Goal: Feedback & Contribution: Contribute content

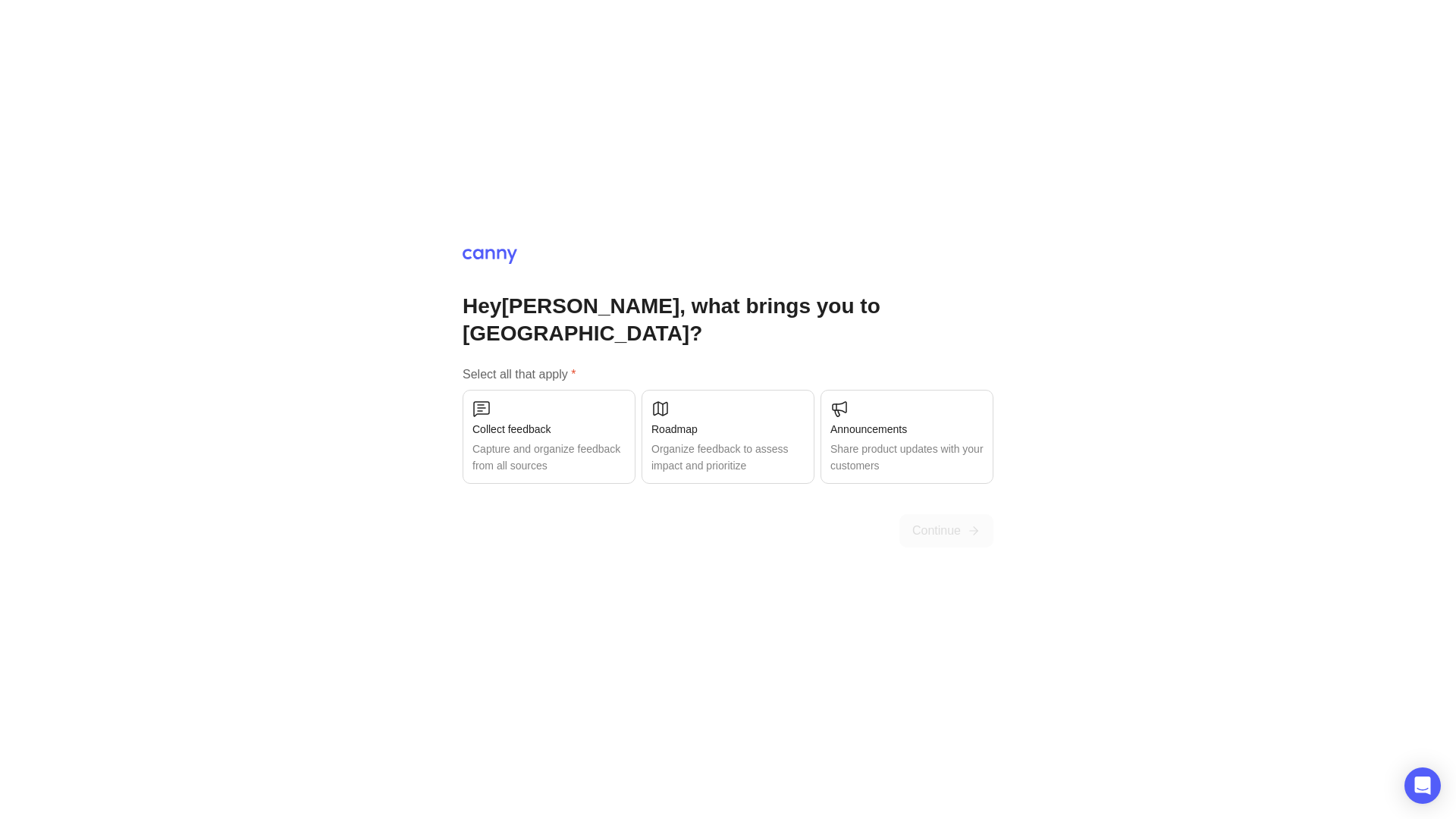
click at [702, 440] on div "Organize feedback to assess impact and prioritize" at bounding box center [727, 457] width 153 height 33
click at [931, 526] on button "Continue" at bounding box center [946, 530] width 94 height 33
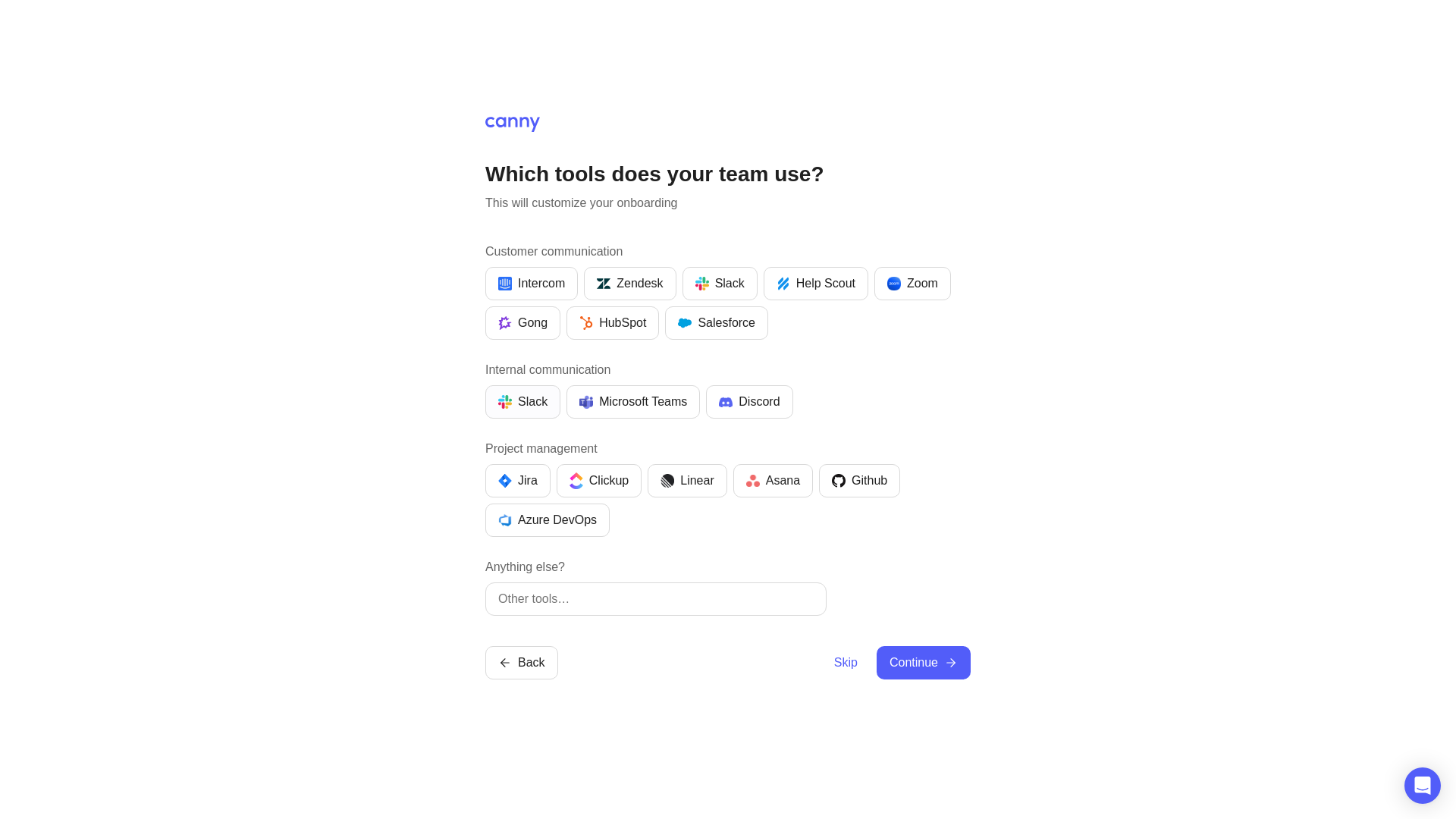
click at [517, 398] on div "Slack" at bounding box center [522, 401] width 49 height 18
click at [692, 490] on button "Linear" at bounding box center [687, 480] width 79 height 33
click at [926, 659] on span "Continue" at bounding box center [914, 662] width 49 height 18
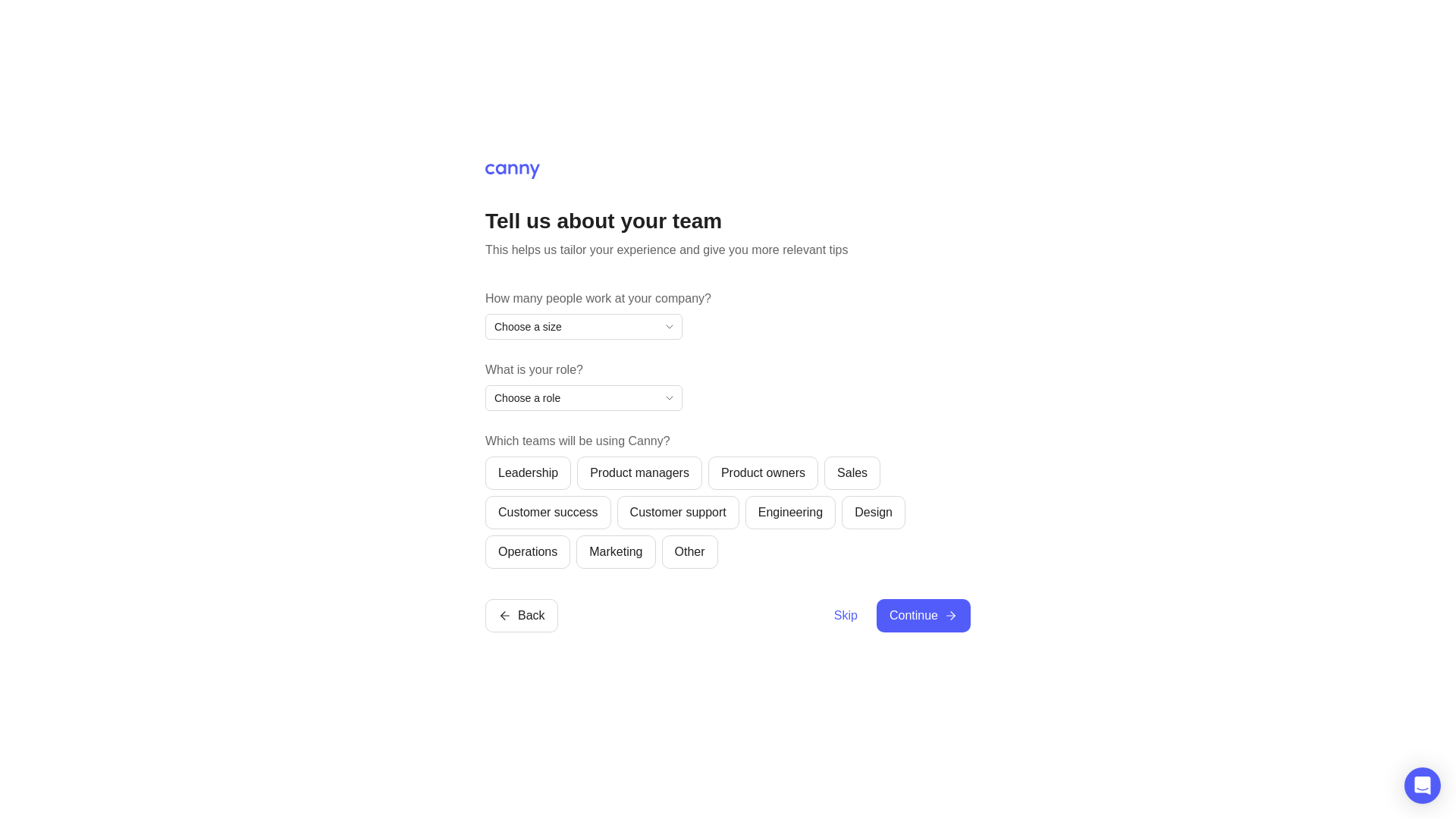
click at [614, 324] on div "Choose a size" at bounding box center [571, 327] width 171 height 24
click at [579, 377] on li "2-10" at bounding box center [583, 380] width 195 height 25
click at [569, 400] on div "Choose a role" at bounding box center [571, 398] width 171 height 24
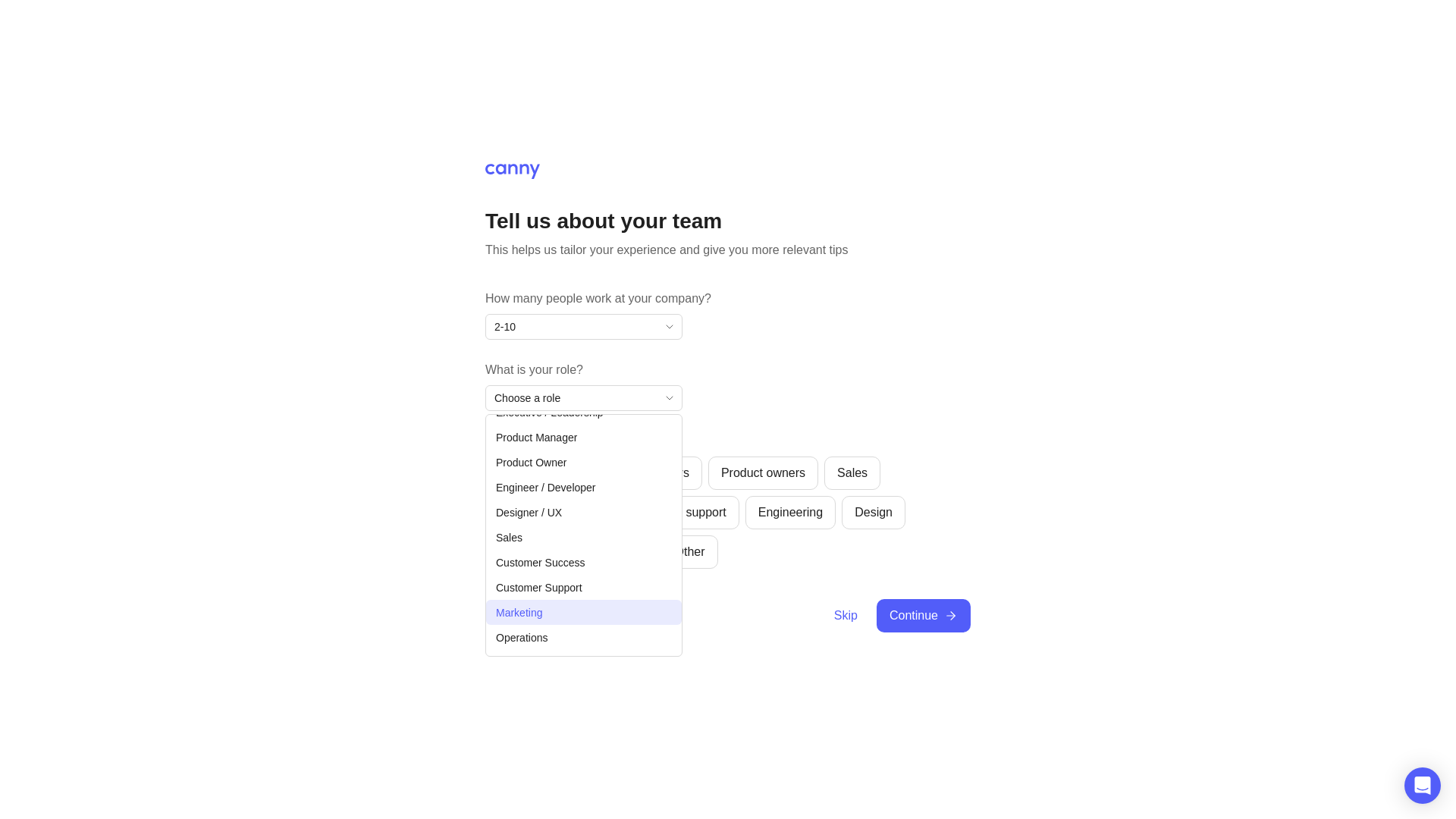
scroll to position [34, 0]
click at [571, 591] on li "Marketing" at bounding box center [583, 593] width 195 height 25
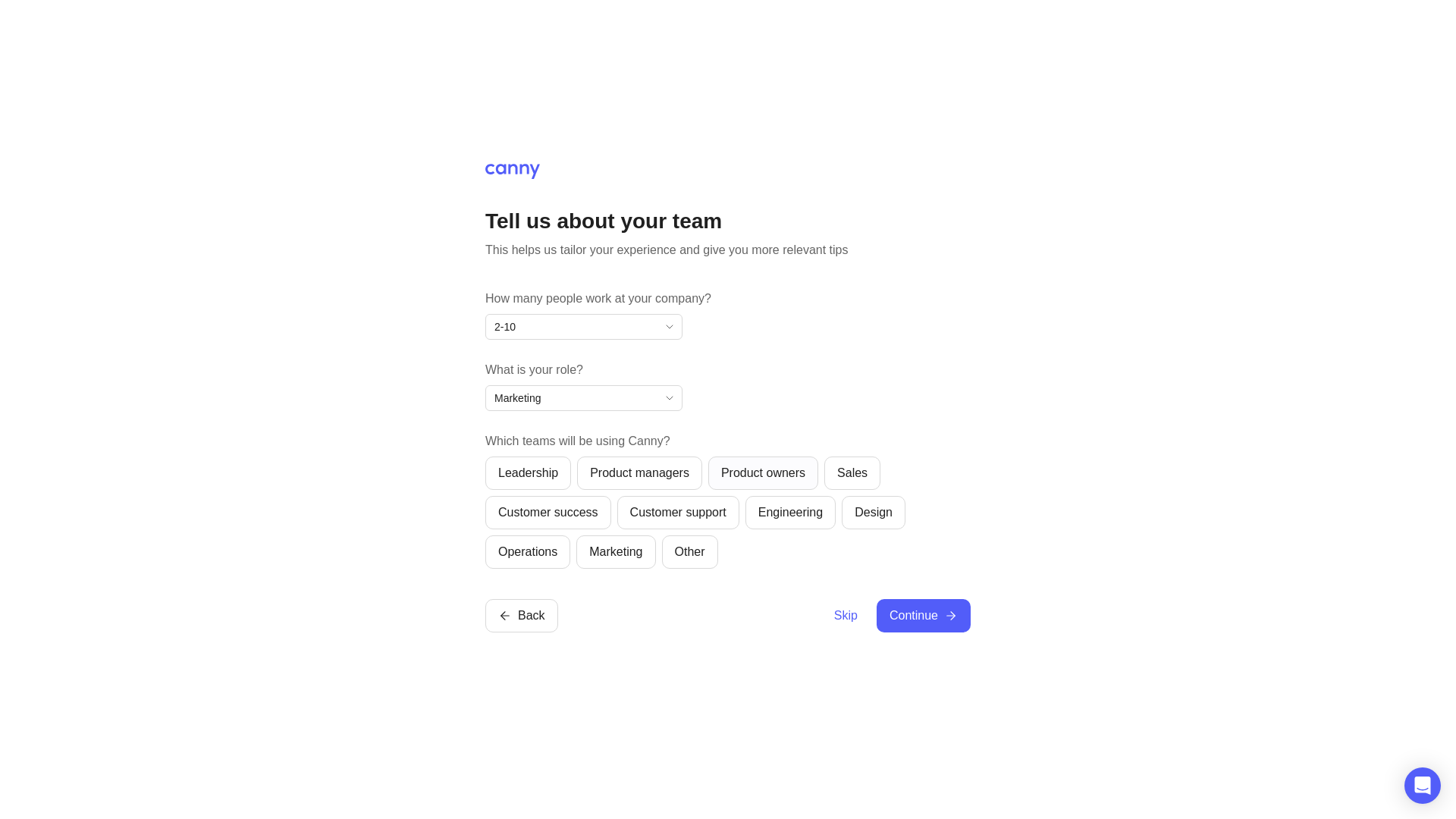
click at [805, 470] on div "Product owners" at bounding box center [763, 473] width 84 height 18
click at [937, 609] on span "Continue" at bounding box center [914, 615] width 49 height 18
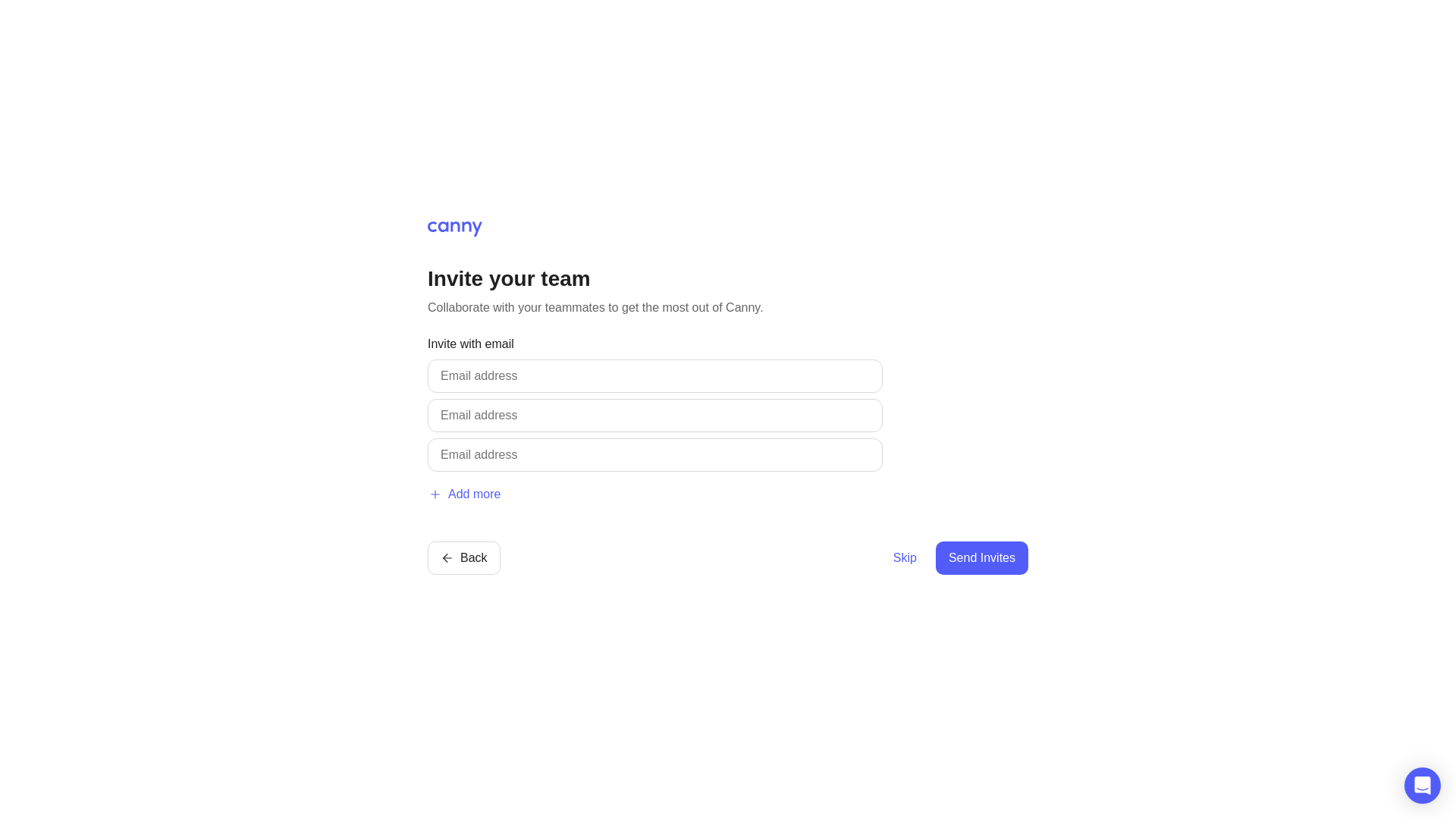
click at [579, 368] on input "text" at bounding box center [654, 376] width 429 height 18
click at [316, 309] on div "Invite your team Collaborate with your teammates to get the most out of Canny. …" at bounding box center [728, 410] width 1456 height 819
click at [906, 556] on span "Skip" at bounding box center [905, 558] width 24 height 18
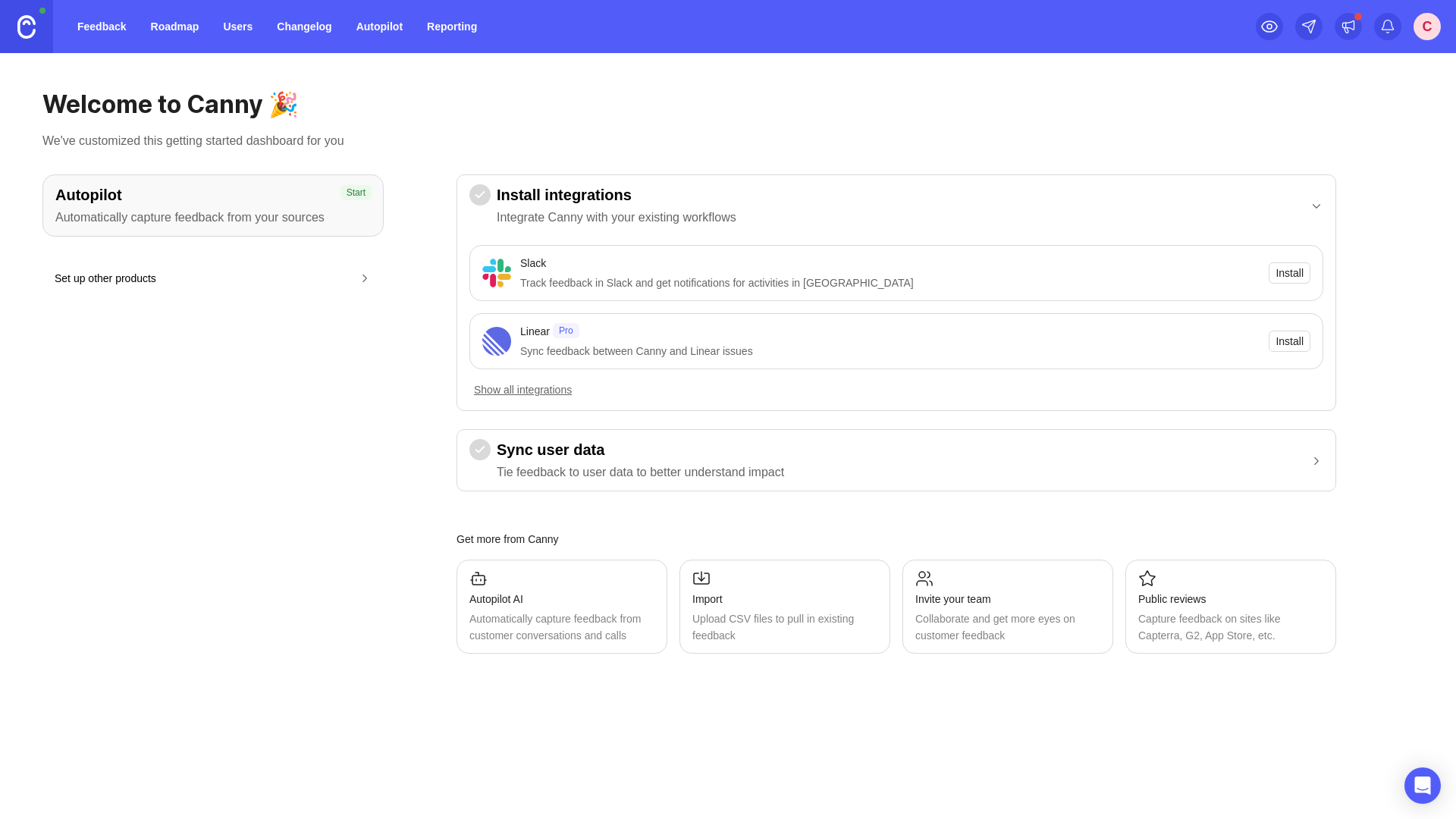
click at [427, 400] on div "Autopilot Automatically capture feedback from your sources Start Set up other p…" at bounding box center [727, 414] width 1371 height 479
click at [328, 205] on div "Autopilot Automatically capture feedback from your sources" at bounding box center [212, 205] width 315 height 42
click at [250, 268] on button "Set up other products" at bounding box center [212, 278] width 317 height 34
click at [218, 204] on h3 "Autopilot" at bounding box center [212, 195] width 315 height 21
click at [733, 214] on p "Integrate Canny with your existing workflows" at bounding box center [617, 217] width 240 height 18
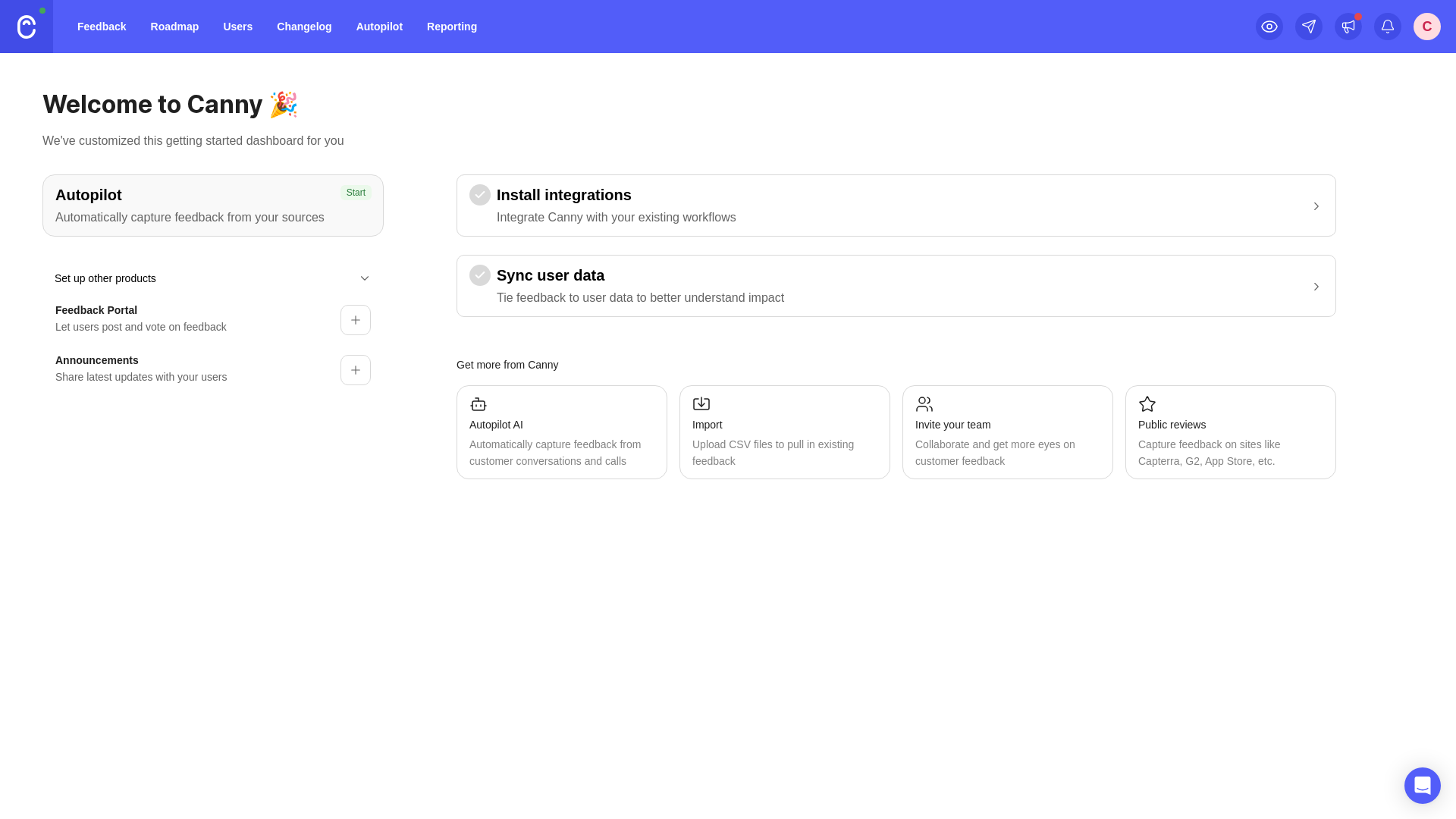
click at [733, 214] on p "Integrate Canny with your existing workflows" at bounding box center [617, 217] width 240 height 18
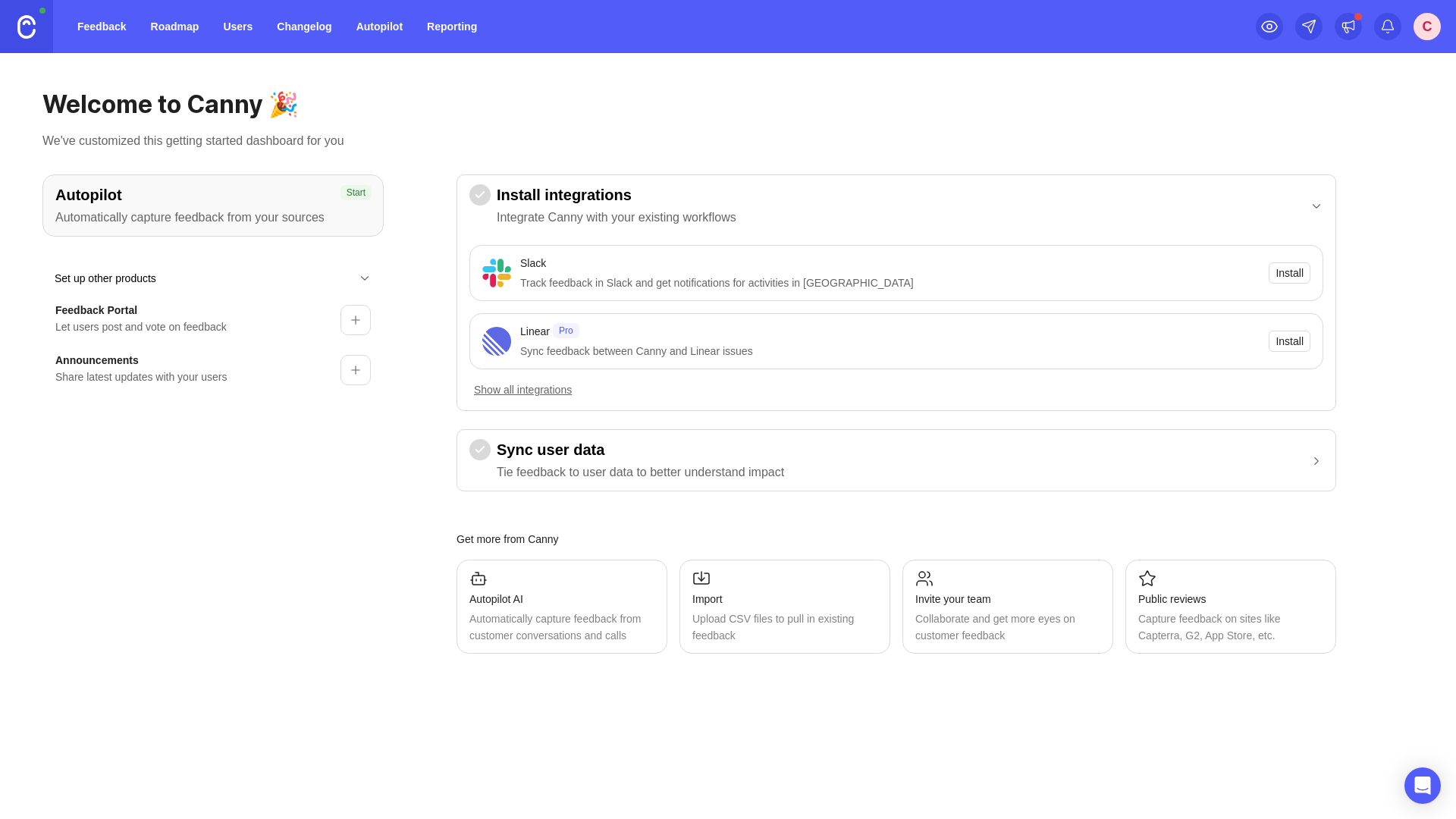
click at [733, 214] on p "Integrate Canny with your existing workflows" at bounding box center [617, 217] width 240 height 18
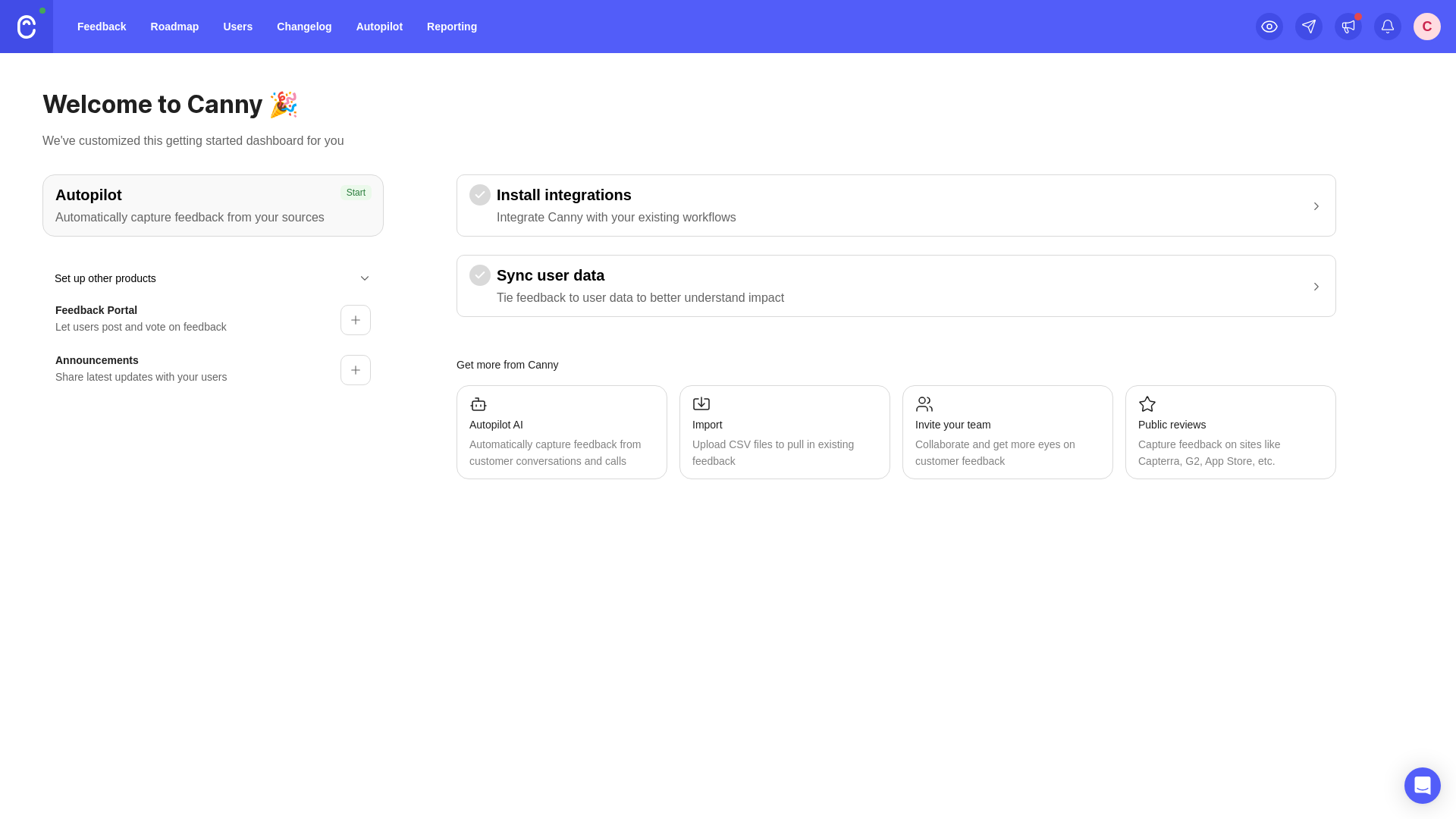
click at [733, 214] on p "Integrate Canny with your existing workflows" at bounding box center [617, 217] width 240 height 18
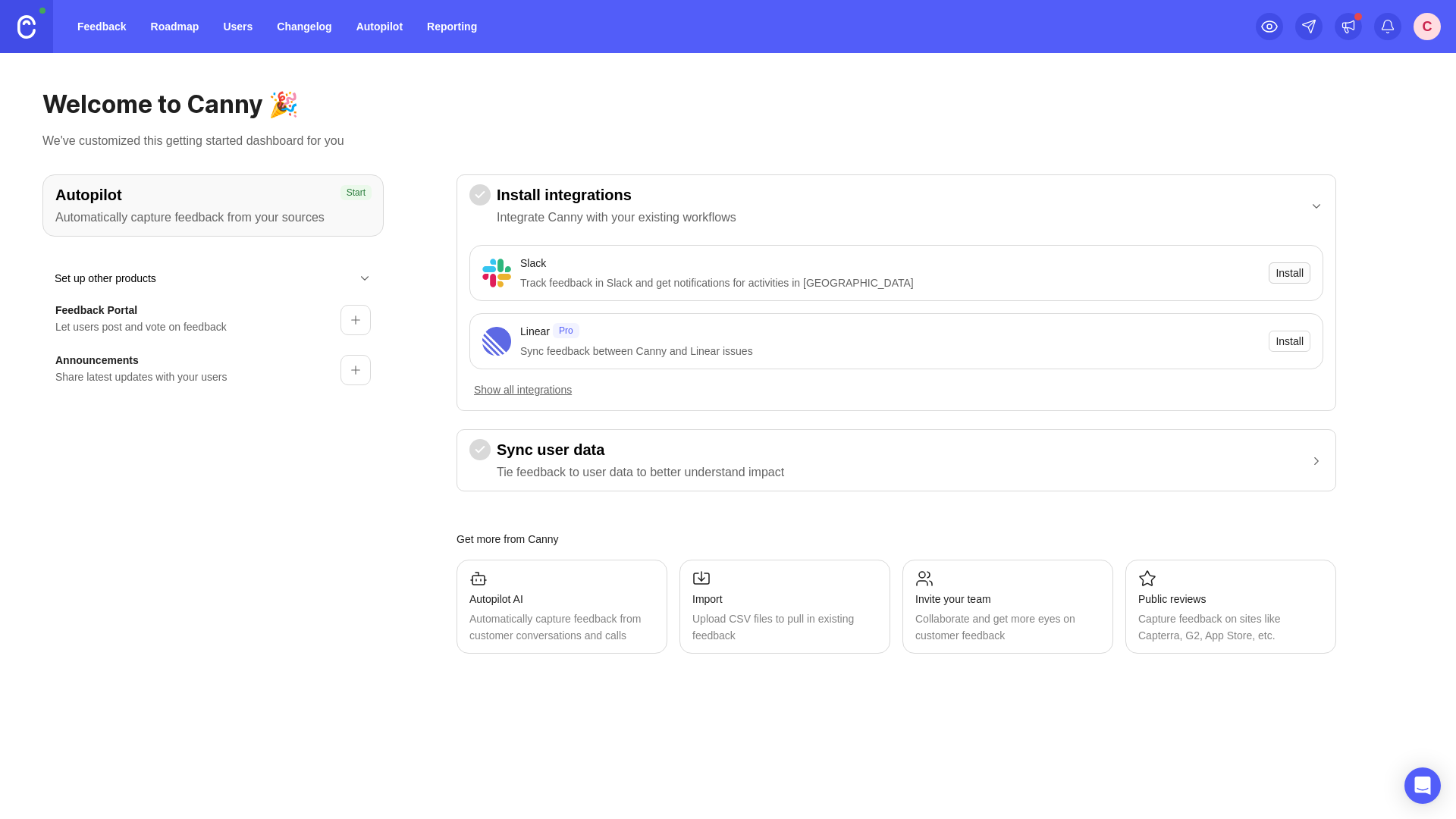
click at [1299, 272] on span "Install" at bounding box center [1289, 272] width 28 height 15
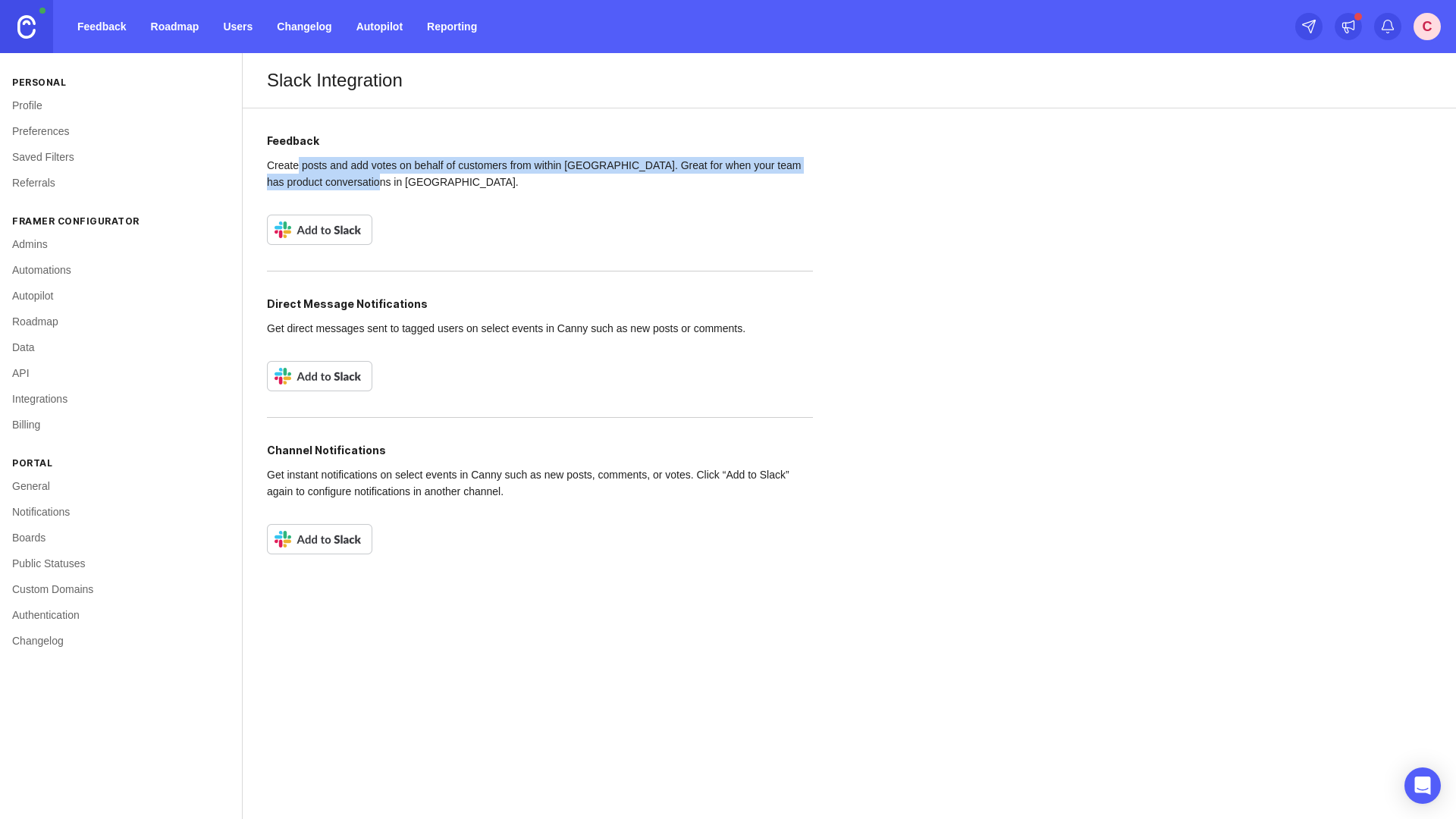
drag, startPoint x: 301, startPoint y: 166, endPoint x: 407, endPoint y: 182, distance: 107.2
click at [408, 182] on p "Create posts and add votes on behalf of customers from within Slack. Great for …" at bounding box center [539, 174] width 546 height 33
click at [407, 182] on p "Create posts and add votes on behalf of customers from within Slack. Great for …" at bounding box center [539, 174] width 546 height 33
drag, startPoint x: 267, startPoint y: 163, endPoint x: 405, endPoint y: 183, distance: 139.4
click at [405, 183] on p "Create posts and add votes on behalf of customers from within Slack. Great for …" at bounding box center [539, 174] width 546 height 33
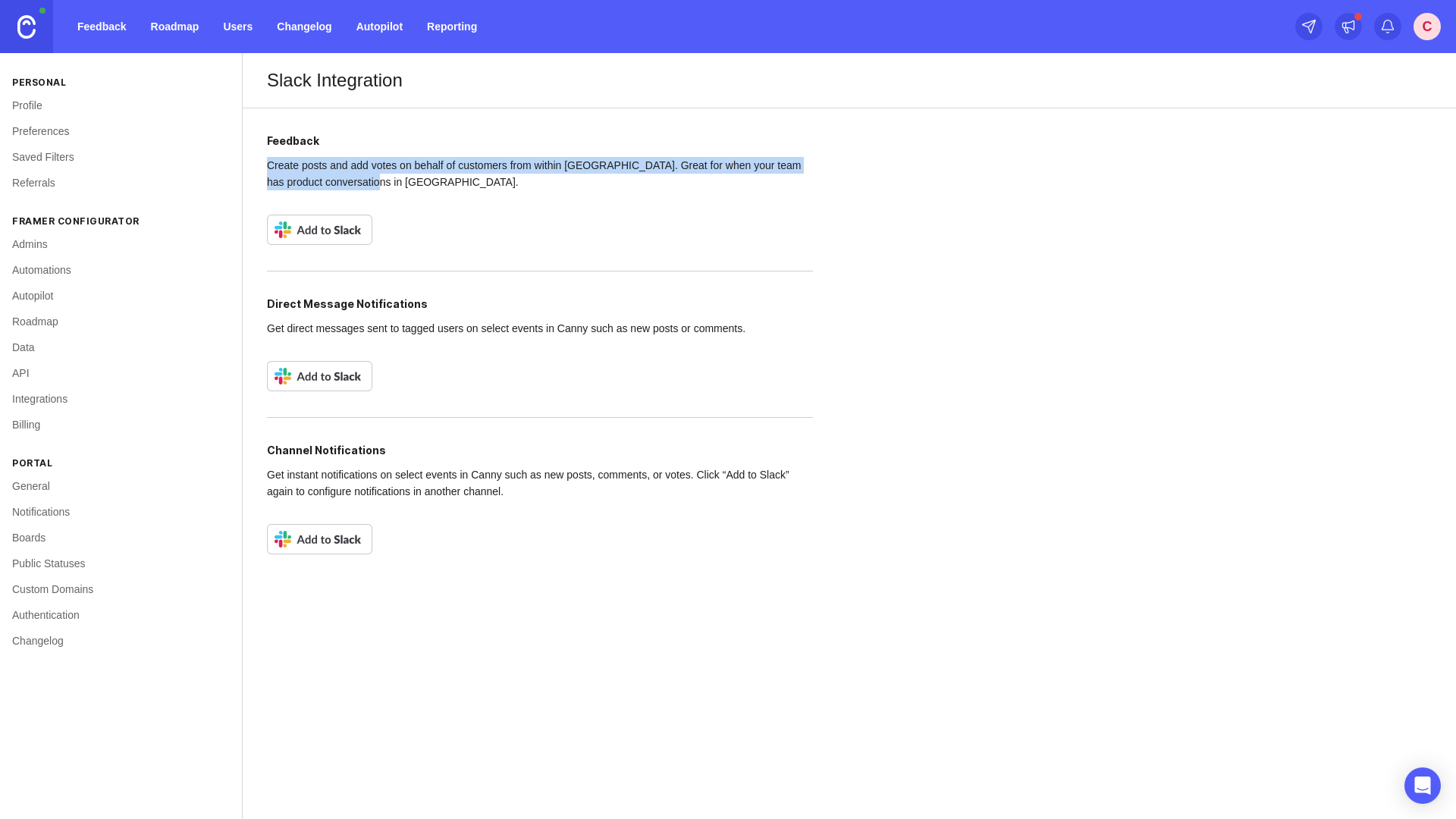
click at [405, 183] on p "Create posts and add votes on behalf of customers from within Slack. Great for …" at bounding box center [539, 174] width 546 height 33
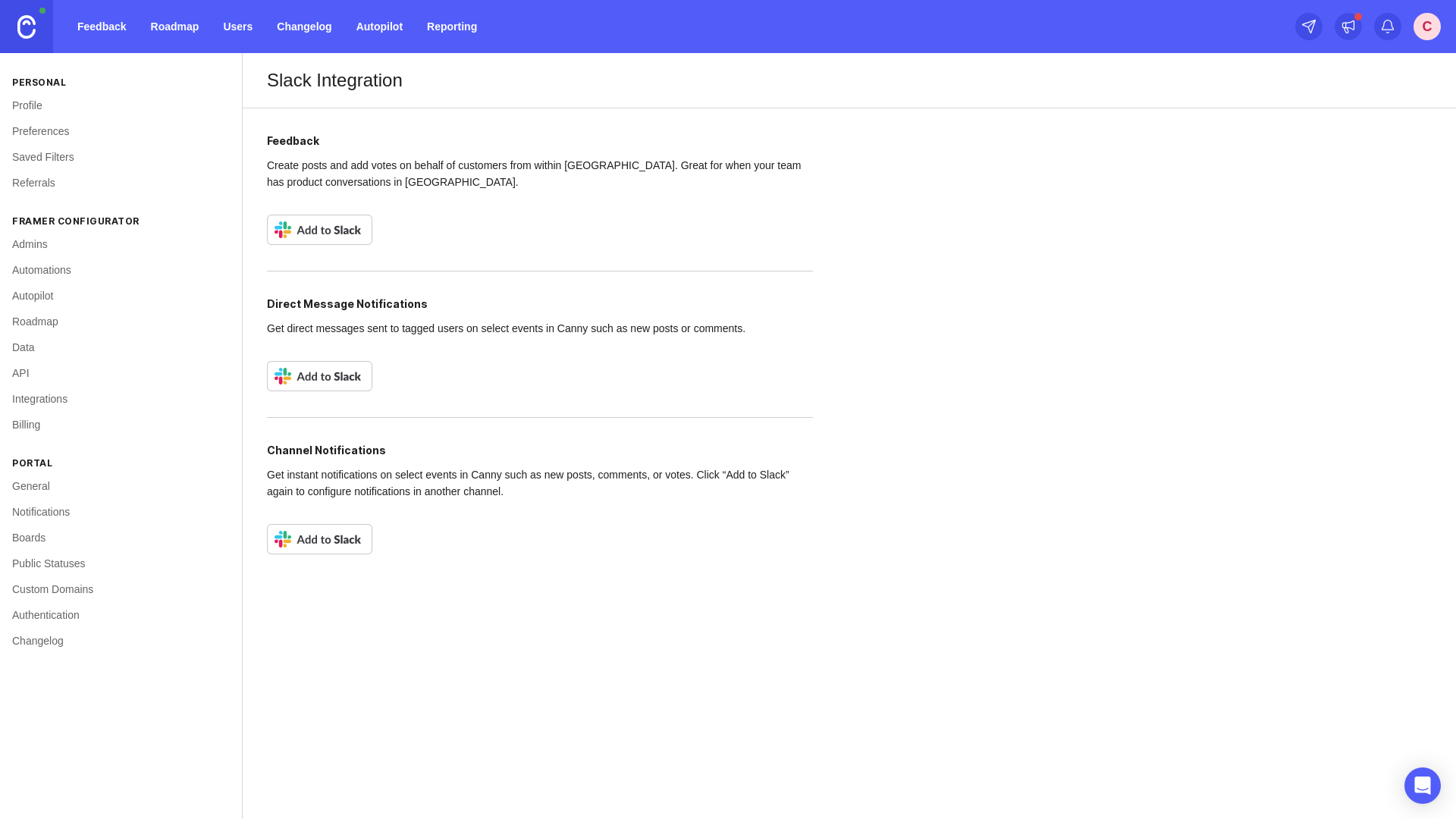
click at [331, 225] on img at bounding box center [319, 229] width 105 height 30
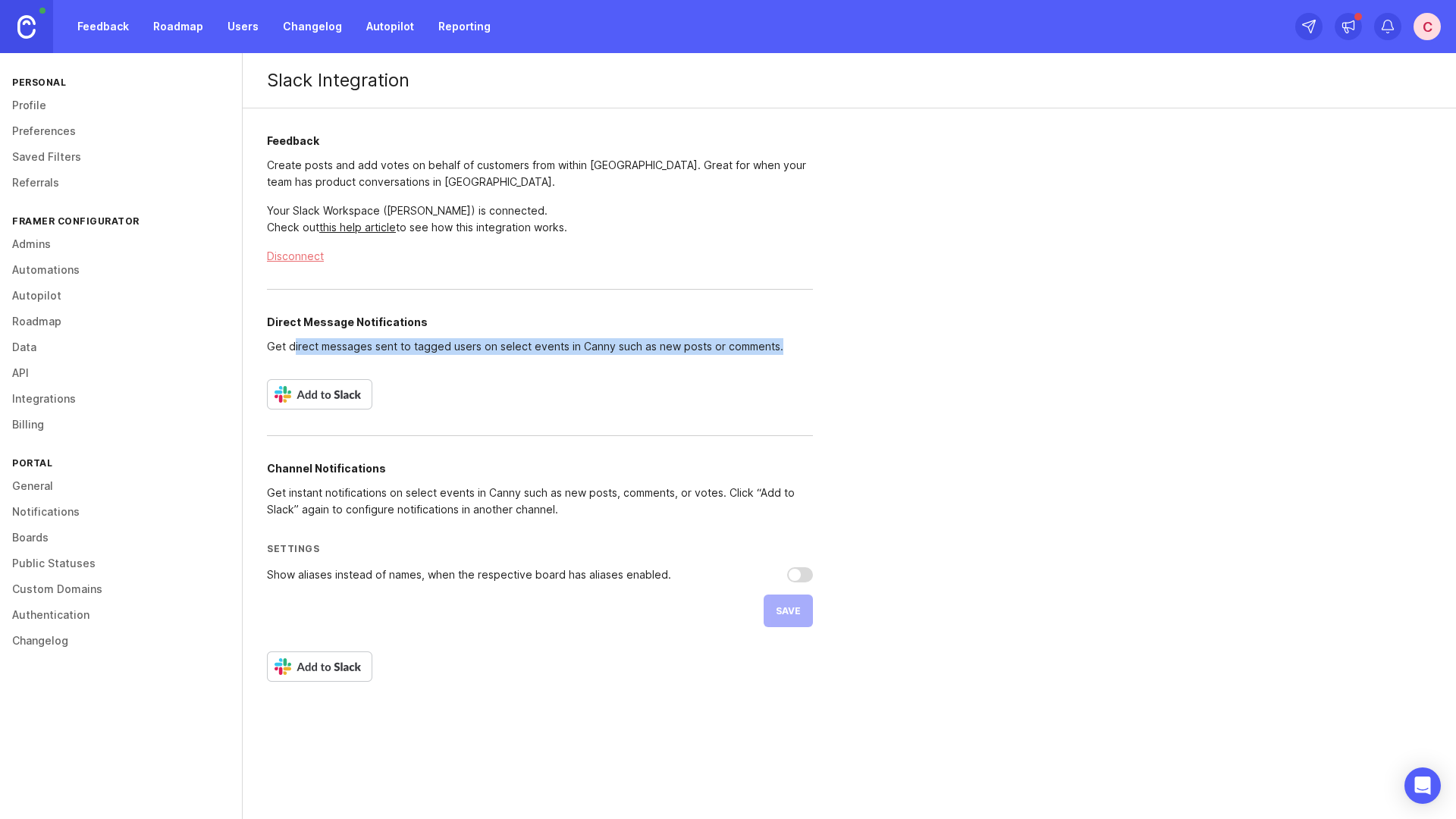
drag, startPoint x: 292, startPoint y: 346, endPoint x: 629, endPoint y: 364, distance: 337.5
click at [629, 364] on div "Direct Message Notifications Get direct messages sent to tagged users on select…" at bounding box center [539, 349] width 546 height 122
click at [597, 343] on p "Get direct messages sent to tagged users on select events in Canny such as new …" at bounding box center [539, 346] width 546 height 17
click at [327, 401] on img at bounding box center [319, 394] width 105 height 30
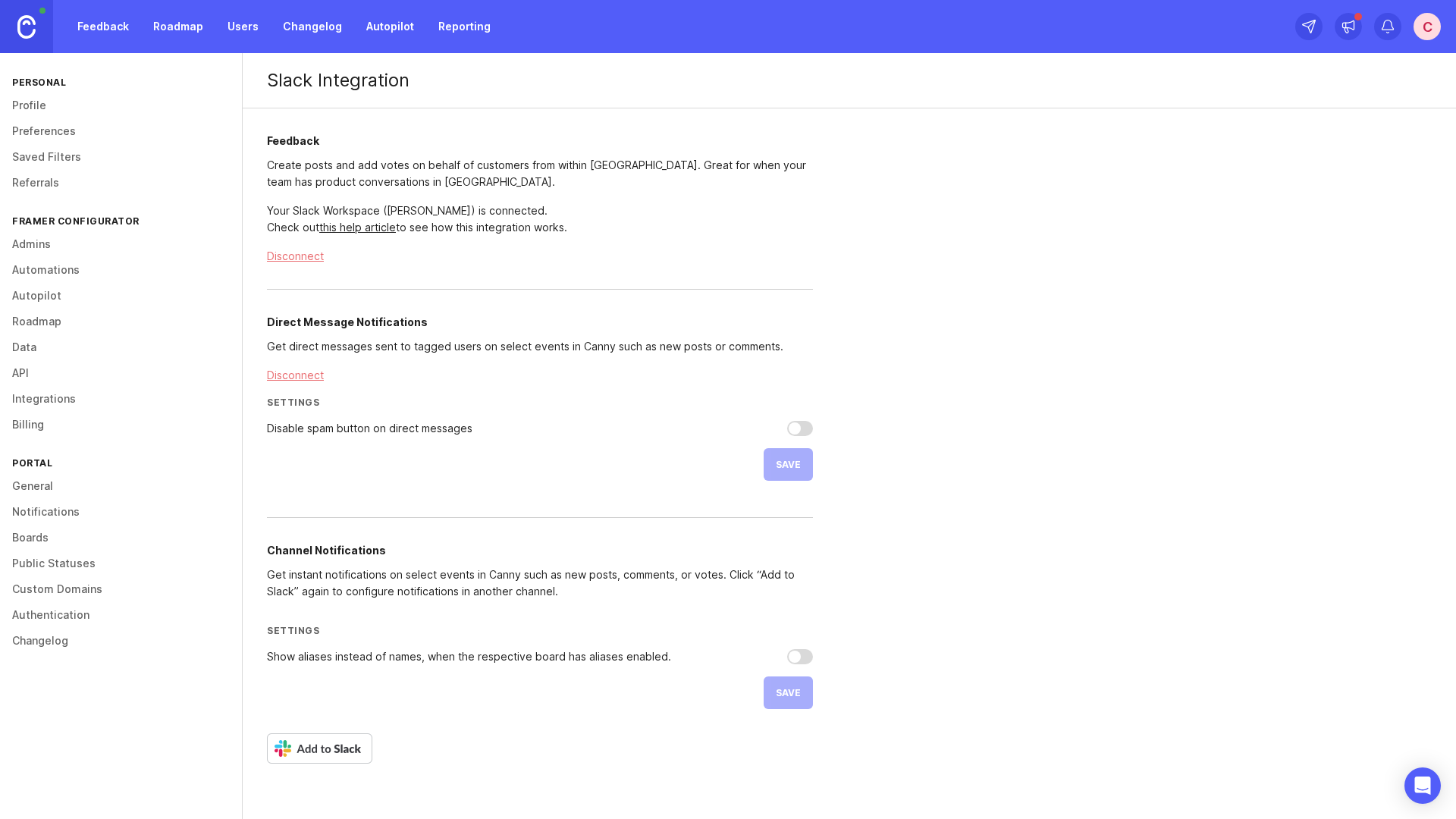
click at [29, 34] on img at bounding box center [27, 27] width 18 height 24
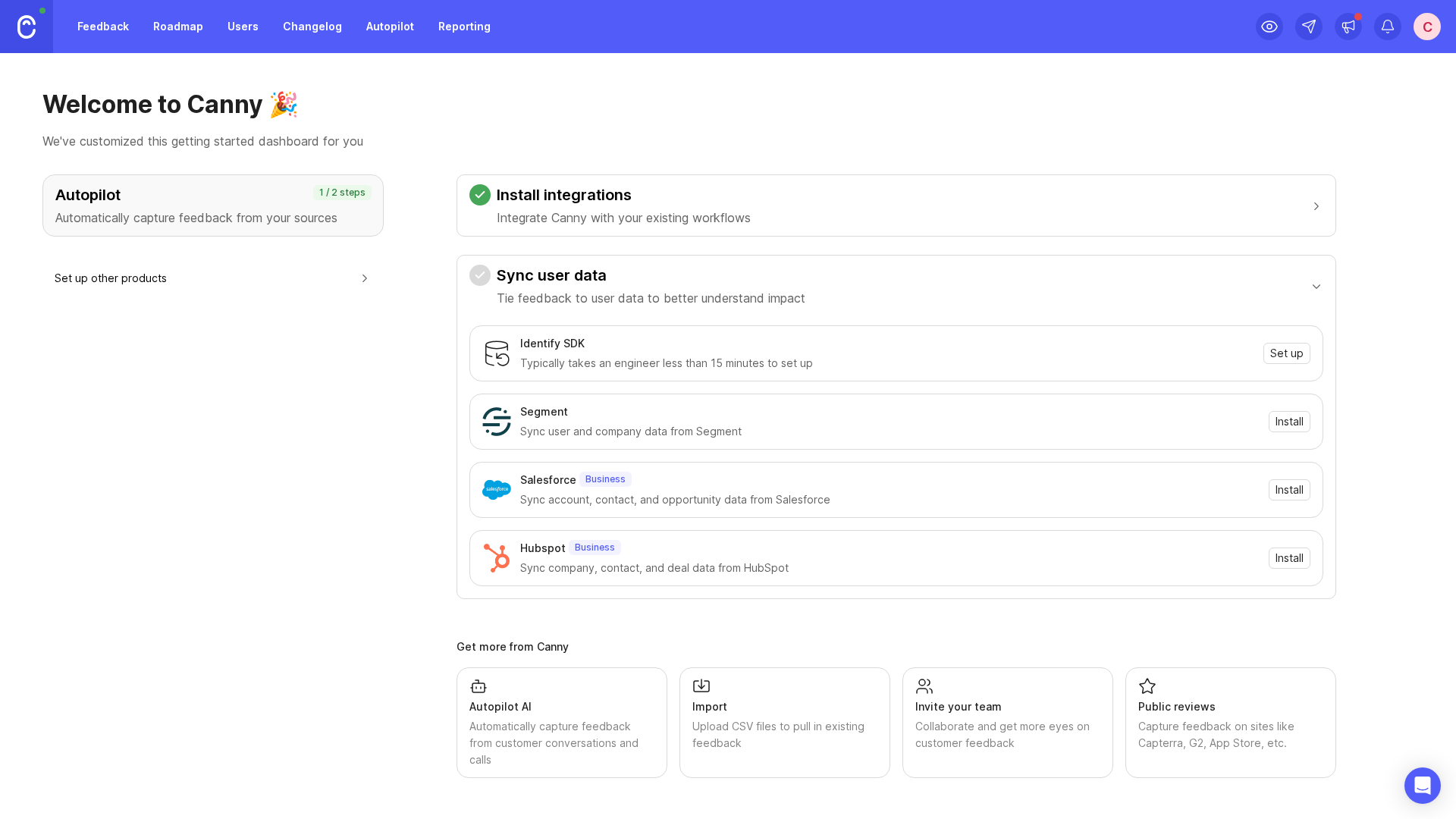
click at [652, 275] on h3 "Sync user data" at bounding box center [651, 275] width 309 height 21
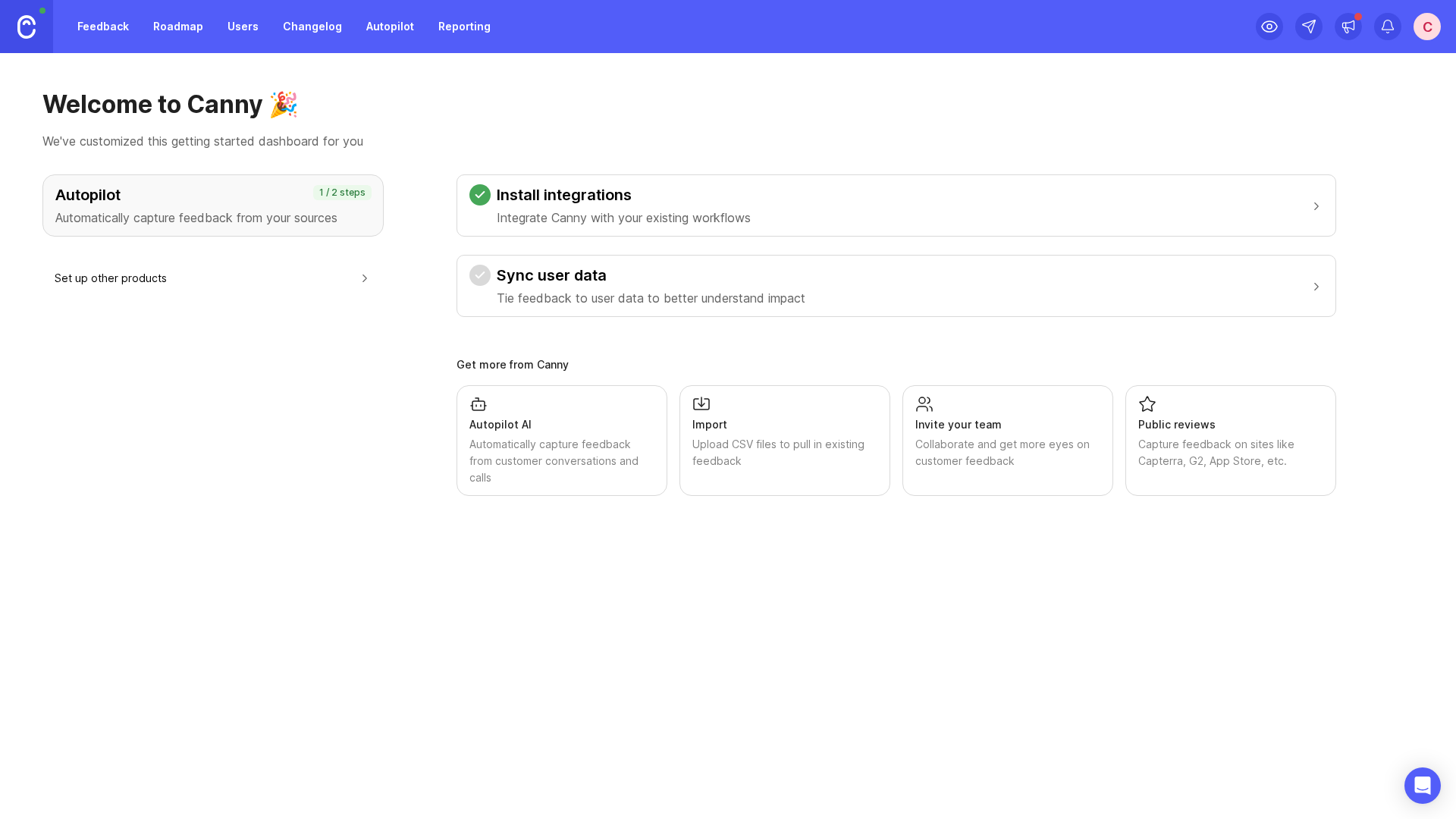
click at [171, 28] on link "Roadmap" at bounding box center [178, 27] width 68 height 28
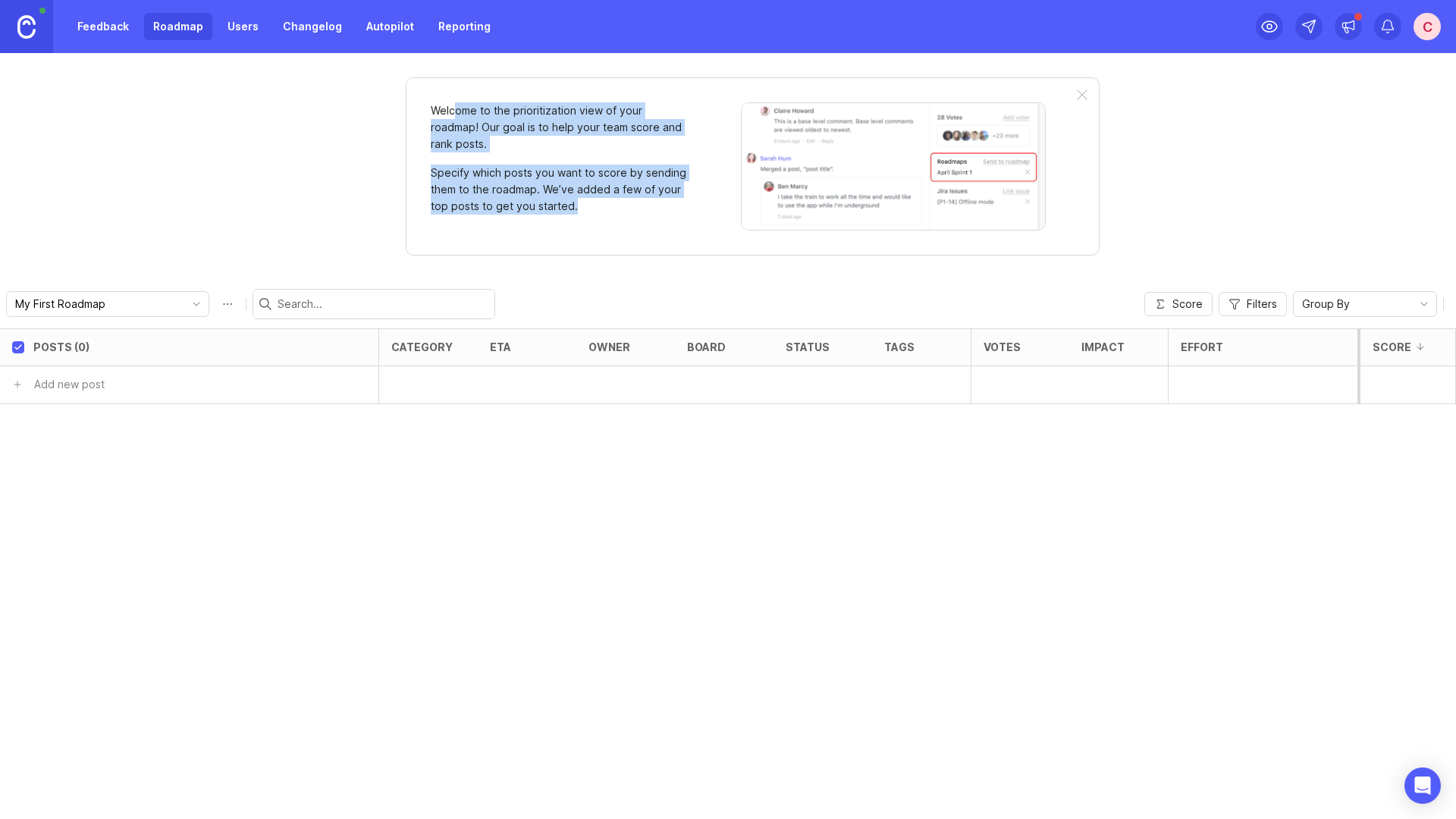
drag, startPoint x: 455, startPoint y: 106, endPoint x: 622, endPoint y: 204, distance: 193.6
click at [622, 204] on div "Welcome to the prioritization view of your roadmap! Our goal is to help your te…" at bounding box center [559, 166] width 258 height 128
click at [622, 204] on p "Specify which posts you want to score by sending them to the roadmap. We’ve add…" at bounding box center [559, 190] width 258 height 50
drag, startPoint x: 635, startPoint y: 204, endPoint x: 426, endPoint y: 108, distance: 230.0
click at [426, 108] on div "Welcome to the prioritization view of your roadmap! Our goal is to help your te…" at bounding box center [752, 166] width 694 height 178
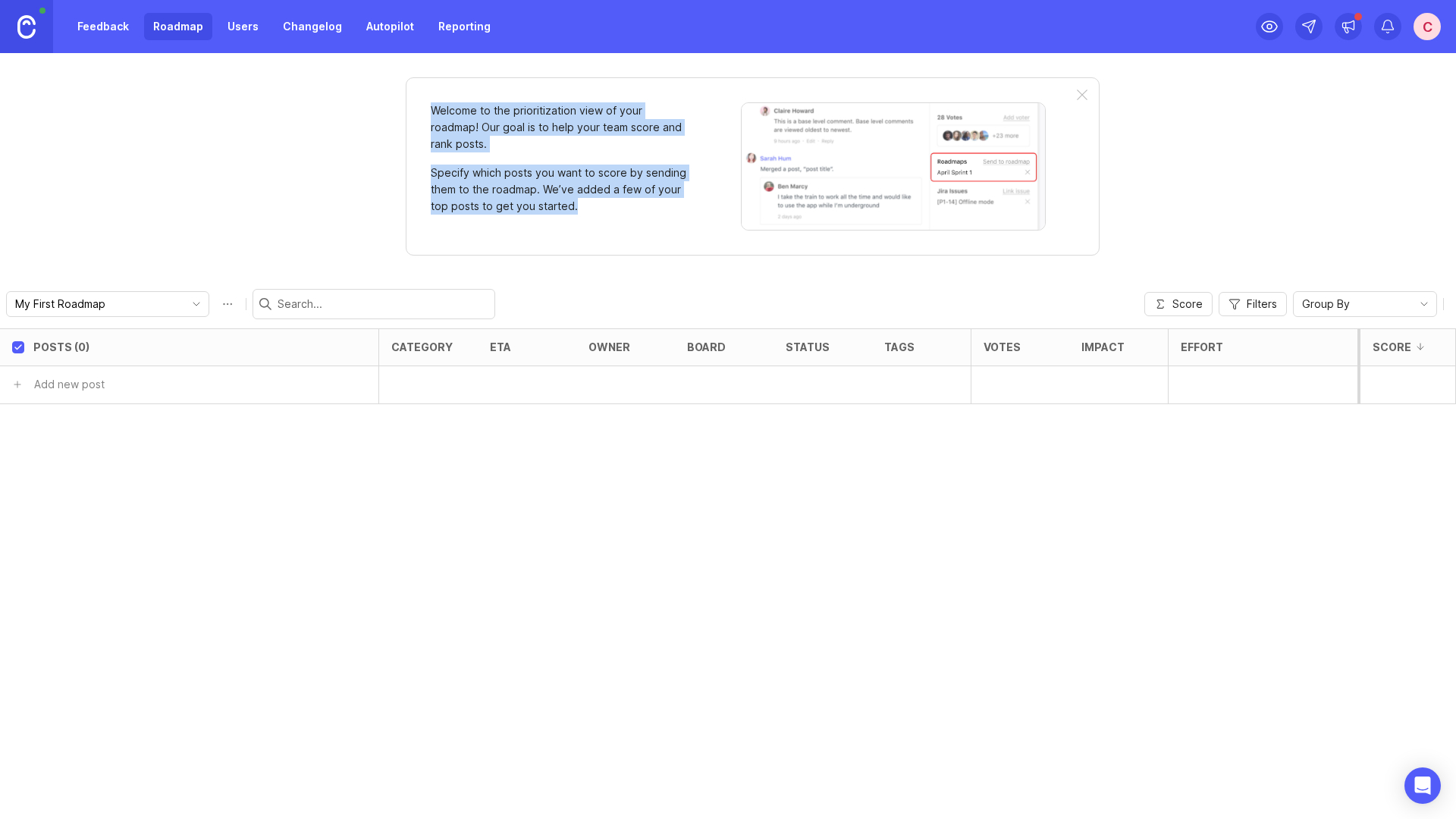
click at [427, 108] on div "Welcome to the prioritization view of your roadmap! Our goal is to help your te…" at bounding box center [752, 166] width 694 height 178
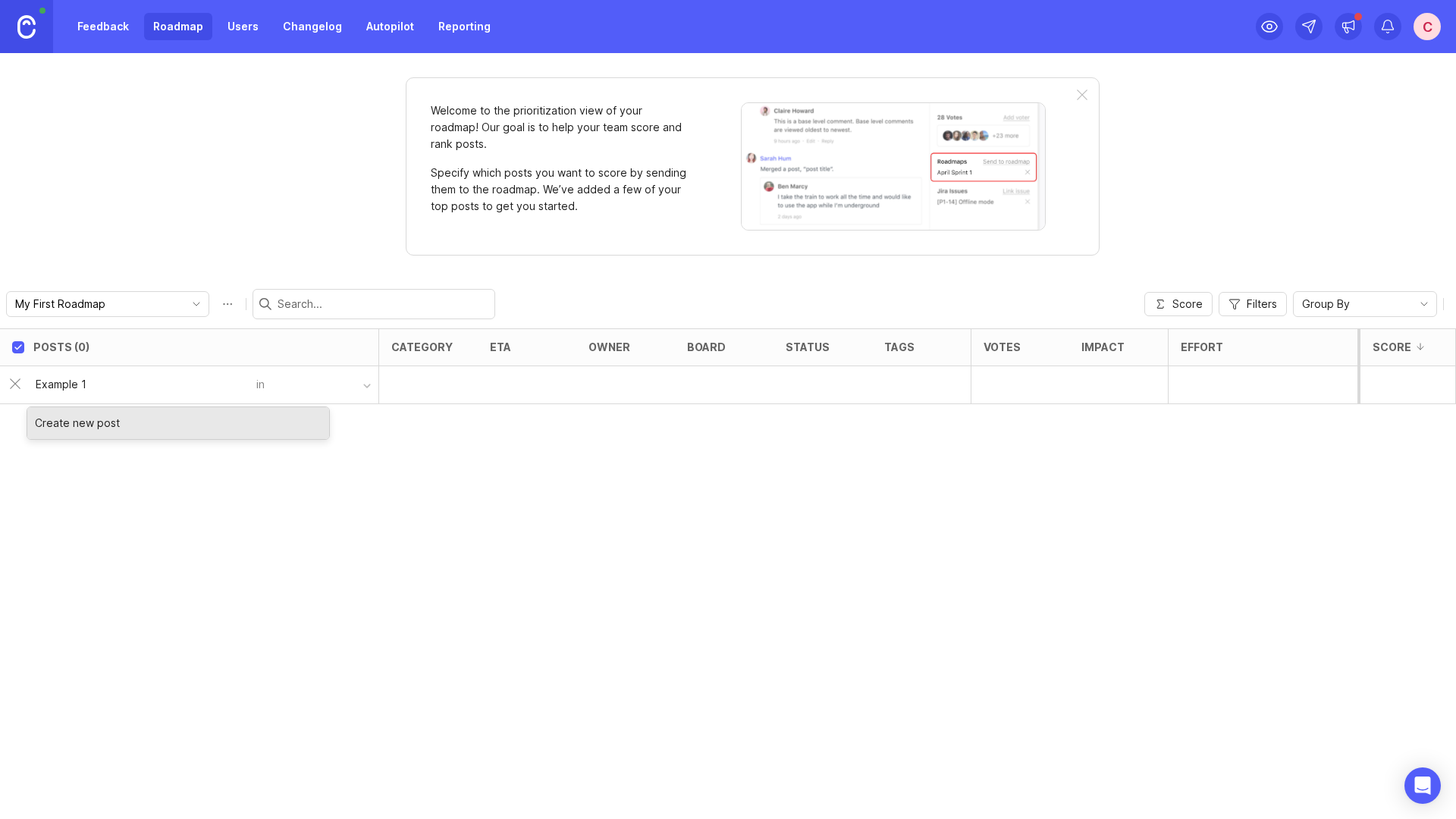
type input "Example 1"
click at [165, 452] on div "Posts (0) category eta owner board status tags Votes Impact Effort Score Exampl…" at bounding box center [728, 573] width 1456 height 491
click at [273, 381] on button "button" at bounding box center [321, 384] width 113 height 22
click at [158, 384] on input "Example 1" at bounding box center [141, 384] width 212 height 17
click at [160, 422] on div "Create new post" at bounding box center [178, 422] width 302 height 32
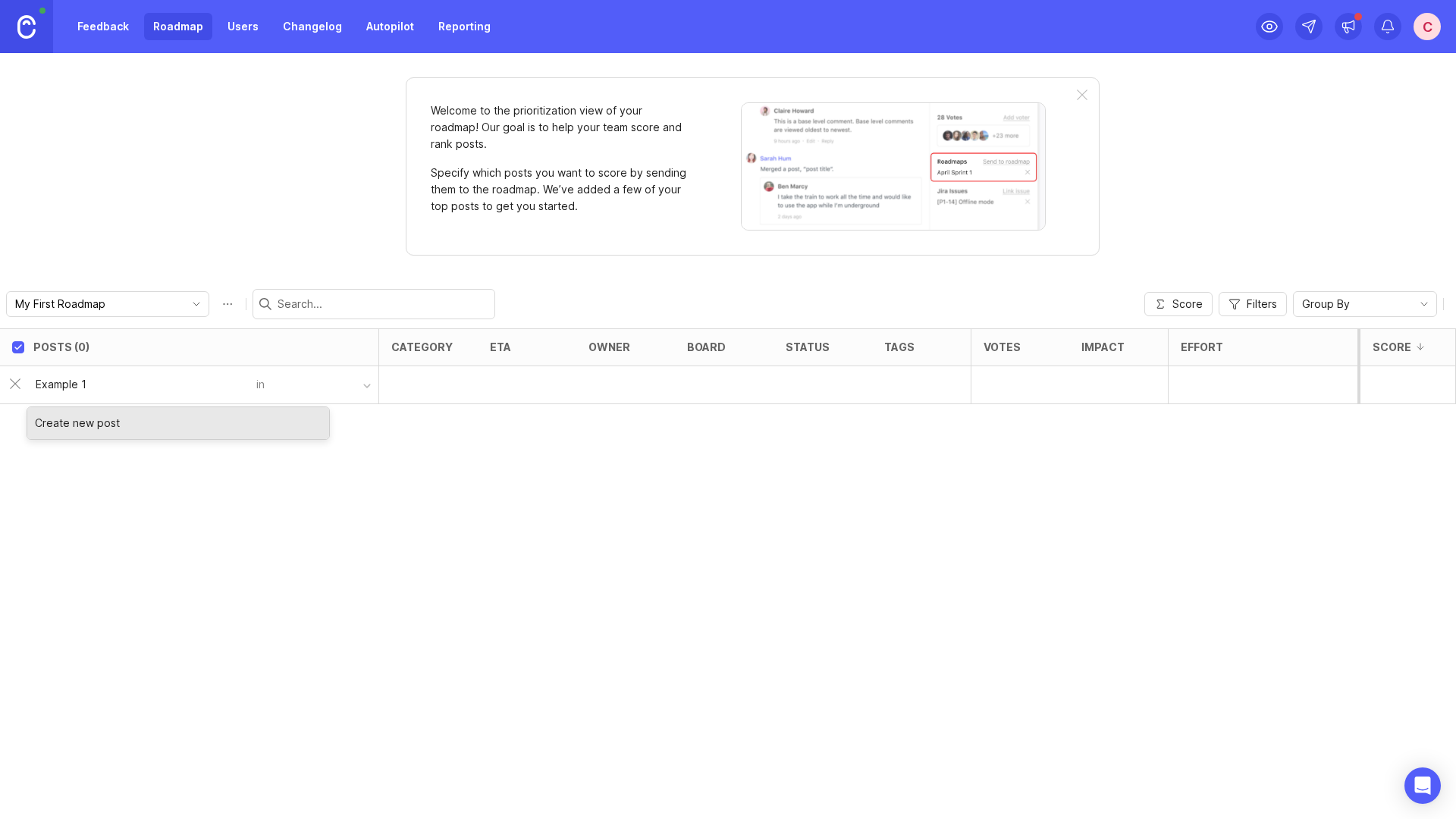
type input "Example 1"
click at [375, 384] on button "button" at bounding box center [321, 384] width 113 height 22
click at [343, 384] on button "button" at bounding box center [321, 384] width 113 height 22
click at [359, 386] on button "button" at bounding box center [321, 384] width 113 height 22
click at [153, 388] on input "Example 1" at bounding box center [141, 384] width 212 height 17
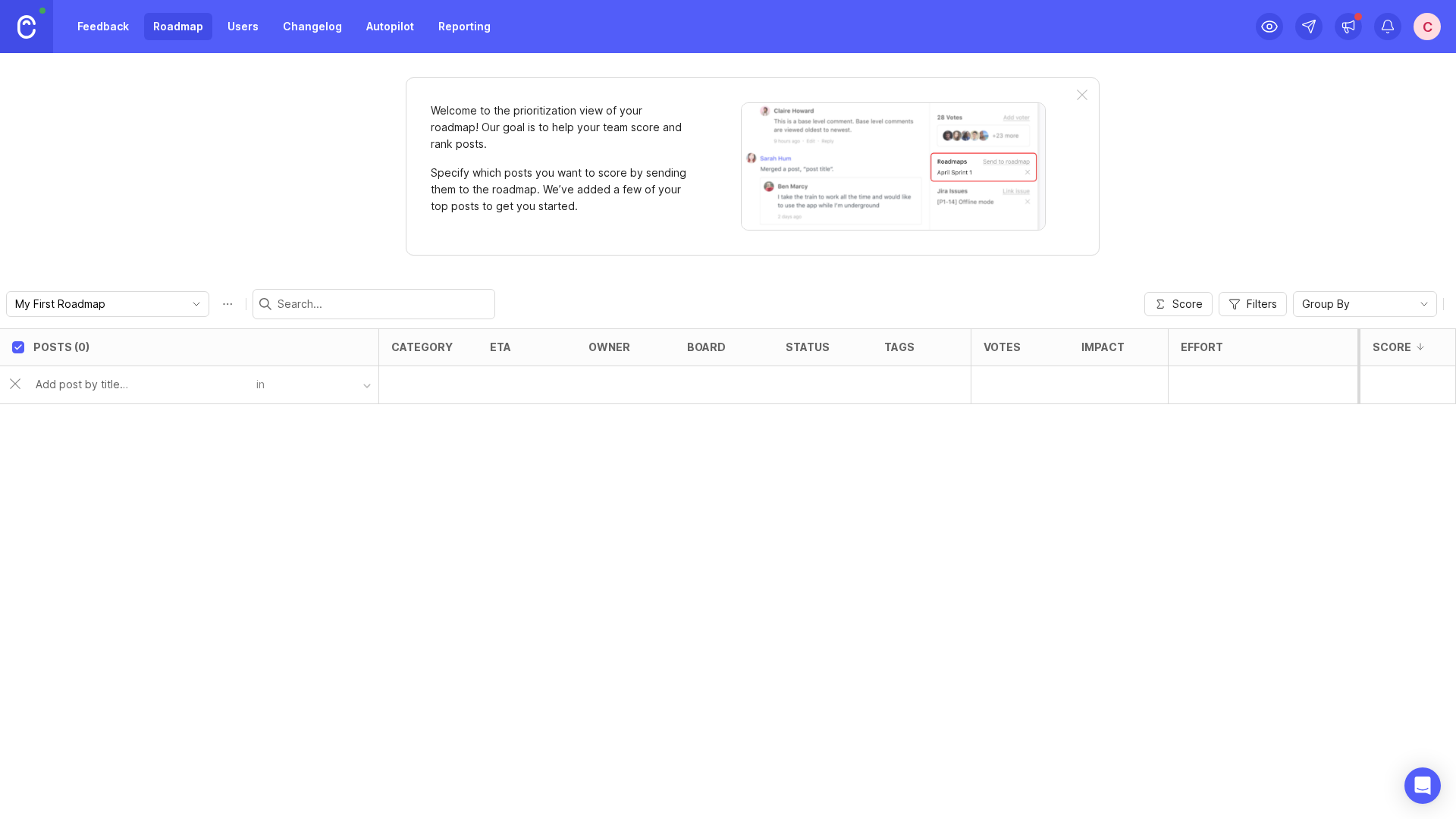
click at [446, 387] on div at bounding box center [429, 385] width 99 height 38
click at [512, 387] on div at bounding box center [527, 385] width 99 height 38
click at [28, 35] on img at bounding box center [27, 27] width 18 height 24
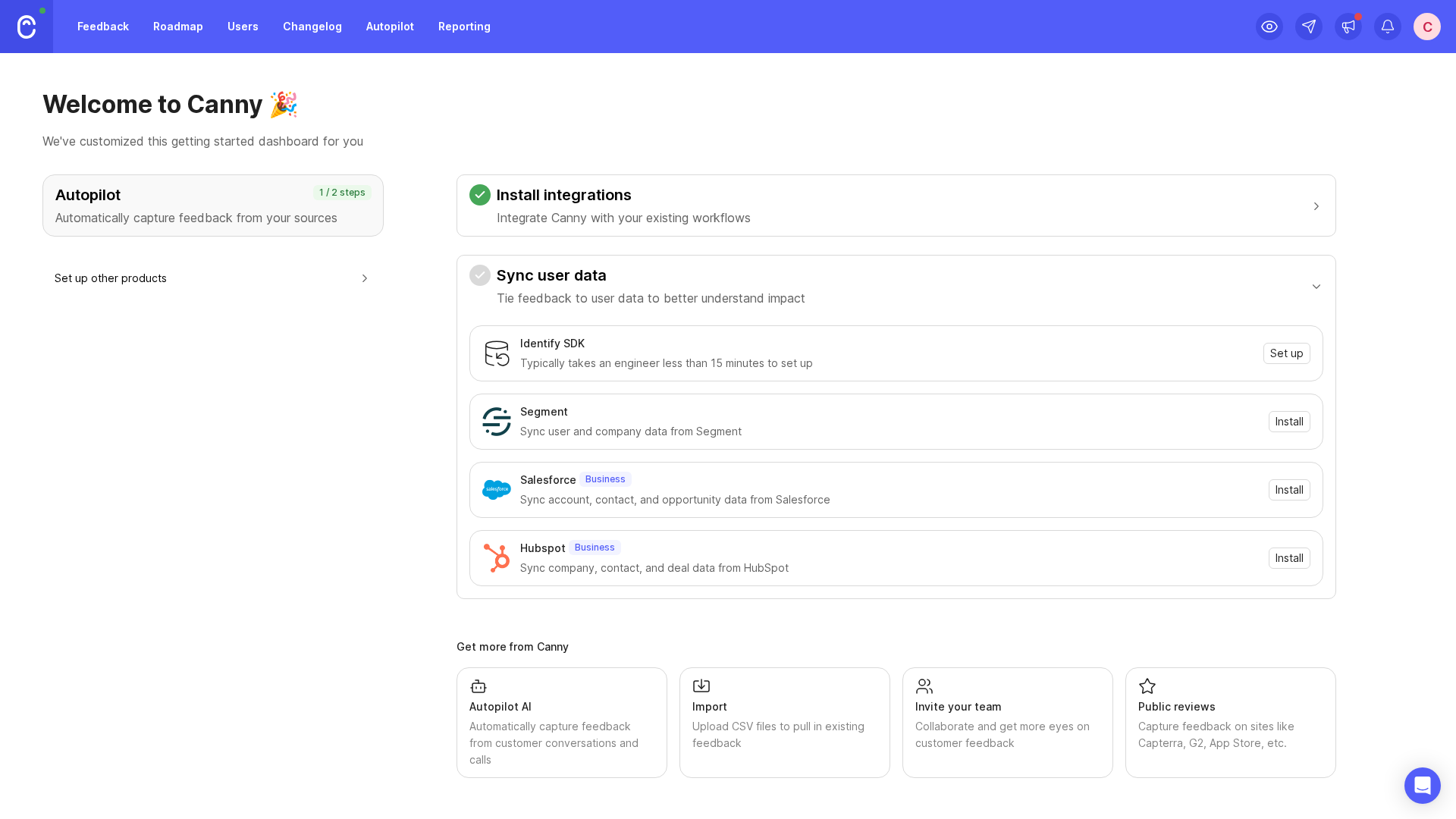
click at [581, 267] on h3 "Sync user data" at bounding box center [651, 275] width 309 height 21
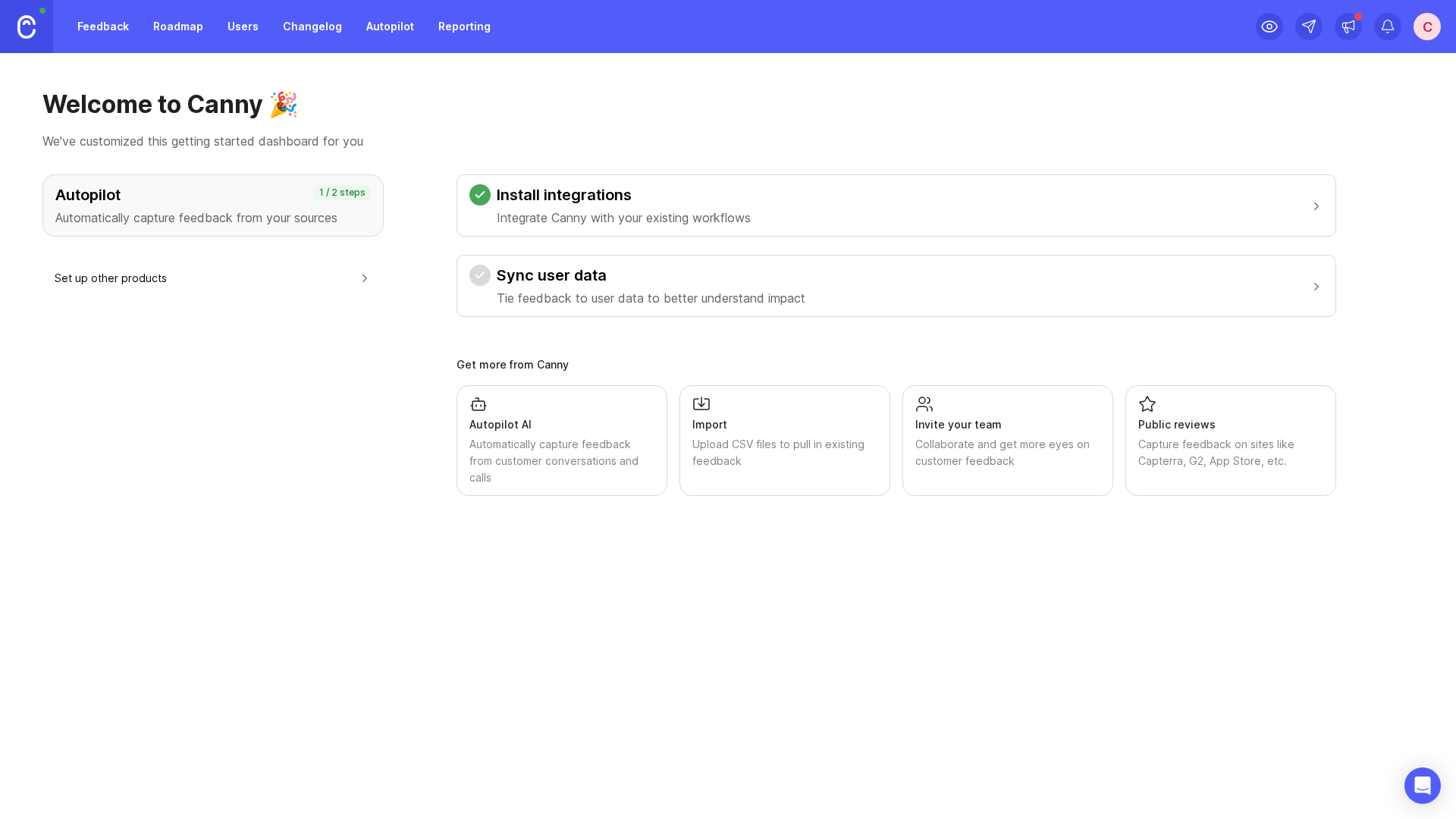
click at [175, 275] on button "Set up other products" at bounding box center [212, 278] width 317 height 34
click at [352, 213] on p "Automatically capture feedback from your sources" at bounding box center [212, 217] width 315 height 18
click at [585, 297] on p "Tie feedback to user data to better understand impact" at bounding box center [651, 298] width 309 height 18
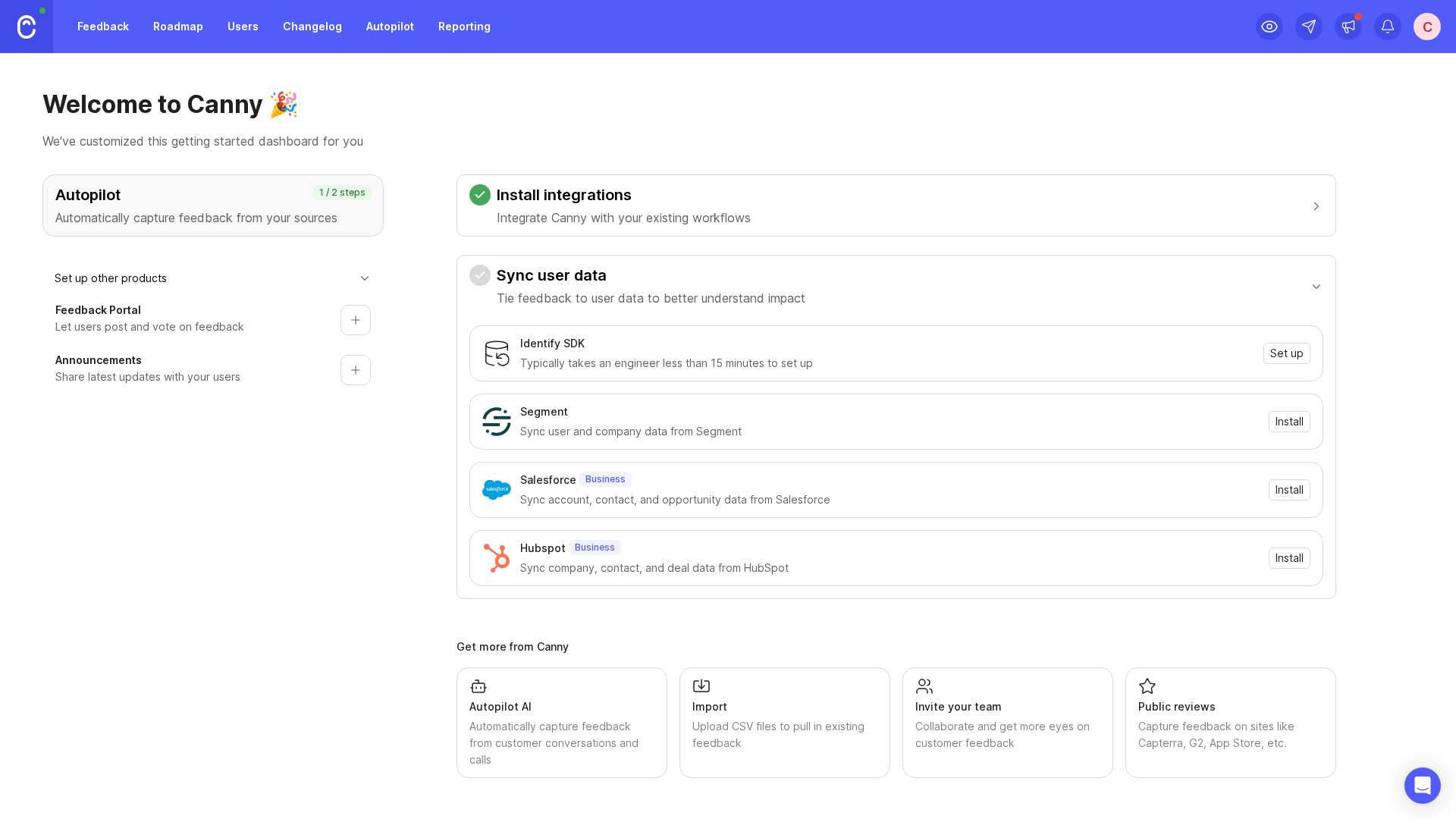
click at [454, 366] on div "Autopilot Automatically capture feedback from your sources 1 / 2 steps Set up o…" at bounding box center [727, 476] width 1371 height 603
click at [310, 28] on link "Changelog" at bounding box center [312, 27] width 77 height 28
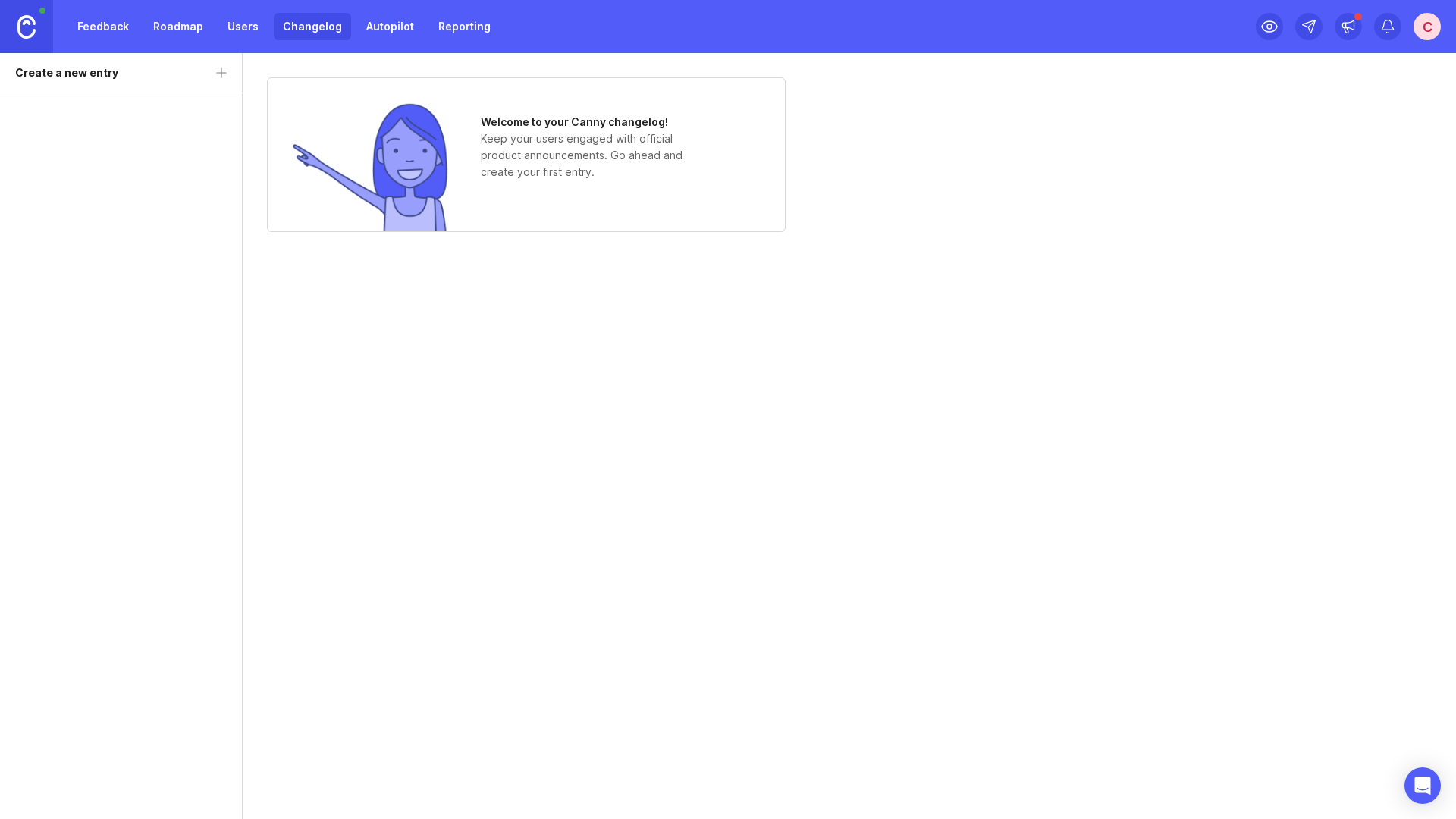
click at [188, 28] on link "Roadmap" at bounding box center [178, 27] width 68 height 28
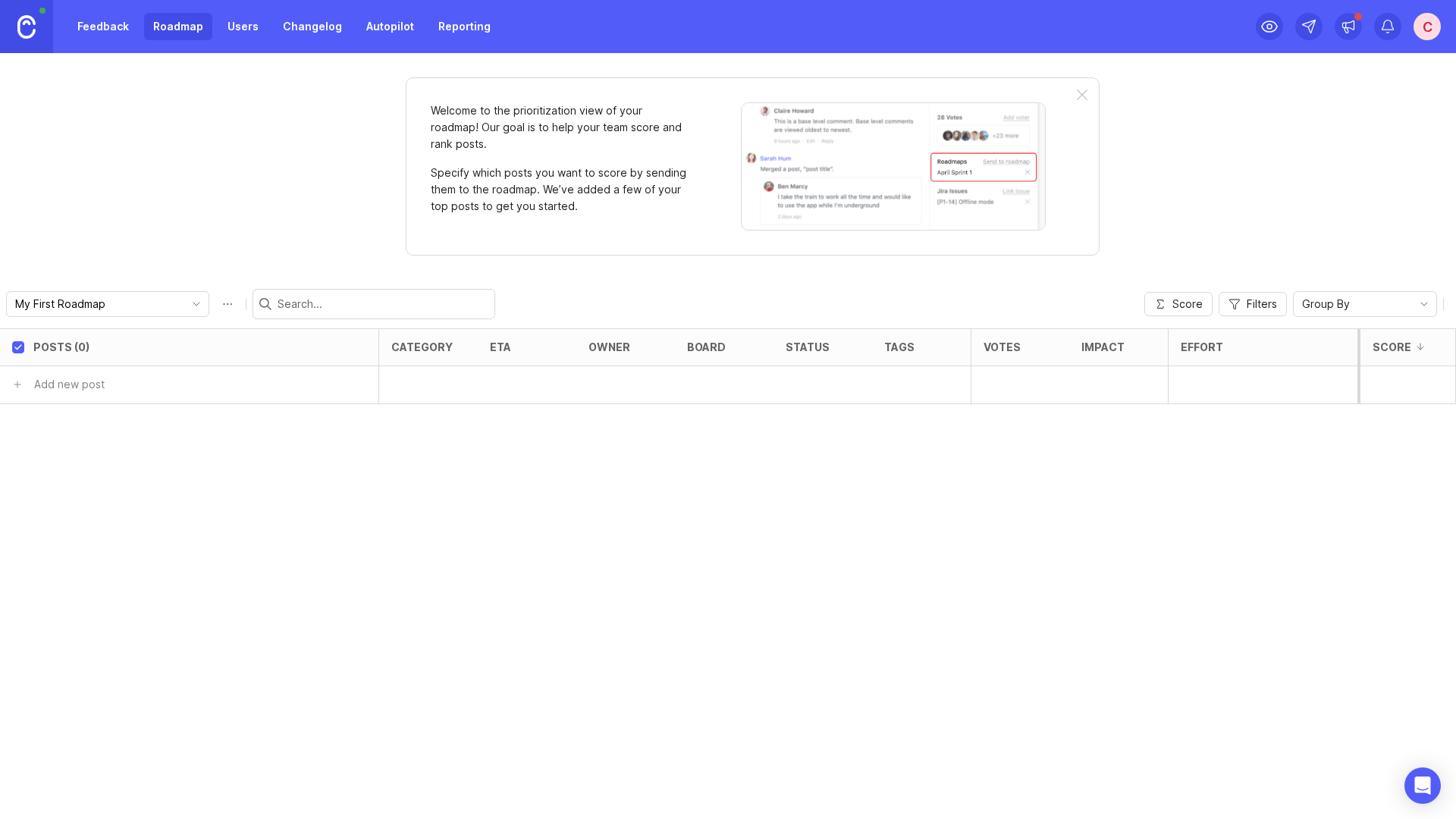
click at [357, 32] on link "Autopilot" at bounding box center [389, 27] width 66 height 28
click at [310, 31] on link "Changelog" at bounding box center [312, 27] width 77 height 28
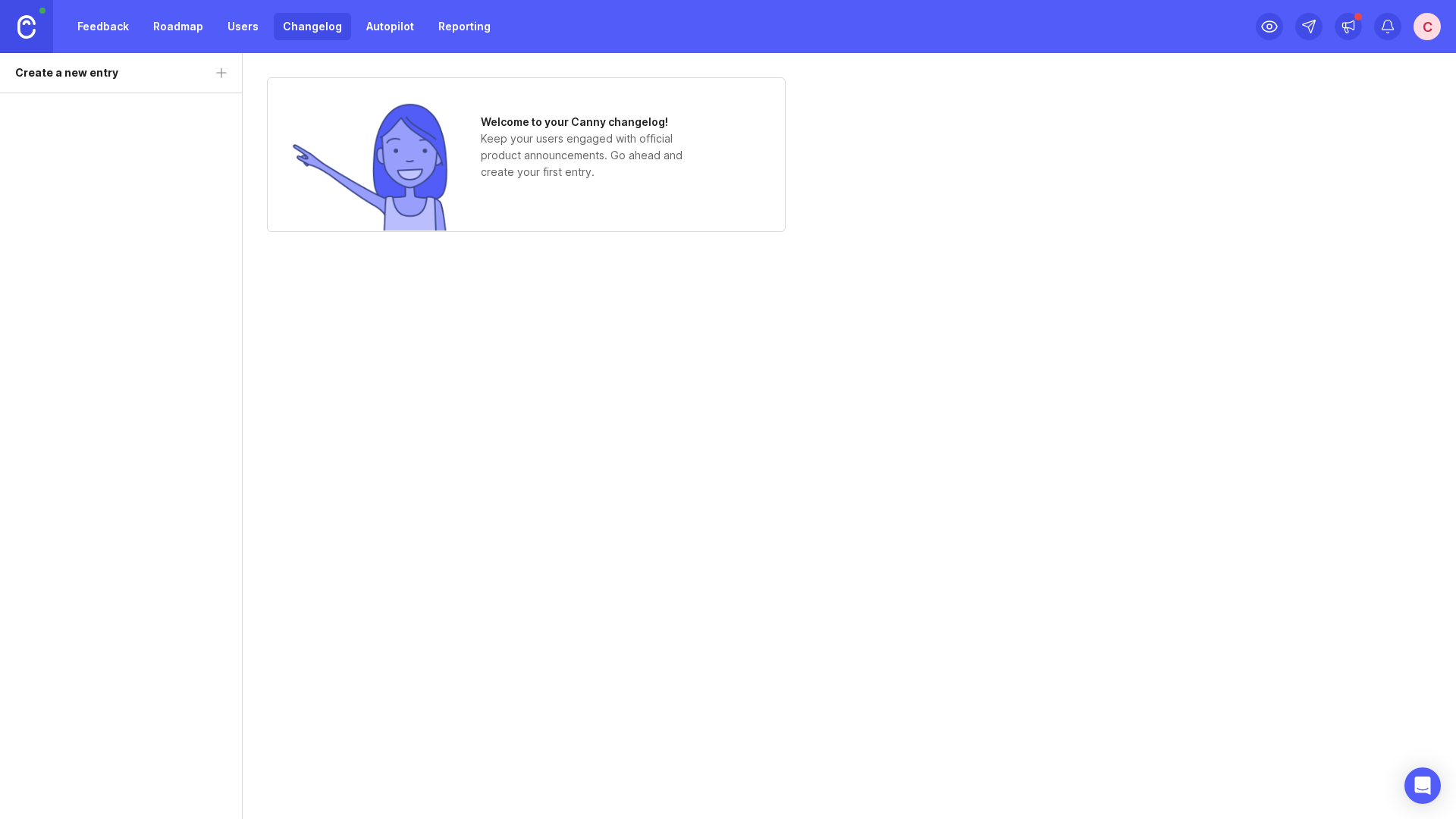
click at [165, 33] on link "Roadmap" at bounding box center [178, 27] width 68 height 28
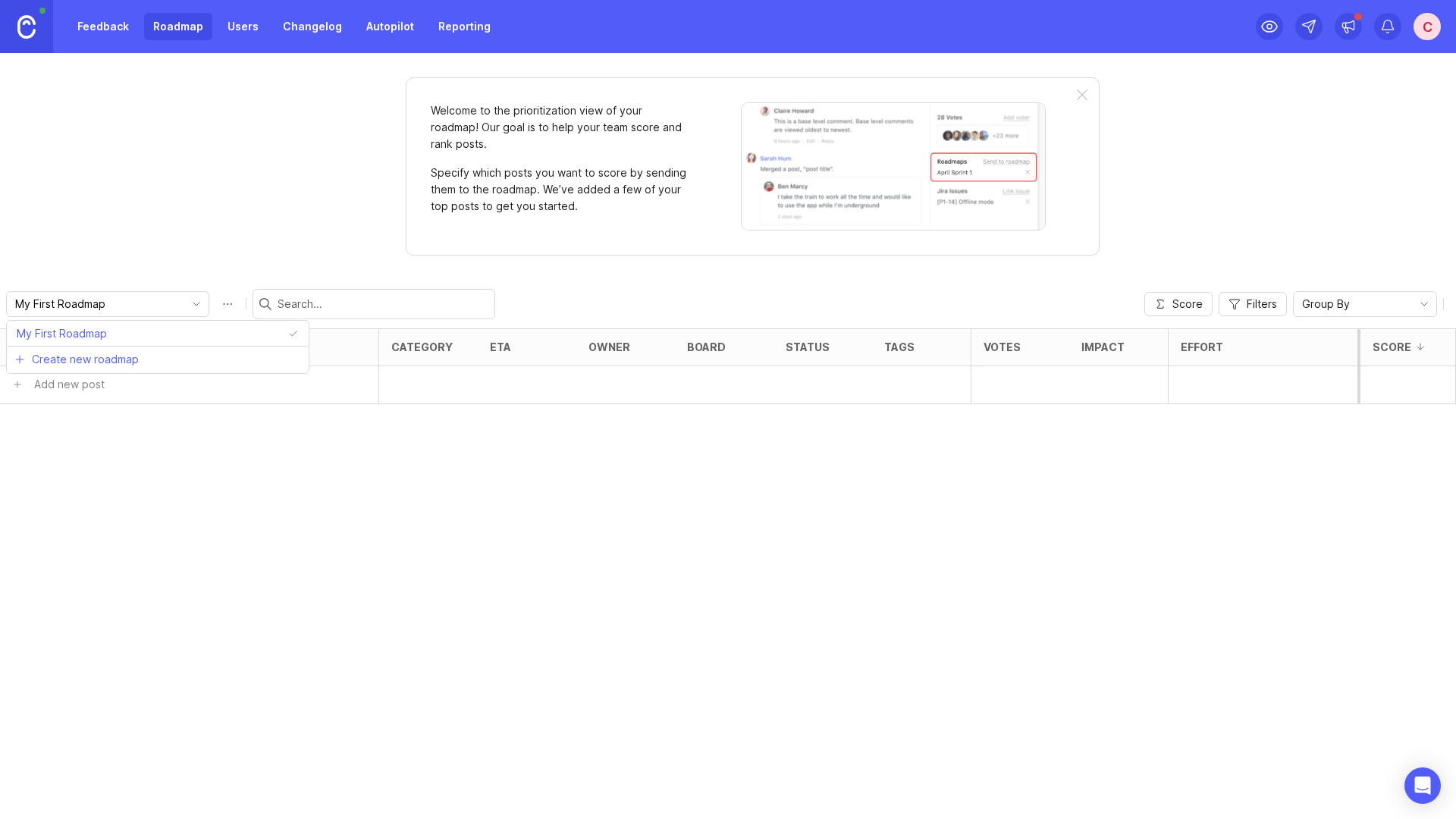
click at [71, 308] on input "My First Roadmap" at bounding box center [99, 304] width 168 height 17
click at [92, 336] on span "My First Roadmap" at bounding box center [62, 333] width 90 height 17
click at [139, 302] on input "My First Roadmap" at bounding box center [99, 304] width 168 height 17
click at [71, 310] on input "My First Roadmap" at bounding box center [99, 304] width 168 height 17
click at [184, 311] on span "toggle menu" at bounding box center [196, 304] width 24 height 17
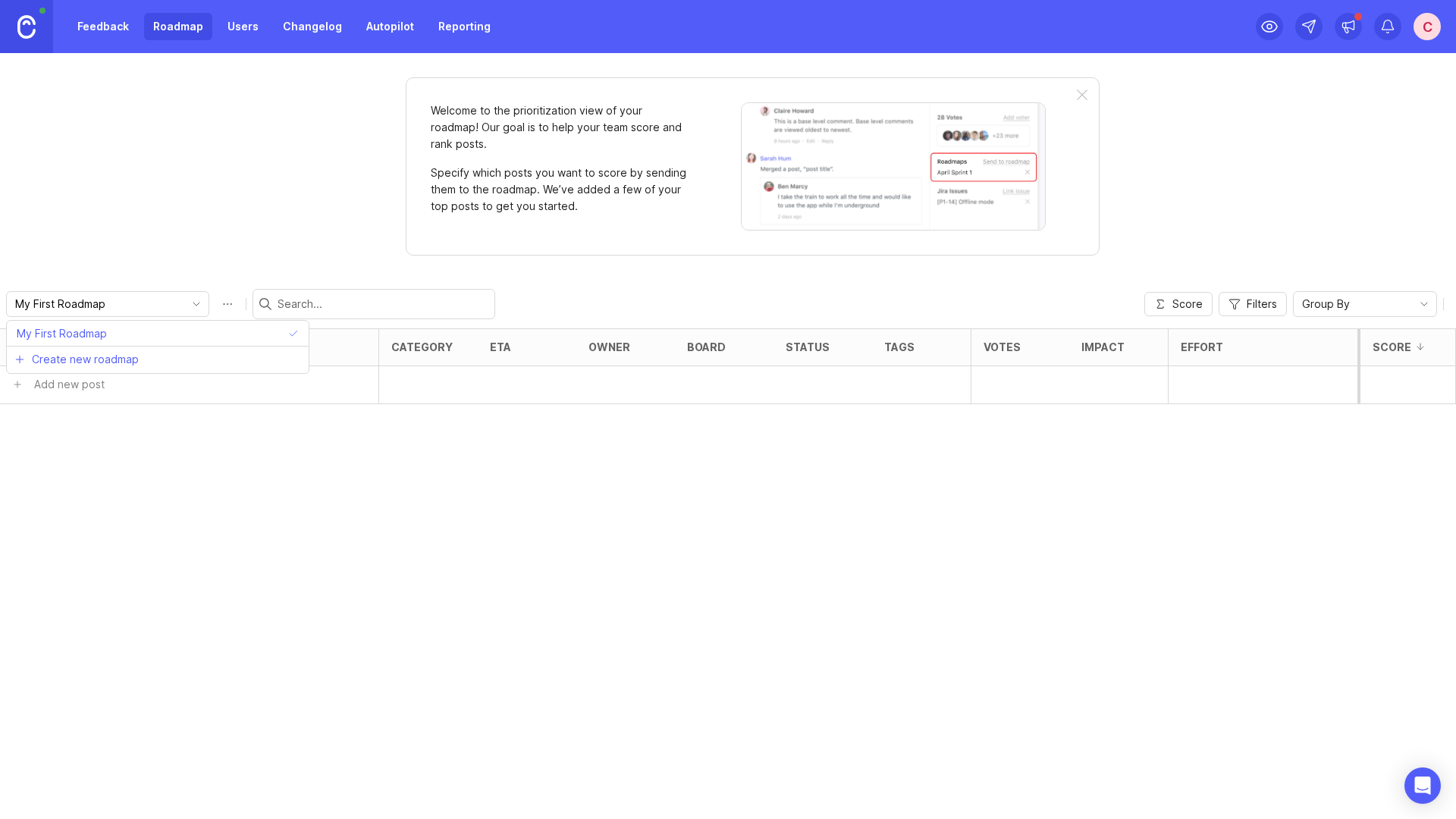
click at [533, 264] on div "Welcome to the prioritization view of your roadmap! Our goal is to help your te…" at bounding box center [728, 435] width 1456 height 766
click at [495, 194] on p "Specify which posts you want to score by sending them to the roadmap. We’ve add…" at bounding box center [559, 190] width 258 height 50
click at [1021, 151] on img at bounding box center [893, 166] width 305 height 128
click at [295, 391] on button "button" at bounding box center [321, 384] width 113 height 22
click at [119, 391] on input "text" at bounding box center [141, 384] width 212 height 17
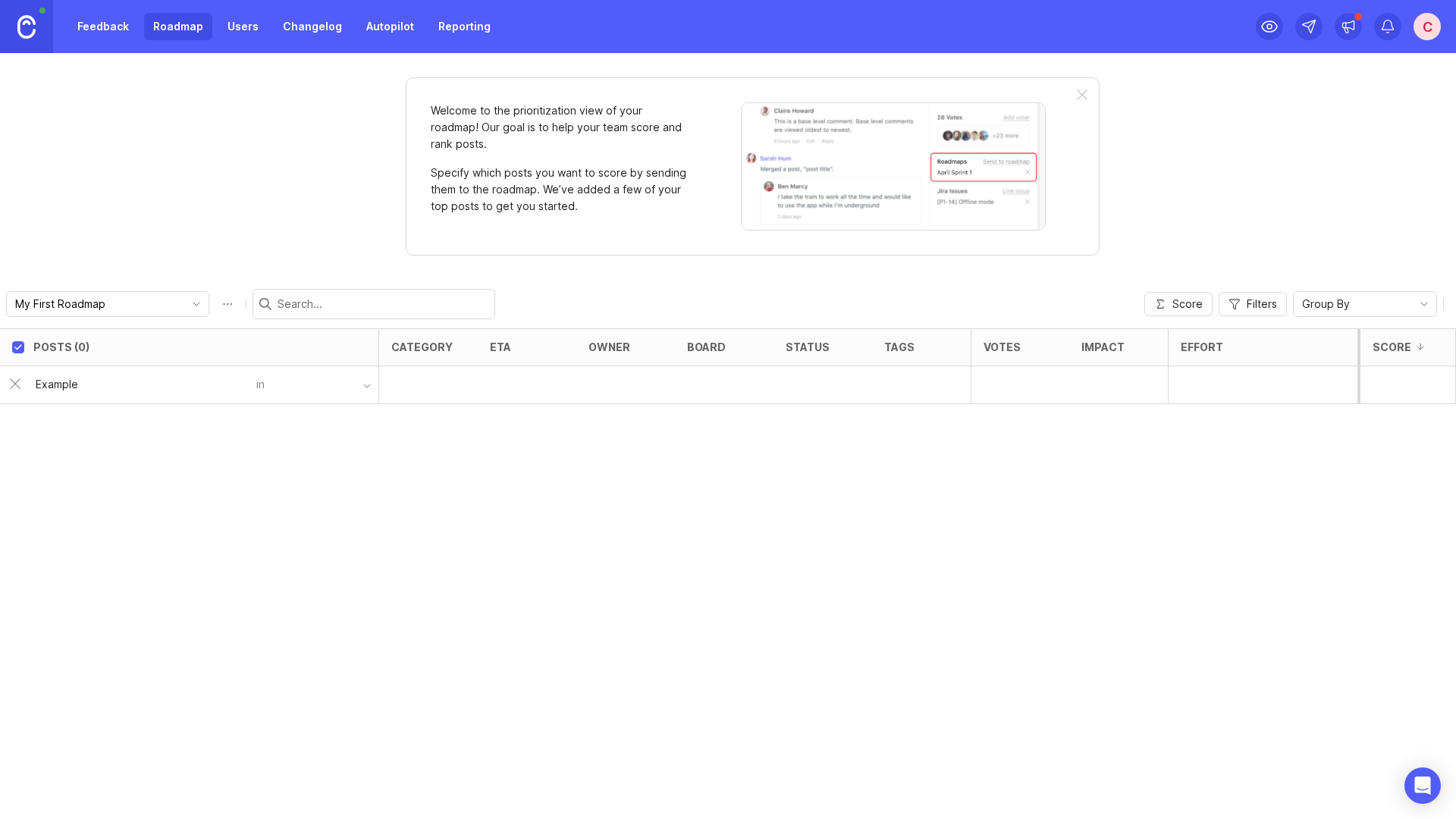
type input "Example"
click at [290, 392] on button "button" at bounding box center [321, 384] width 113 height 22
click at [120, 395] on div "Example" at bounding box center [141, 384] width 229 height 29
click at [89, 422] on div "Create new post" at bounding box center [178, 422] width 302 height 32
click at [122, 482] on div "Posts (0) category eta owner board status tags Votes Impact Effort Score Someth…" at bounding box center [728, 573] width 1456 height 491
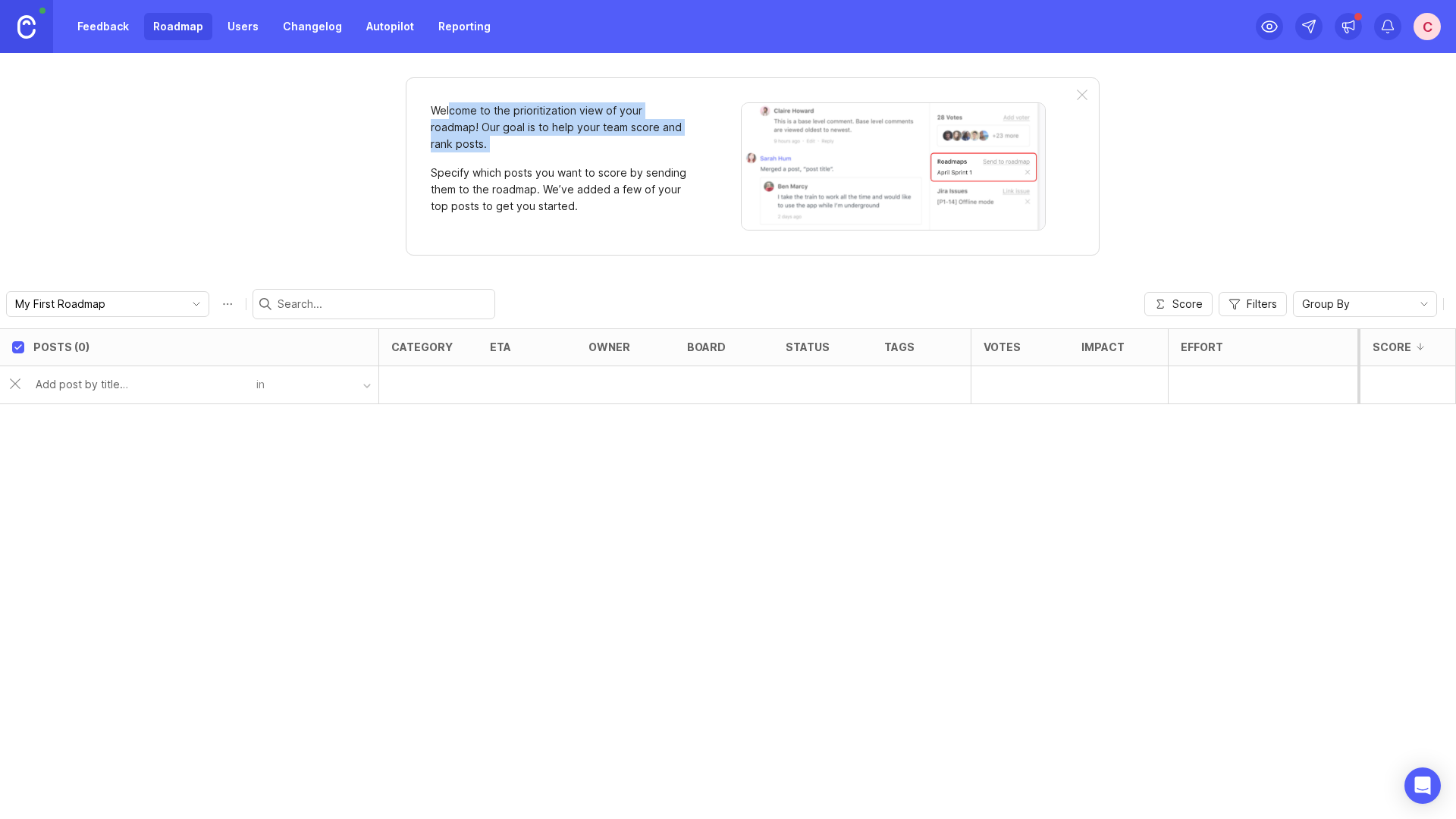
drag, startPoint x: 449, startPoint y: 108, endPoint x: 545, endPoint y: 154, distance: 106.5
click at [545, 154] on div "Welcome to the prioritization view of your roadmap! Our goal is to help your te…" at bounding box center [559, 166] width 258 height 128
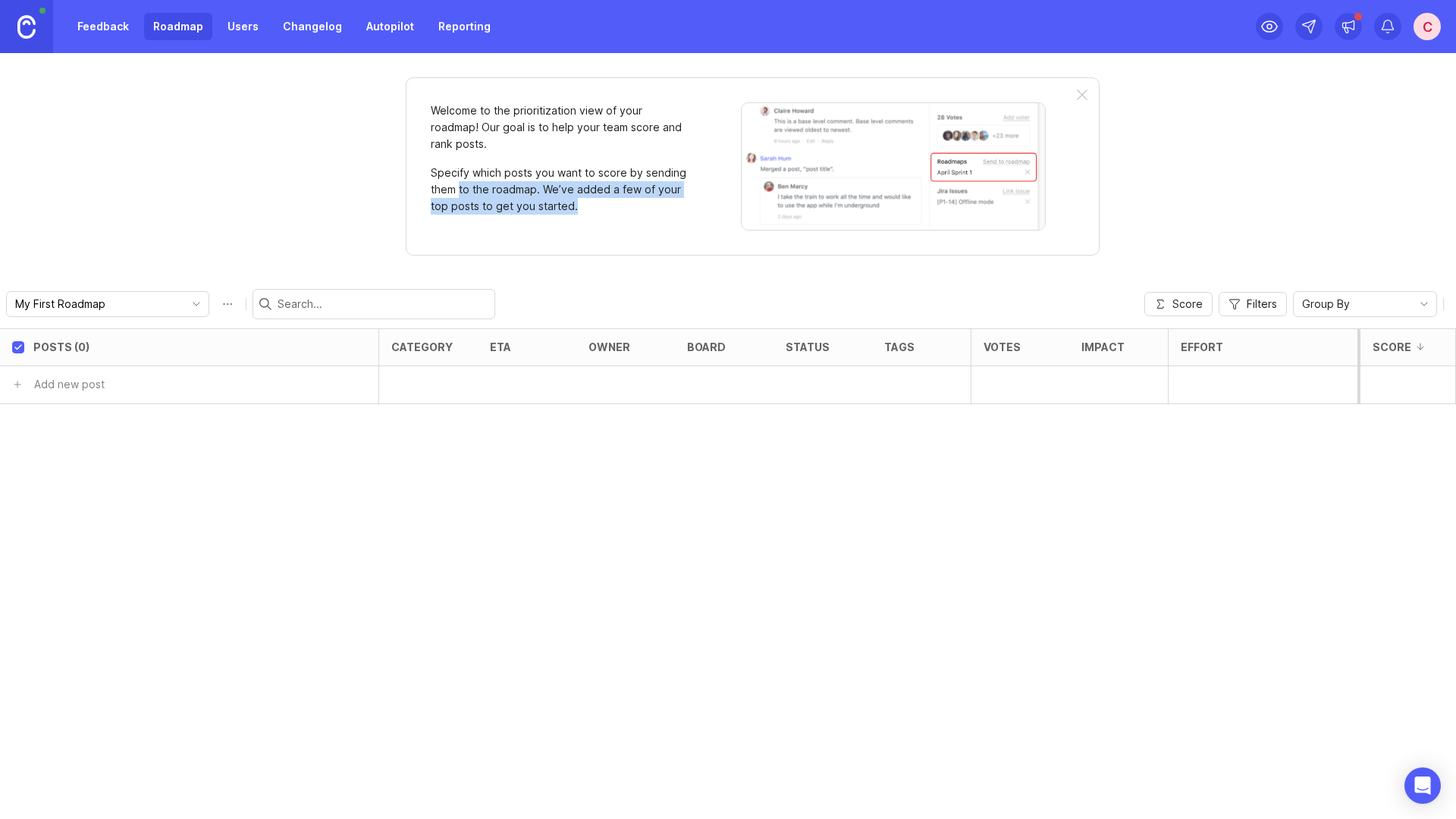
drag, startPoint x: 459, startPoint y: 187, endPoint x: 656, endPoint y: 206, distance: 197.9
click at [656, 206] on p "Specify which posts you want to score by sending them to the roadmap. We’ve add…" at bounding box center [559, 190] width 258 height 50
click at [14, 33] on link at bounding box center [26, 26] width 53 height 53
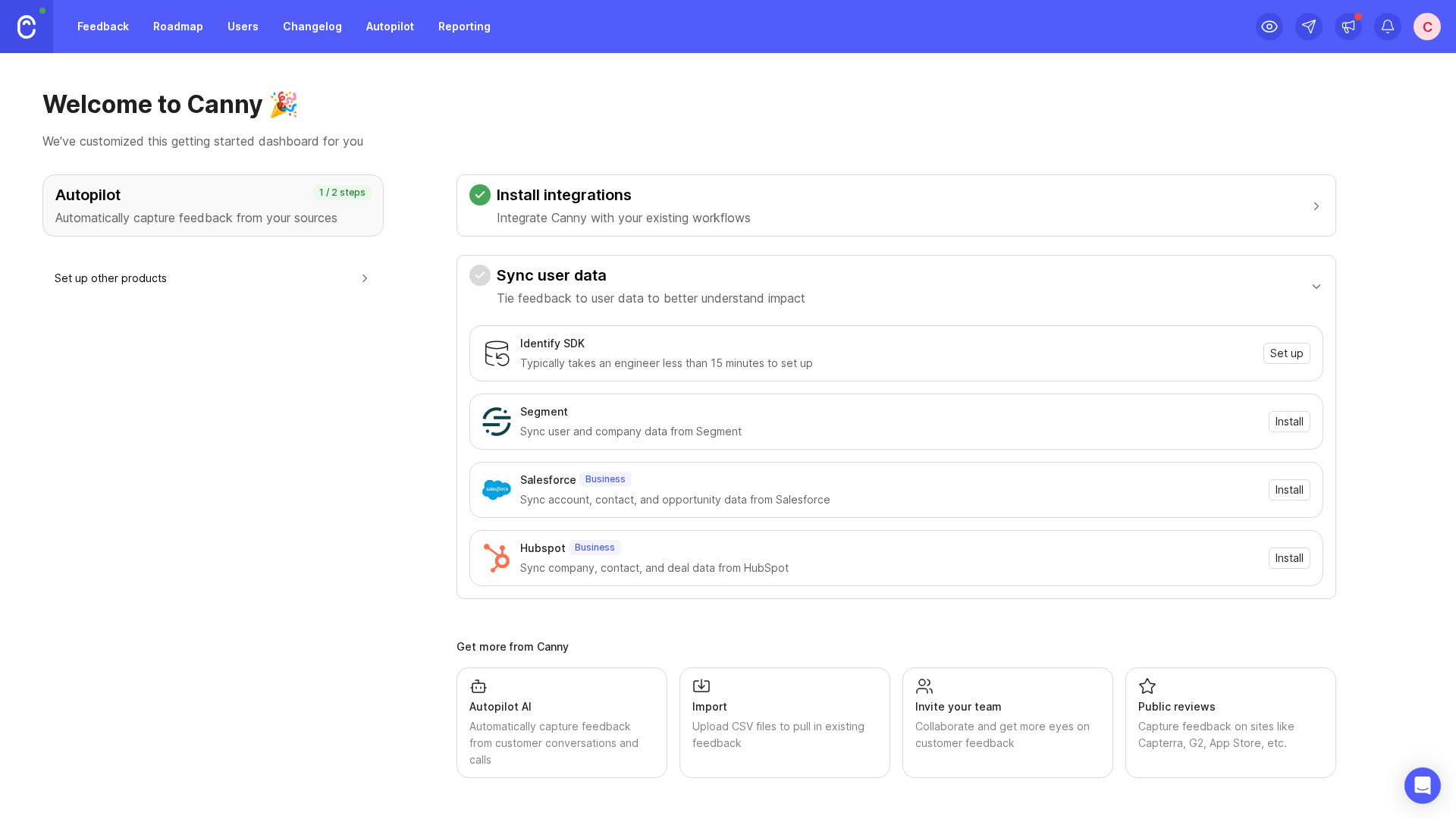
click at [451, 512] on div "Autopilot Automatically capture feedback from your sources 1 / 2 steps Set up o…" at bounding box center [727, 476] width 1371 height 603
click at [509, 268] on h3 "Sync user data" at bounding box center [651, 275] width 309 height 21
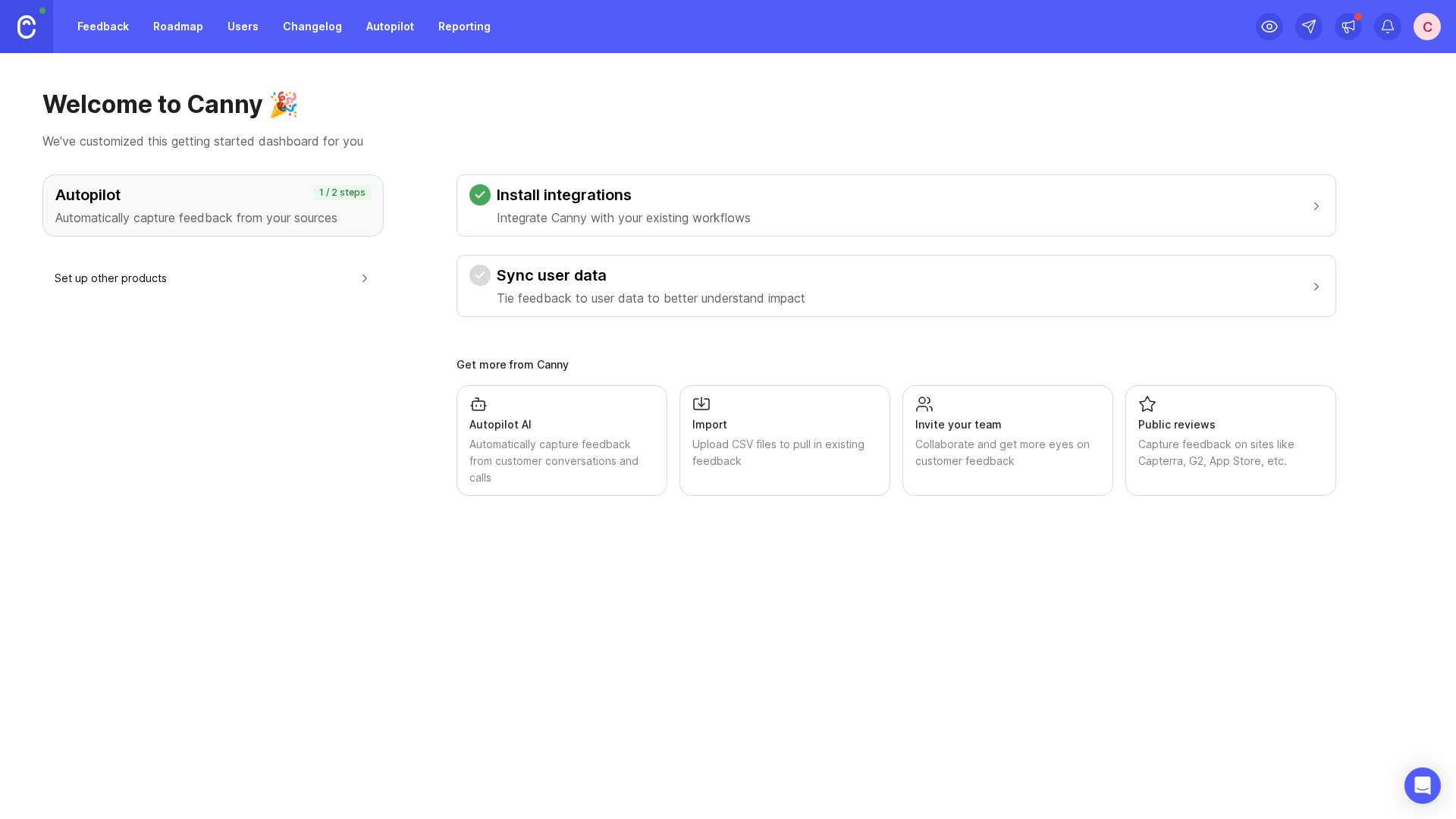
click at [264, 204] on h3 "Autopilot" at bounding box center [212, 195] width 315 height 21
click at [573, 192] on h3 "Install integrations" at bounding box center [623, 195] width 254 height 21
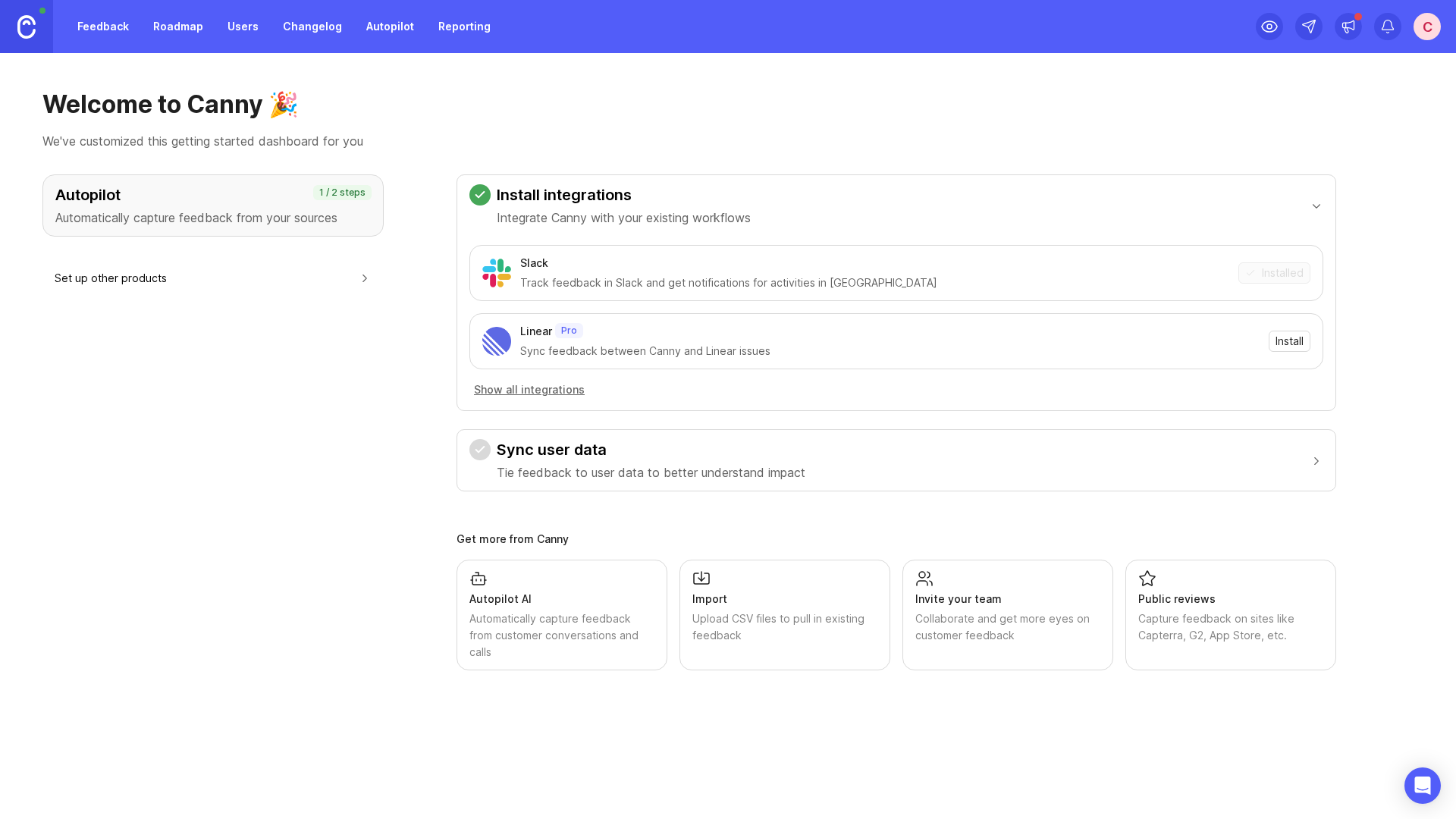
click at [592, 197] on h3 "Install integrations" at bounding box center [623, 195] width 254 height 21
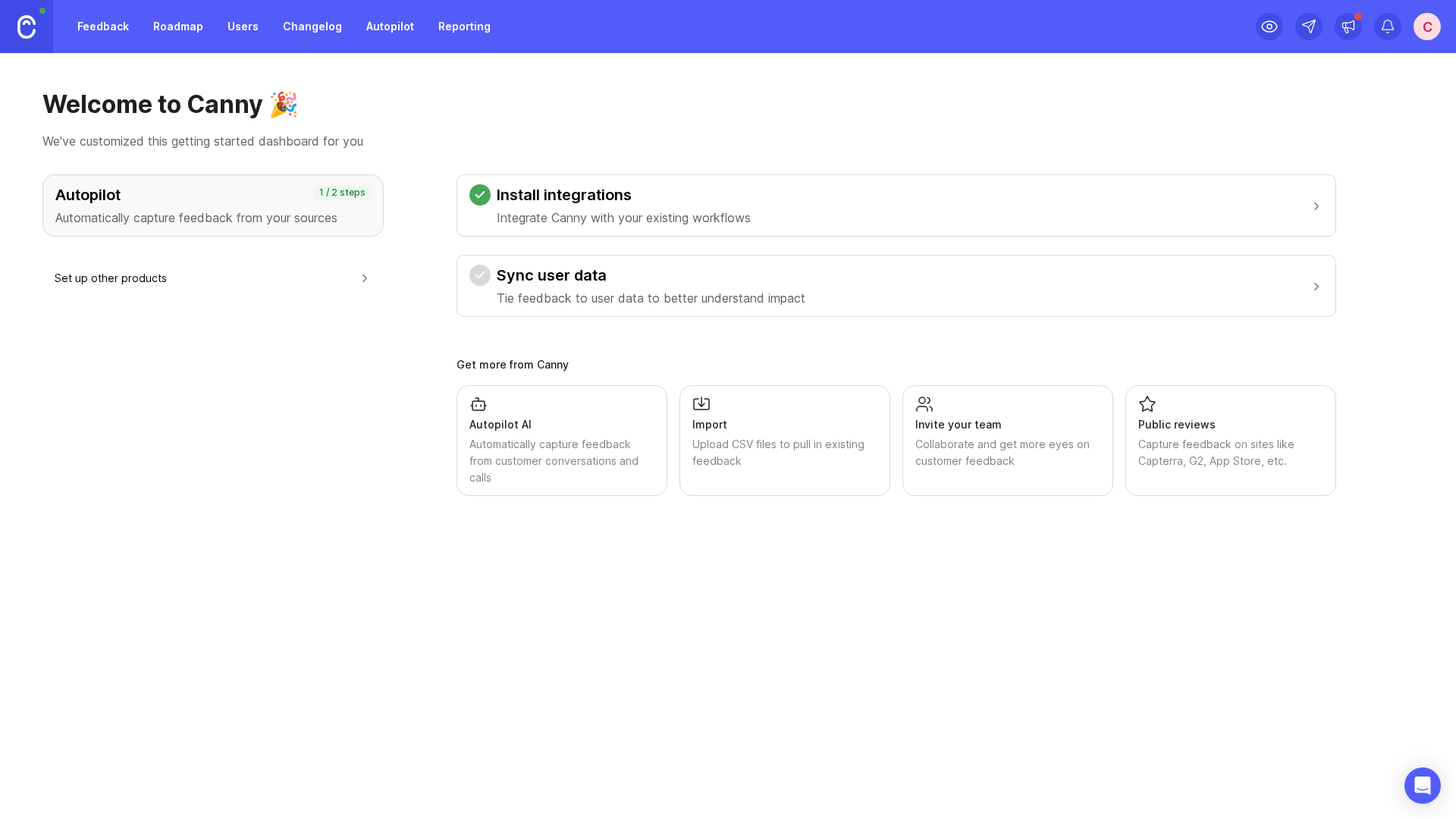
click at [543, 289] on p "Tie feedback to user data to better understand impact" at bounding box center [651, 298] width 309 height 18
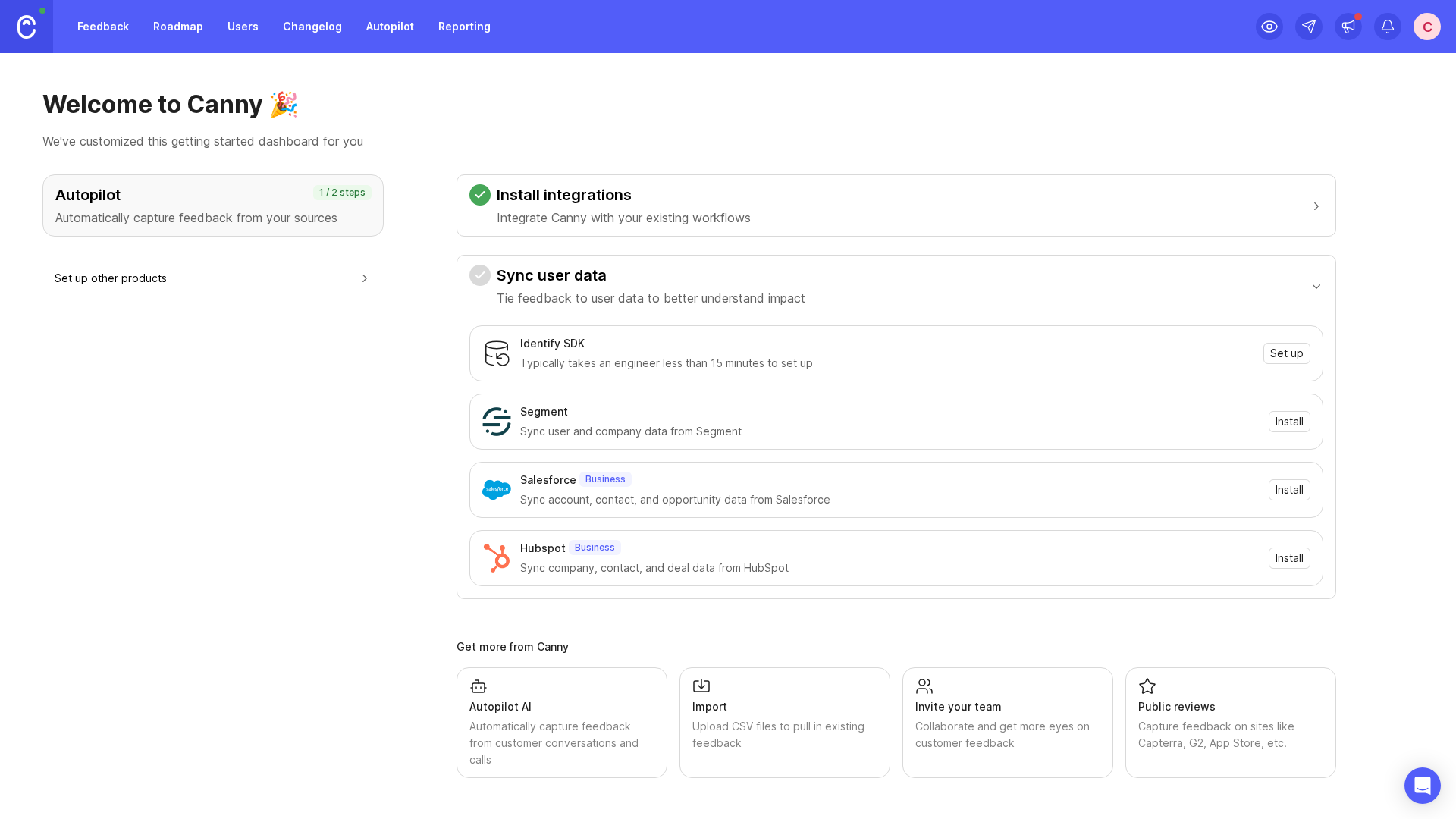
click at [543, 283] on h3 "Sync user data" at bounding box center [651, 275] width 309 height 21
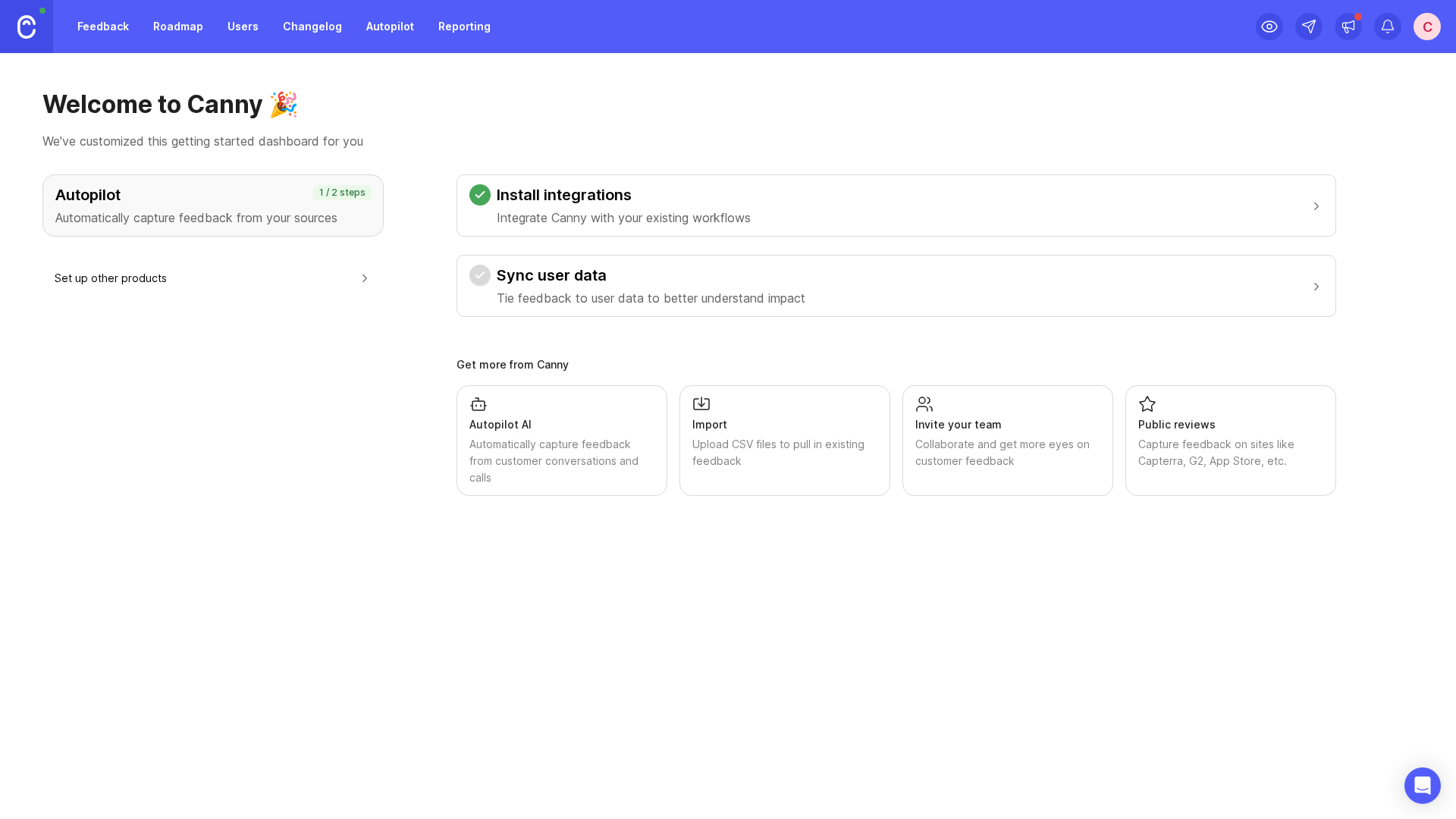
click at [444, 22] on link "Reporting" at bounding box center [464, 27] width 71 height 28
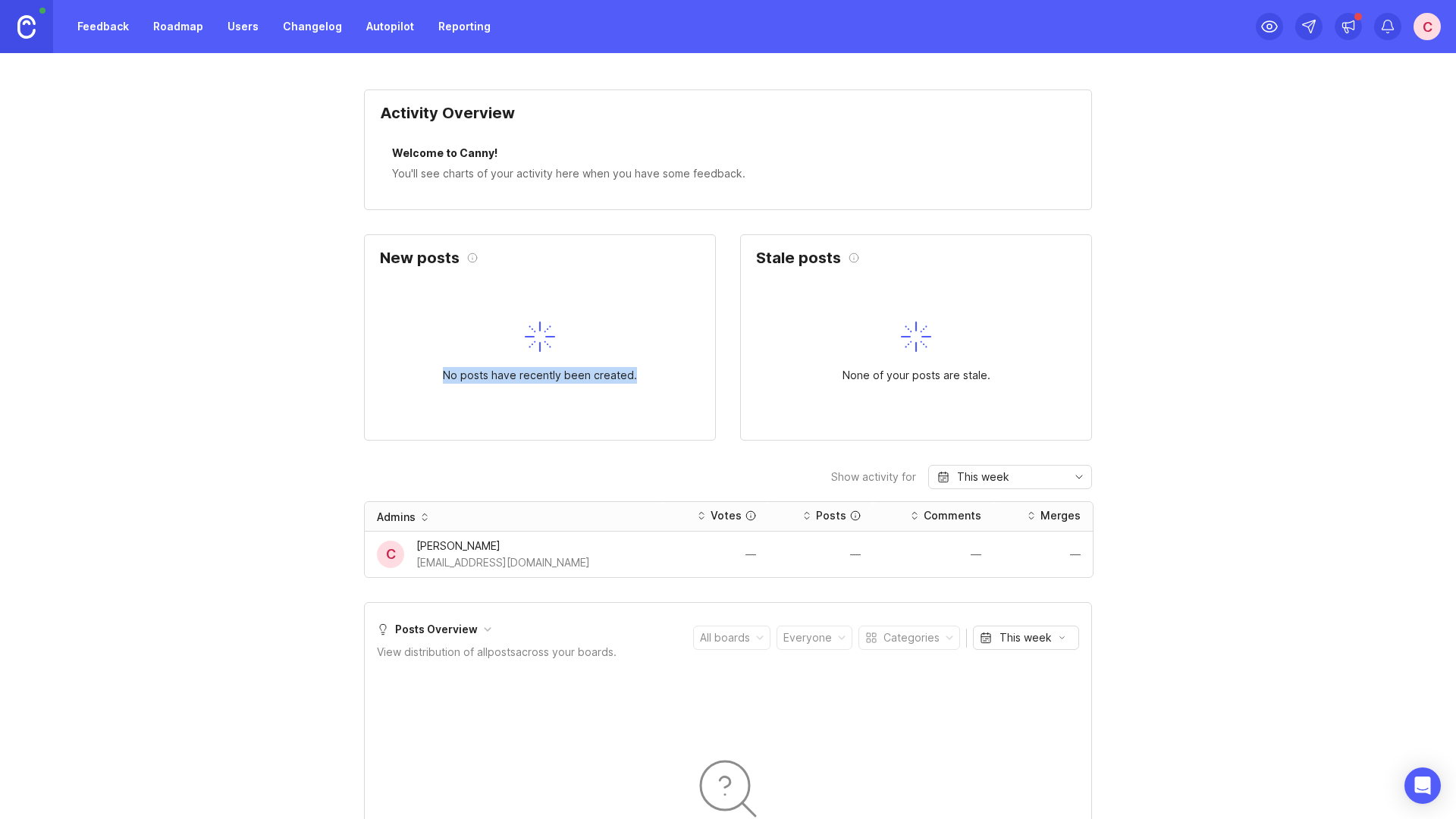
drag, startPoint x: 445, startPoint y: 373, endPoint x: 643, endPoint y: 373, distance: 198.0
click at [643, 373] on div "No posts have recently been created." at bounding box center [540, 352] width 350 height 174
drag, startPoint x: 404, startPoint y: 174, endPoint x: 756, endPoint y: 181, distance: 352.1
click at [756, 181] on div "You'll see charts of your activity here when you have some feedback." at bounding box center [727, 174] width 672 height 17
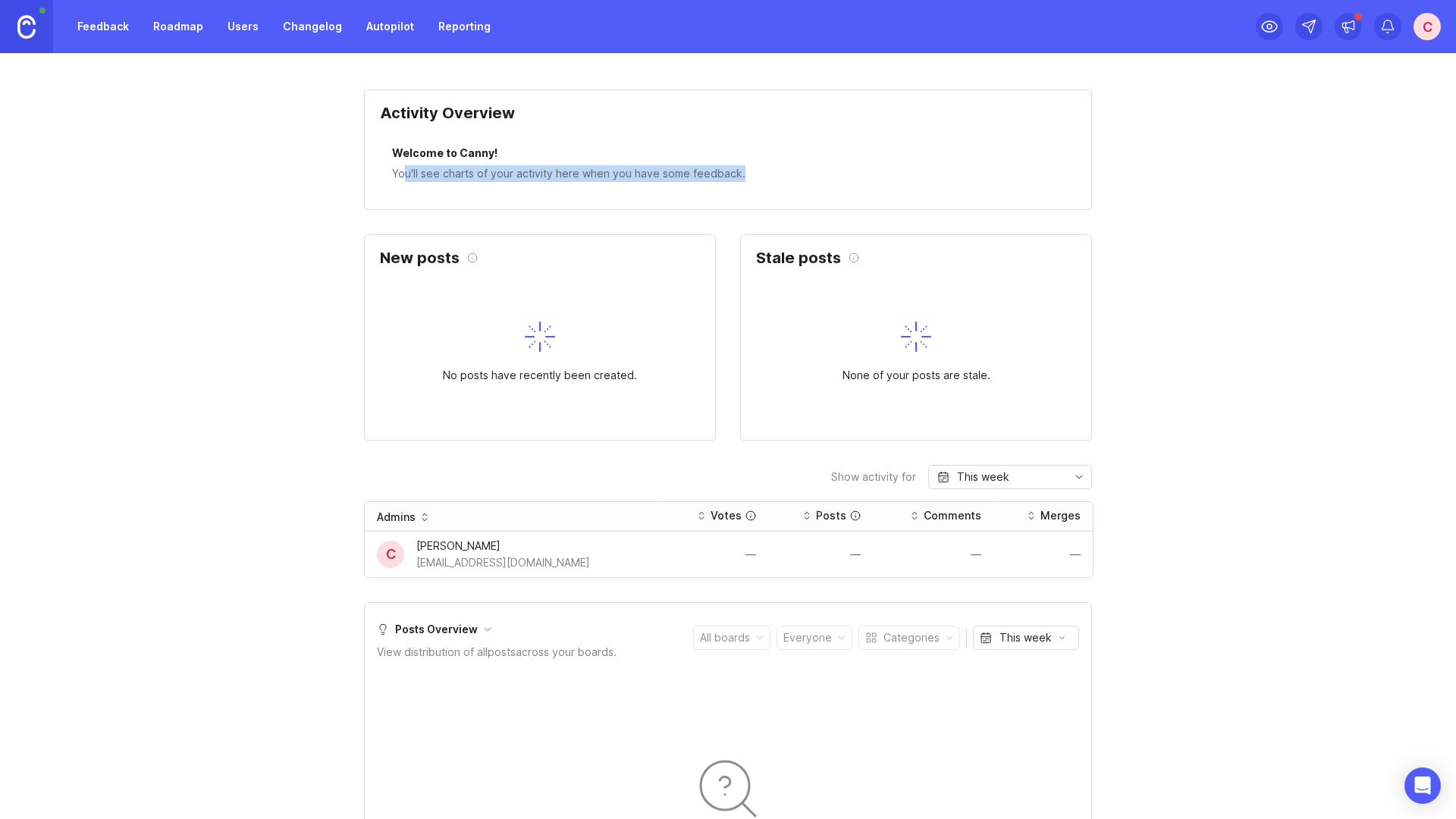
click at [756, 181] on div "You'll see charts of your activity here when you have some feedback." at bounding box center [727, 174] width 672 height 17
click at [371, 29] on link "Autopilot" at bounding box center [389, 27] width 66 height 28
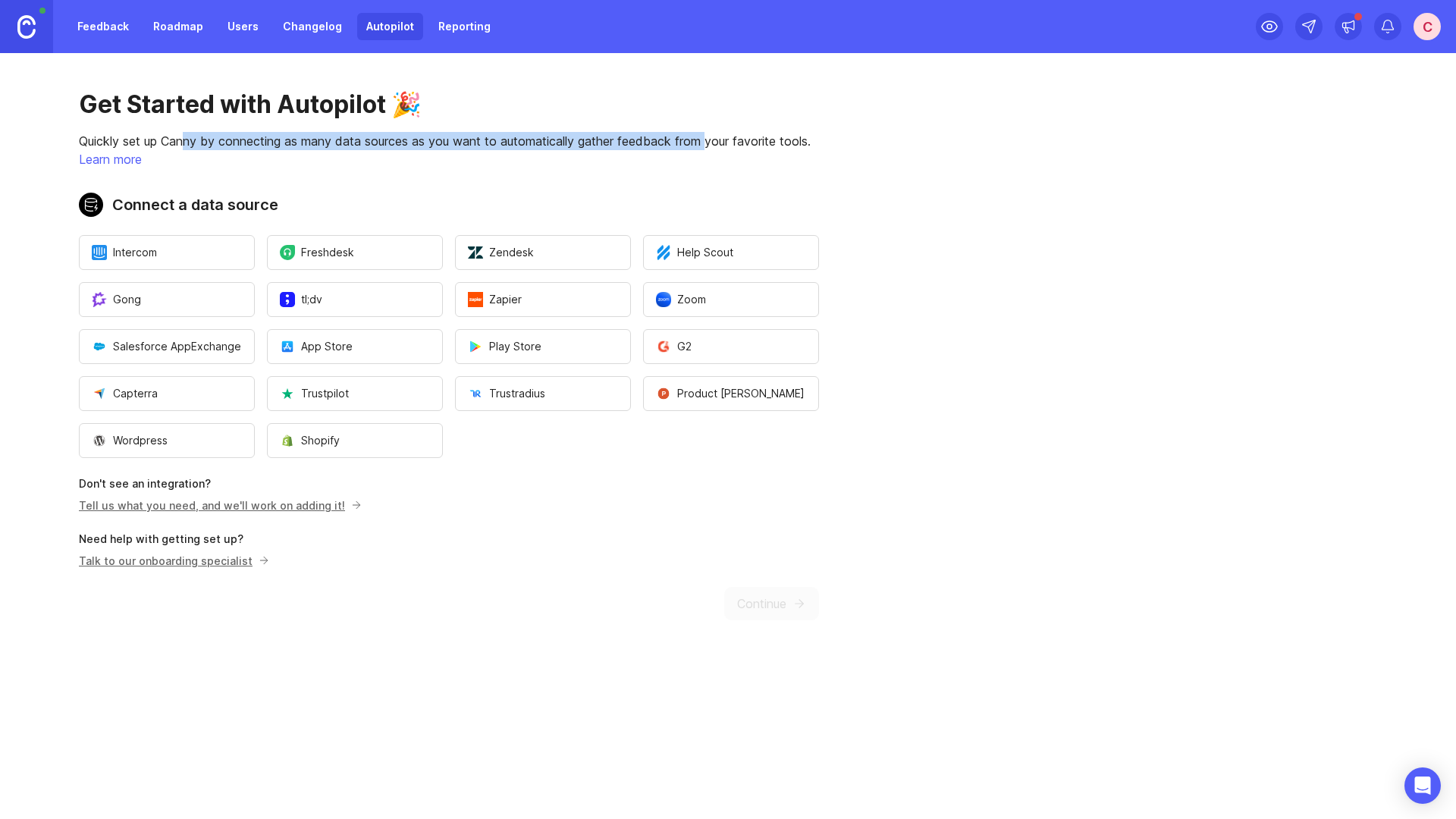
drag, startPoint x: 185, startPoint y: 141, endPoint x: 713, endPoint y: 144, distance: 528.0
click at [713, 144] on p "Quickly set up Canny by connecting as many data sources as you want to automati…" at bounding box center [448, 141] width 740 height 18
click at [328, 30] on link "Changelog" at bounding box center [312, 27] width 77 height 28
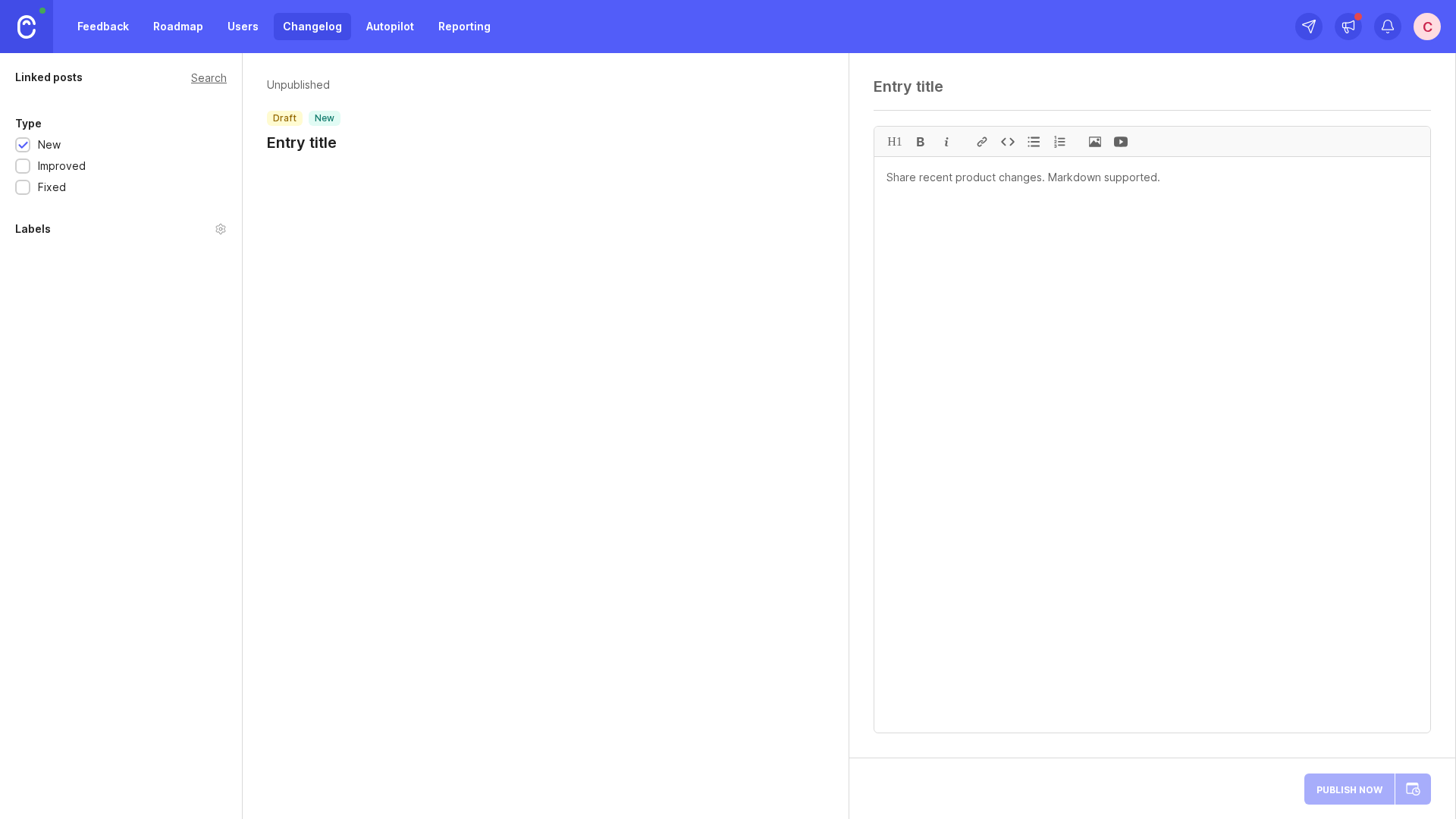
click at [341, 142] on header "Unpublished draft new Entry title" at bounding box center [545, 115] width 557 height 76
click at [305, 139] on h1 "Entry title" at bounding box center [303, 143] width 74 height 21
click at [908, 94] on textarea at bounding box center [1151, 86] width 557 height 18
type textarea "Example 1"
click at [920, 187] on textarea at bounding box center [1151, 445] width 555 height 576
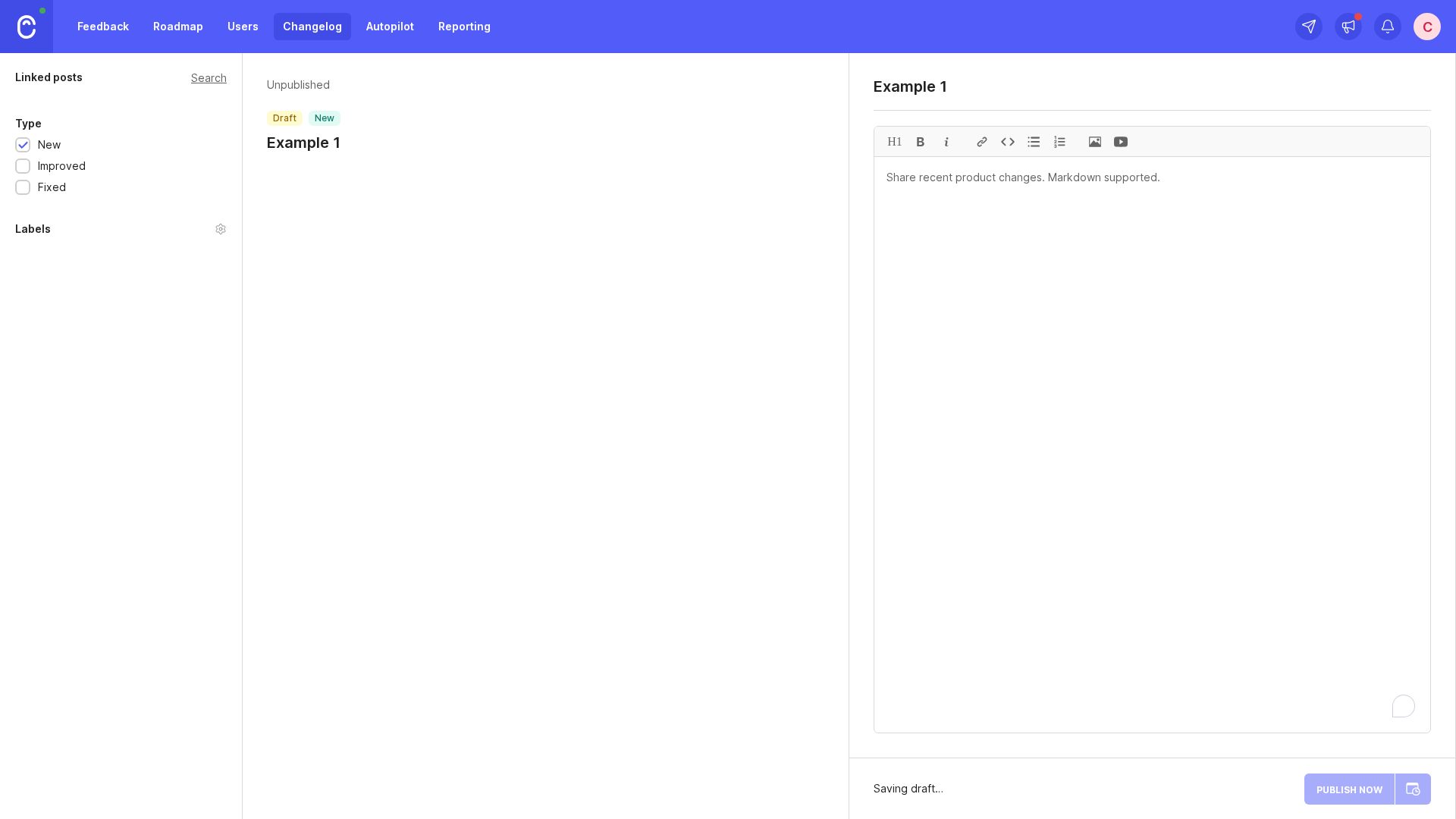
type textarea "S"
type textarea "Example texxt 1"
click at [1354, 792] on span "Publish Now" at bounding box center [1348, 789] width 66 height 10
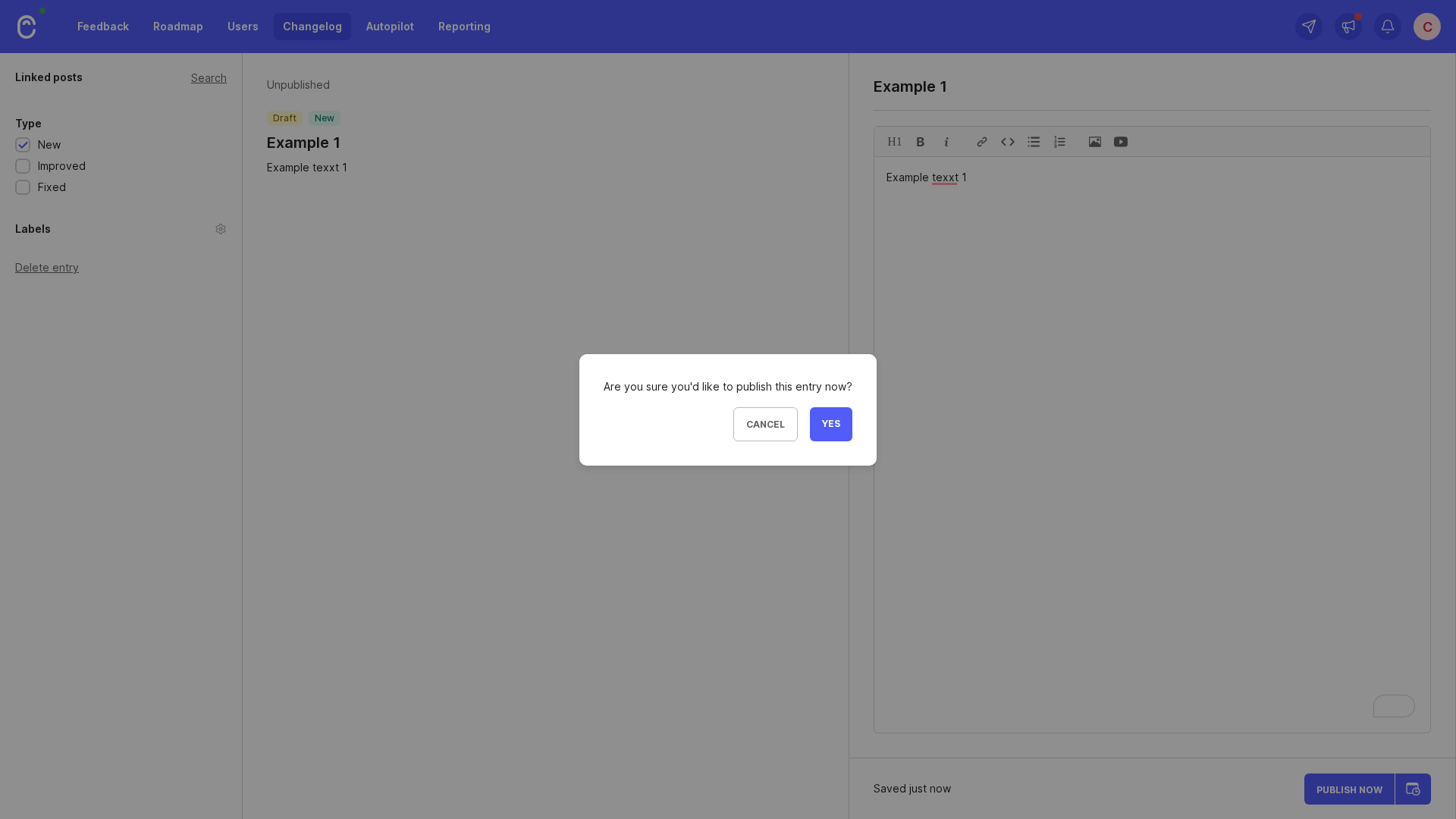
click at [824, 427] on span "Yes" at bounding box center [831, 424] width 18 height 13
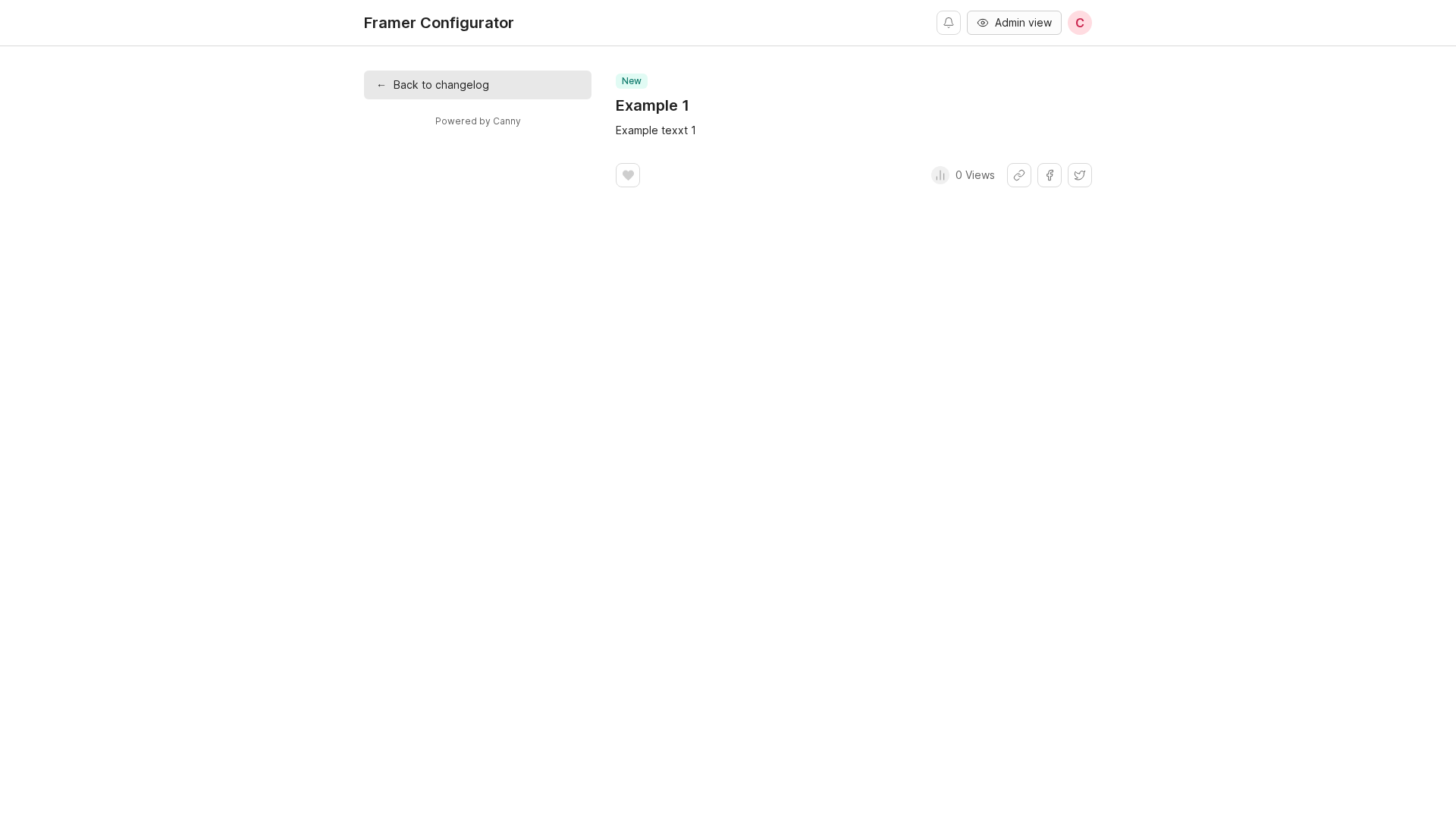
click at [998, 25] on span "Admin view" at bounding box center [1023, 23] width 57 height 15
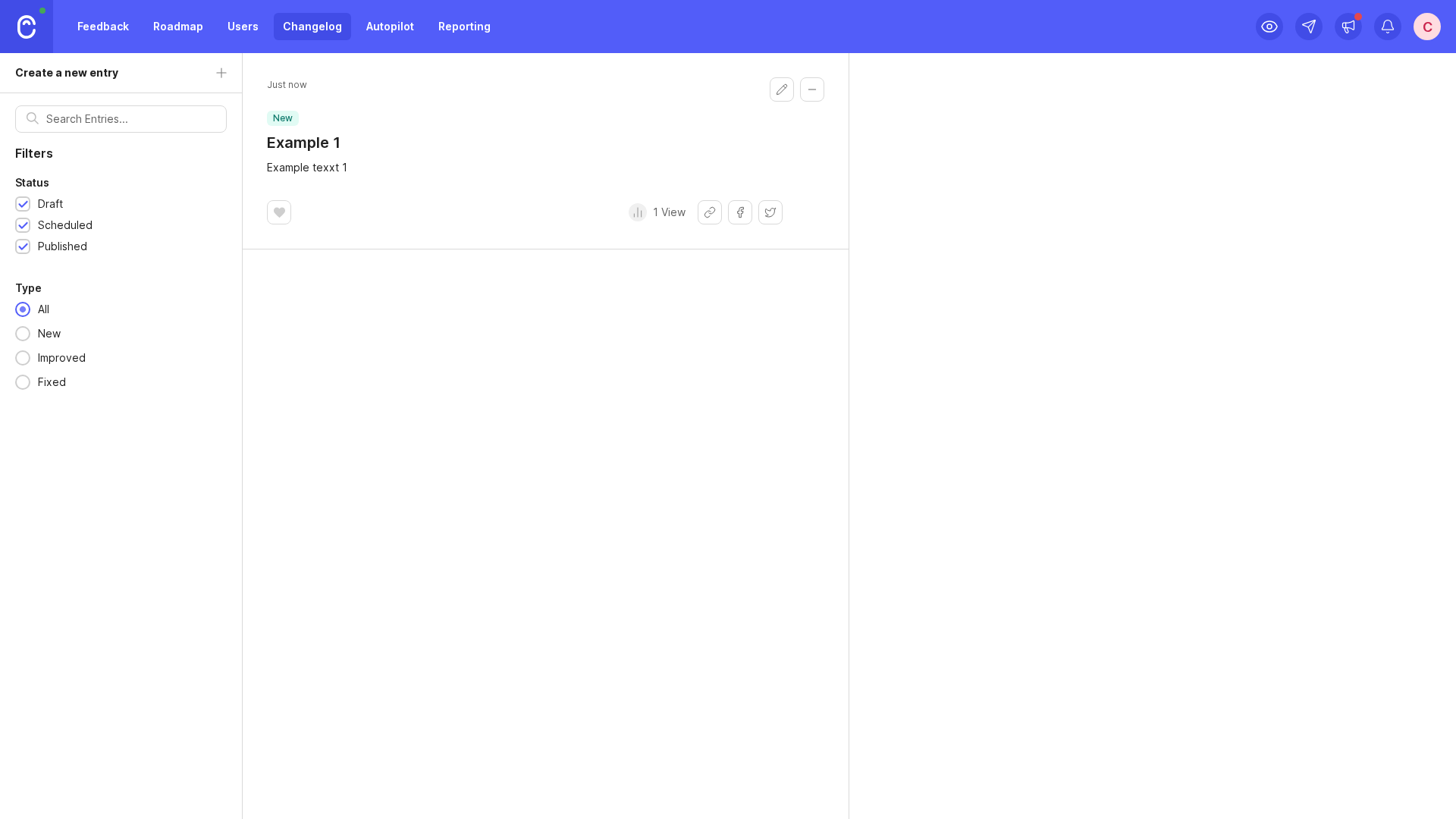
click at [241, 23] on link "Users" at bounding box center [242, 27] width 49 height 28
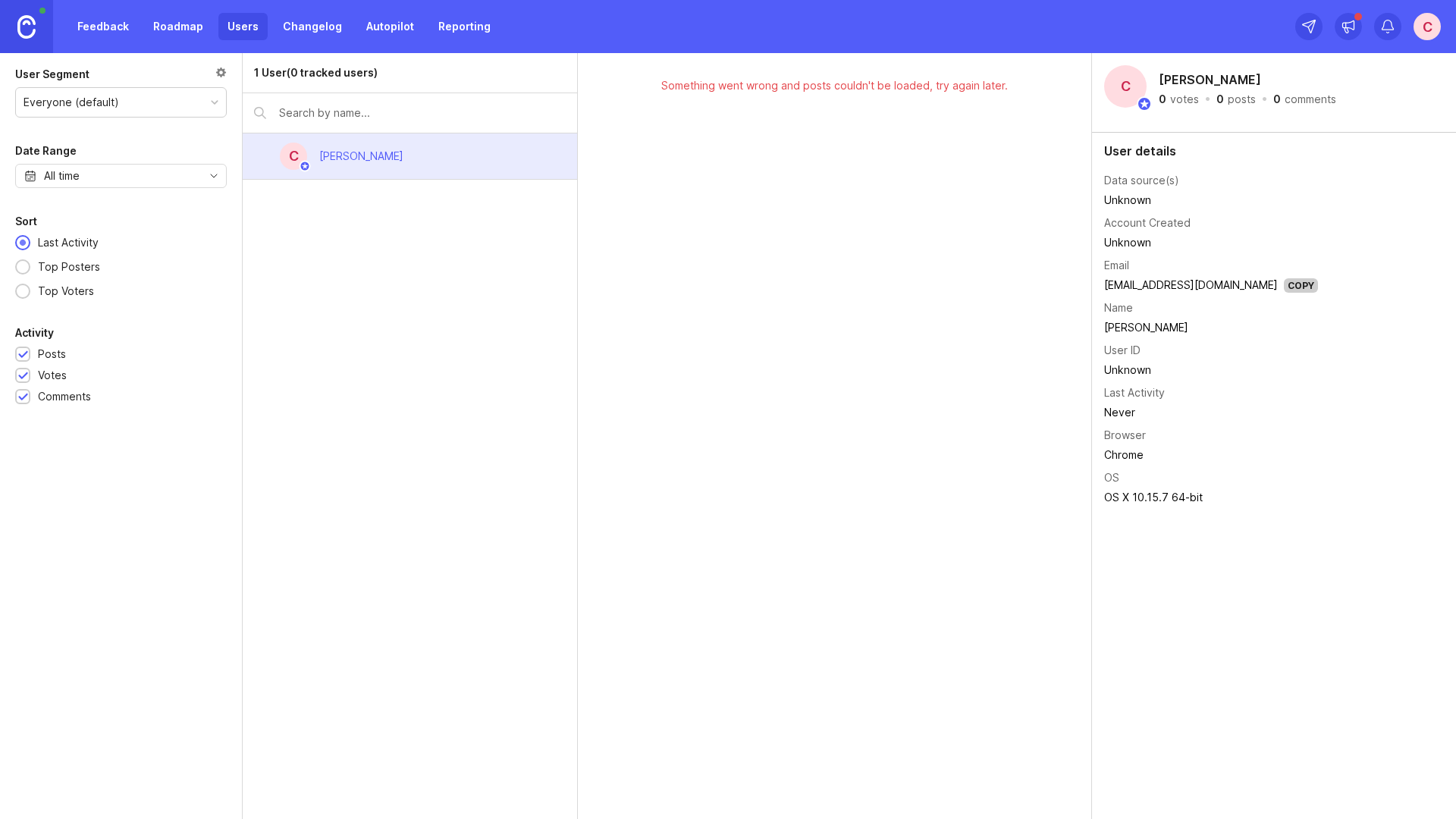
drag, startPoint x: 290, startPoint y: 75, endPoint x: 443, endPoint y: 75, distance: 153.0
click at [443, 75] on div "1 User (0 tracked users)" at bounding box center [409, 73] width 334 height 41
drag, startPoint x: 691, startPoint y: 78, endPoint x: 1025, endPoint y: 78, distance: 334.0
click at [1025, 78] on div "Something went wrong and posts couldn't be loaded, try again later." at bounding box center [834, 85] width 465 height 17
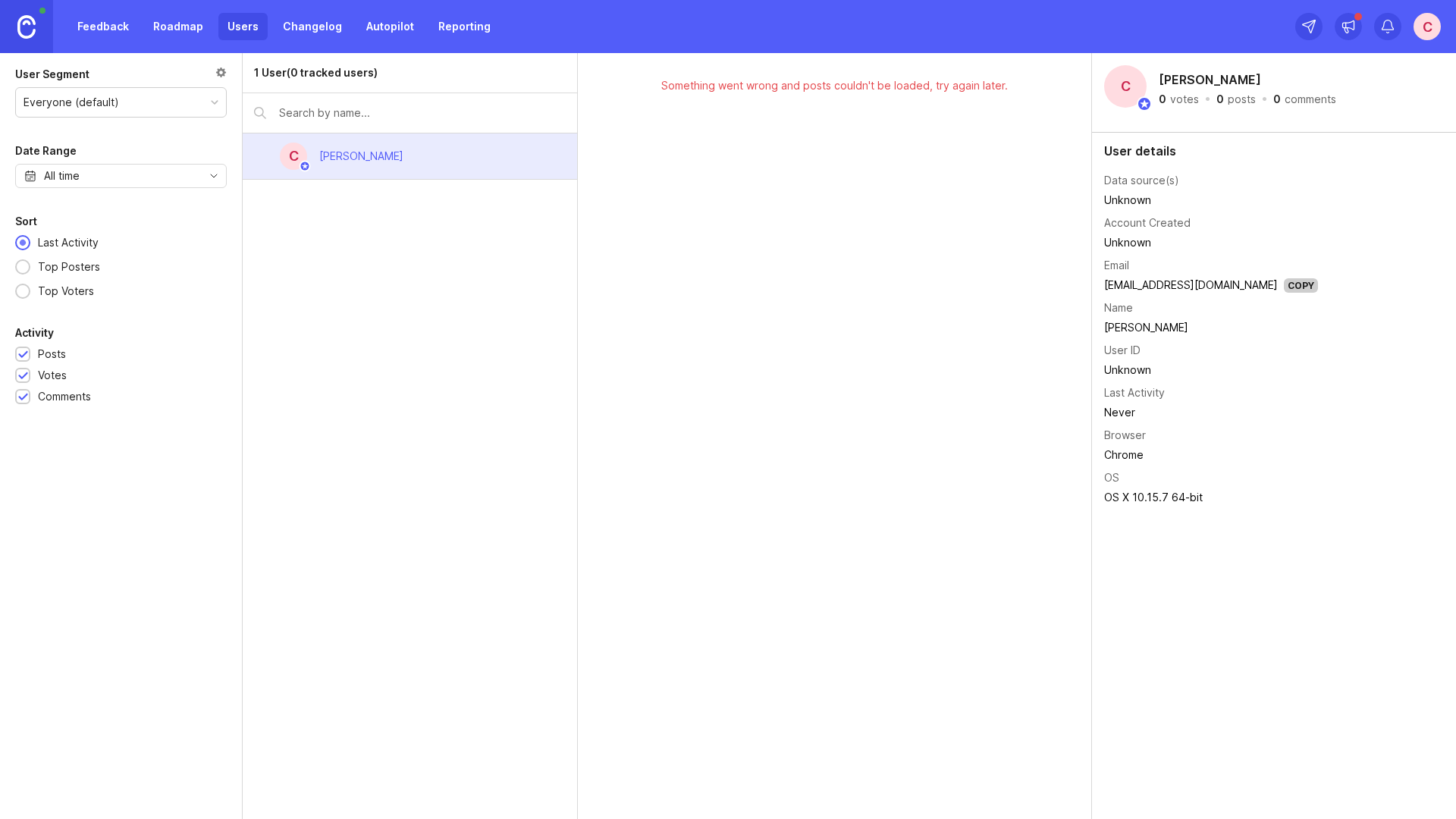
click at [163, 33] on link "Roadmap" at bounding box center [178, 27] width 68 height 28
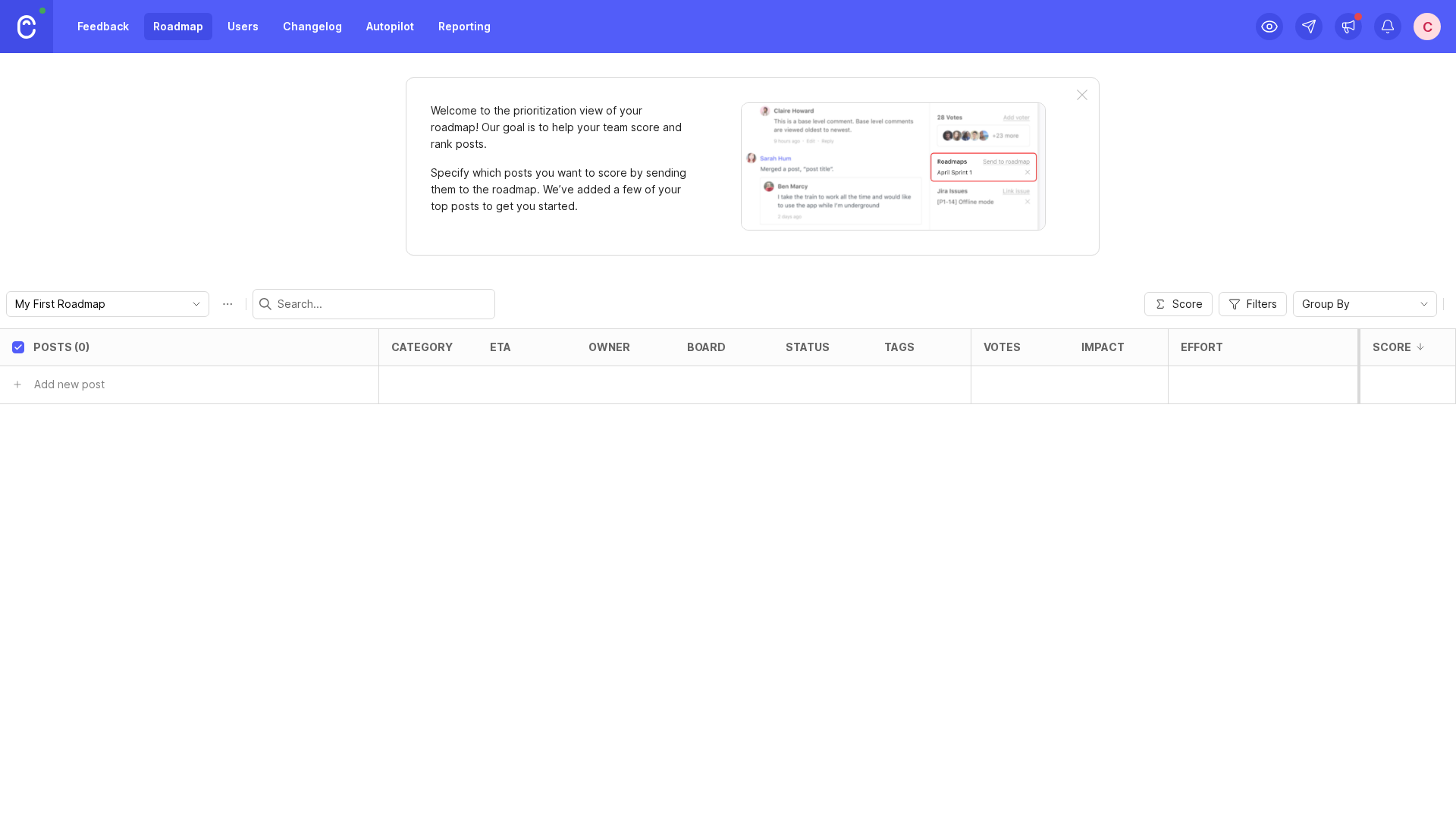
click at [122, 30] on link "Feedback" at bounding box center [103, 27] width 70 height 28
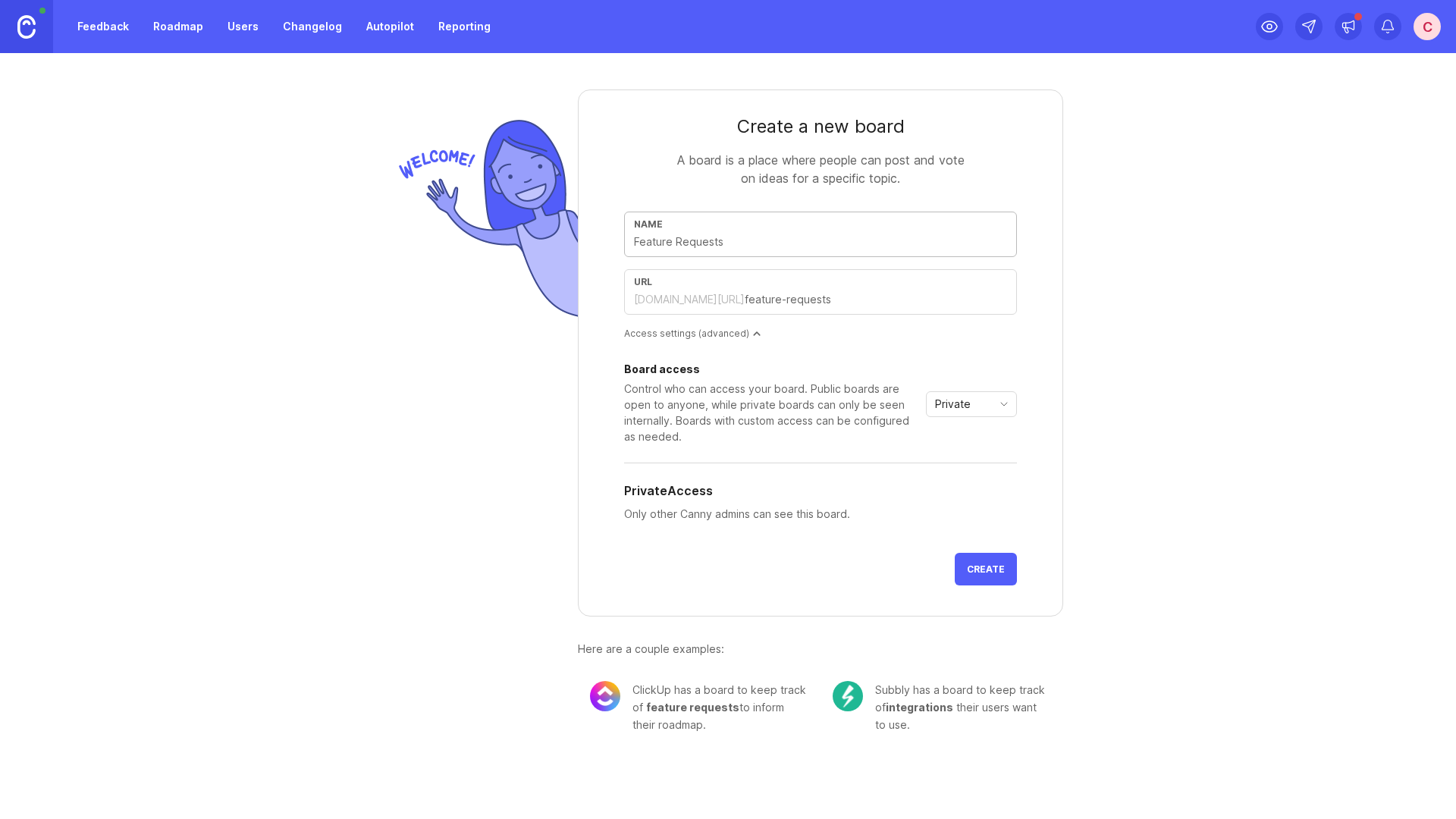
click at [730, 249] on input "text" at bounding box center [820, 242] width 373 height 17
type input "R"
type input "r"
type input "Ro"
type input "ro"
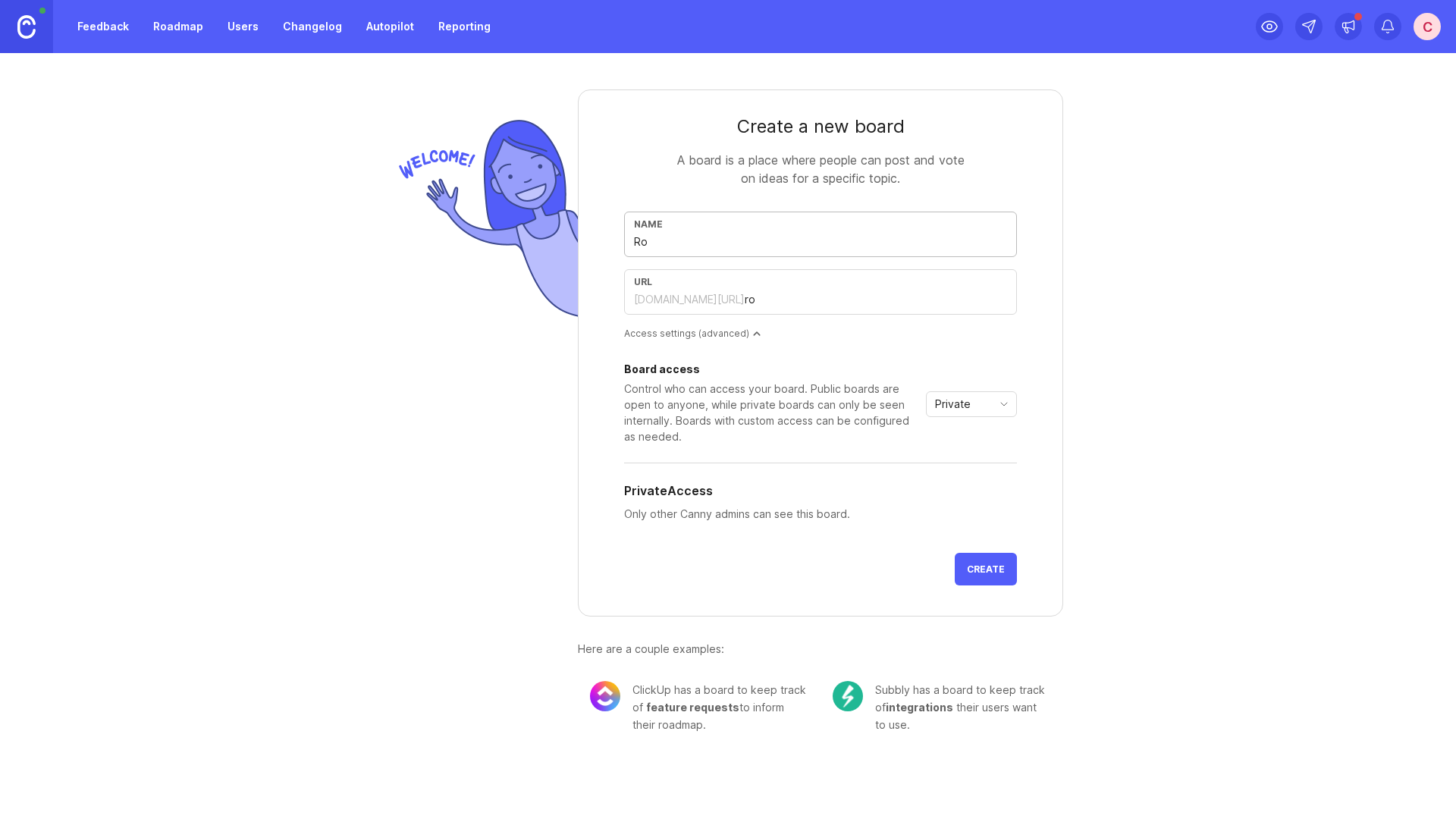
type input "Roa"
type input "roa"
type input "Road"
type input "road"
type input "Roadm"
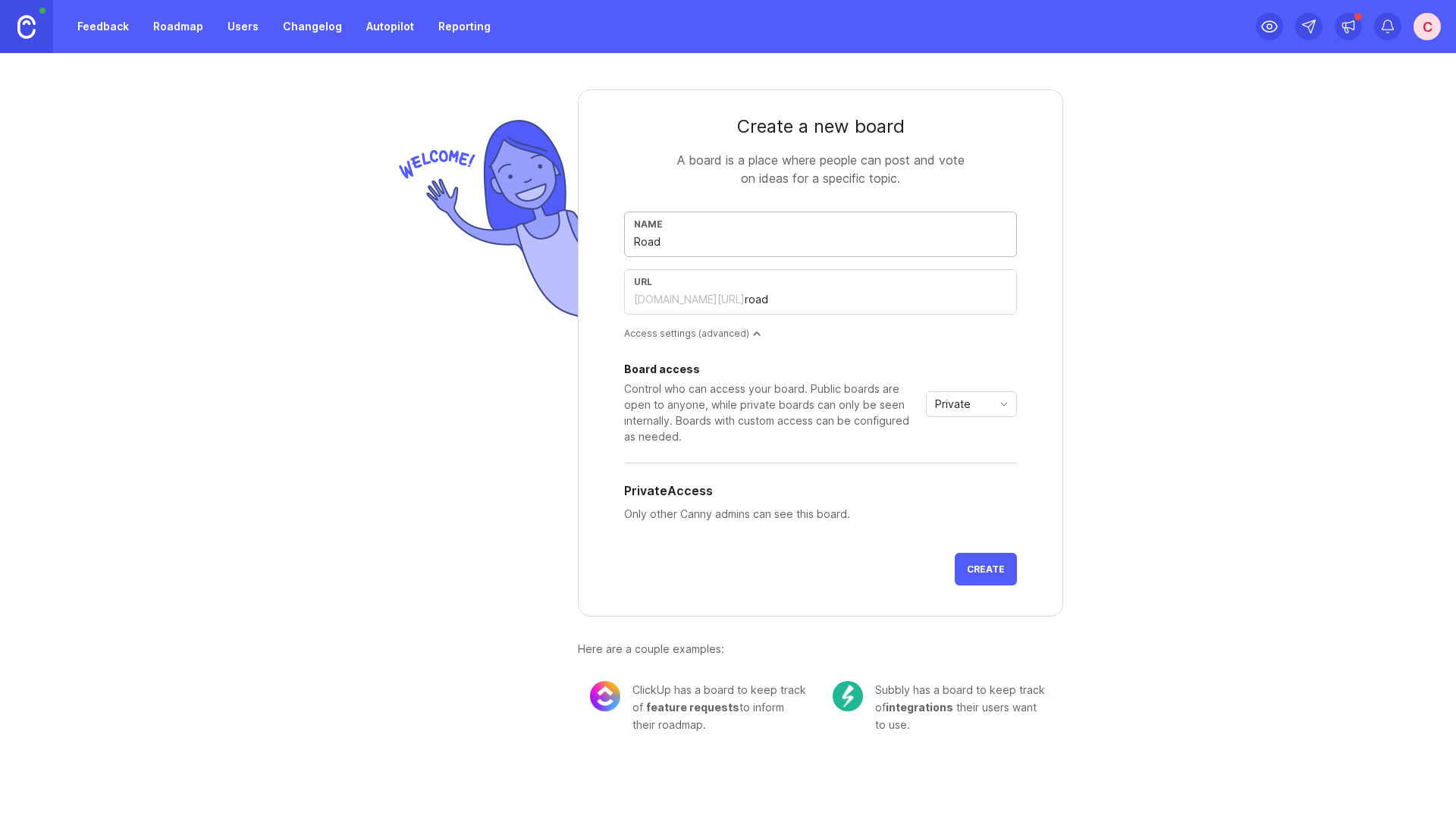
type input "roadm"
type input "Roadma"
type input "roadma"
type input "Roadmap"
type input "roadmap"
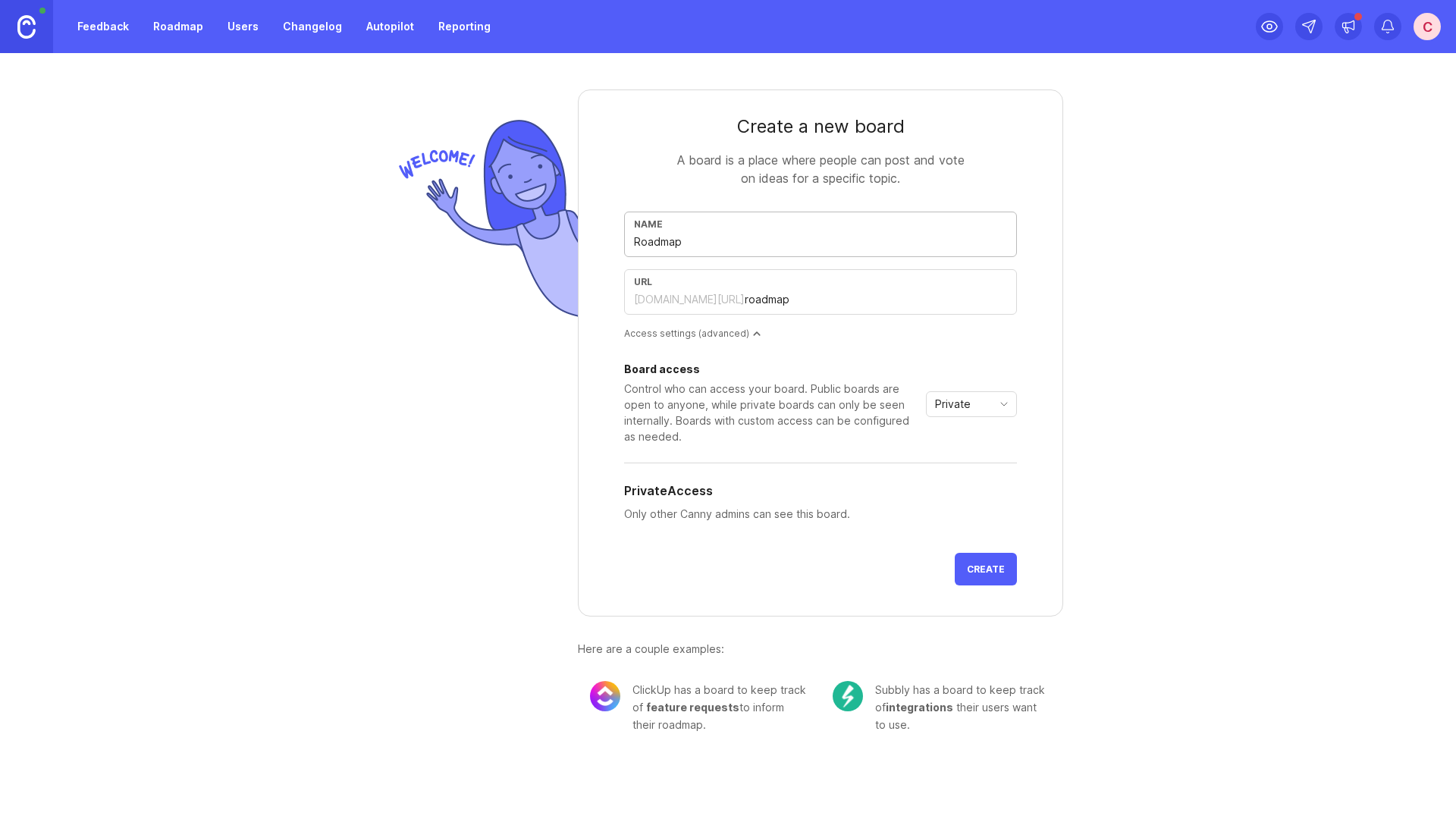
type input "Roadmap"
click at [594, 348] on form "Create a new board A board is a place where people can post and vote on ideas f…" at bounding box center [820, 353] width 486 height 527
click at [965, 400] on span "Private" at bounding box center [953, 404] width 36 height 17
click at [965, 457] on span "Public" at bounding box center [951, 458] width 30 height 17
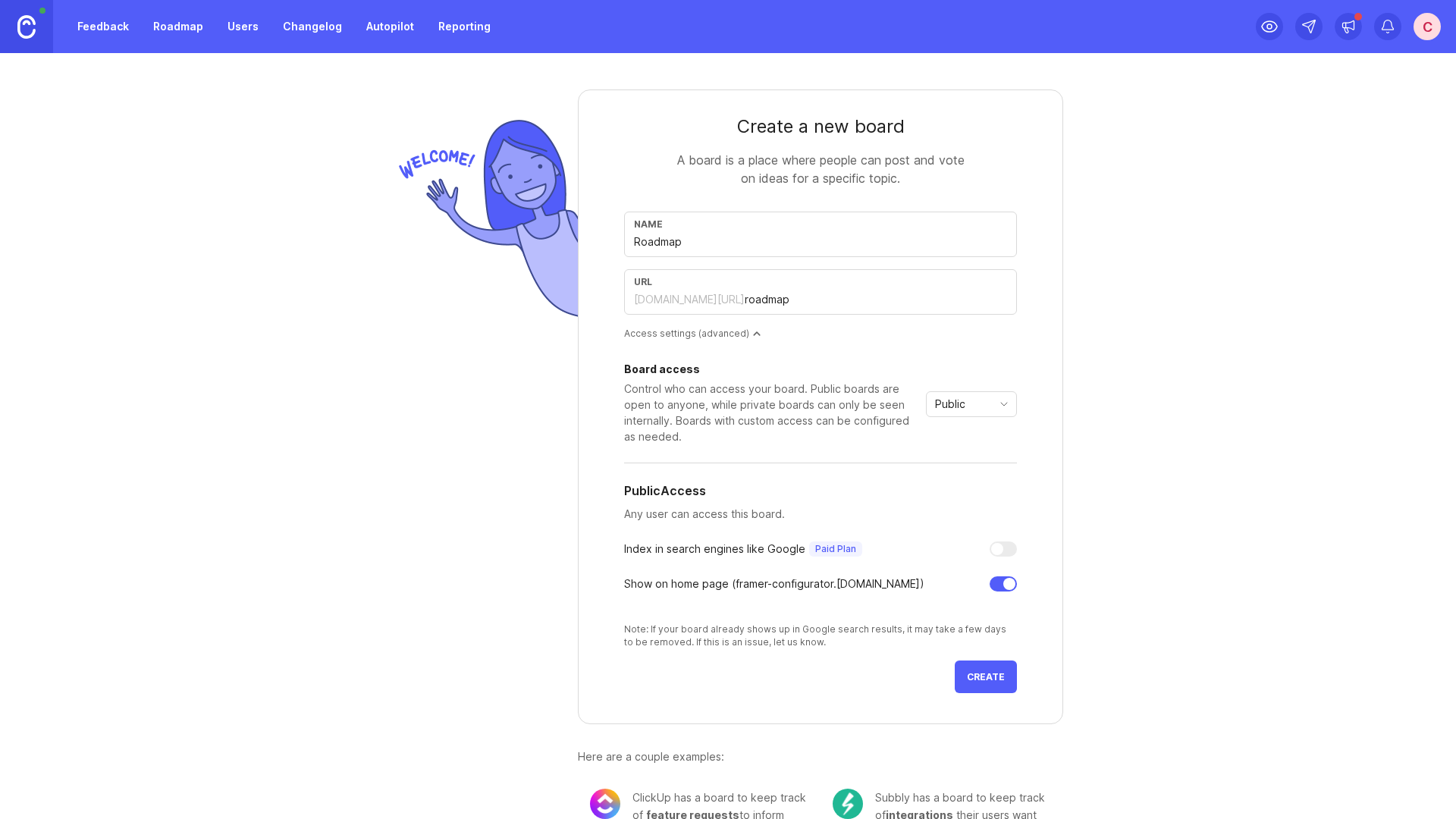
scroll to position [46, 0]
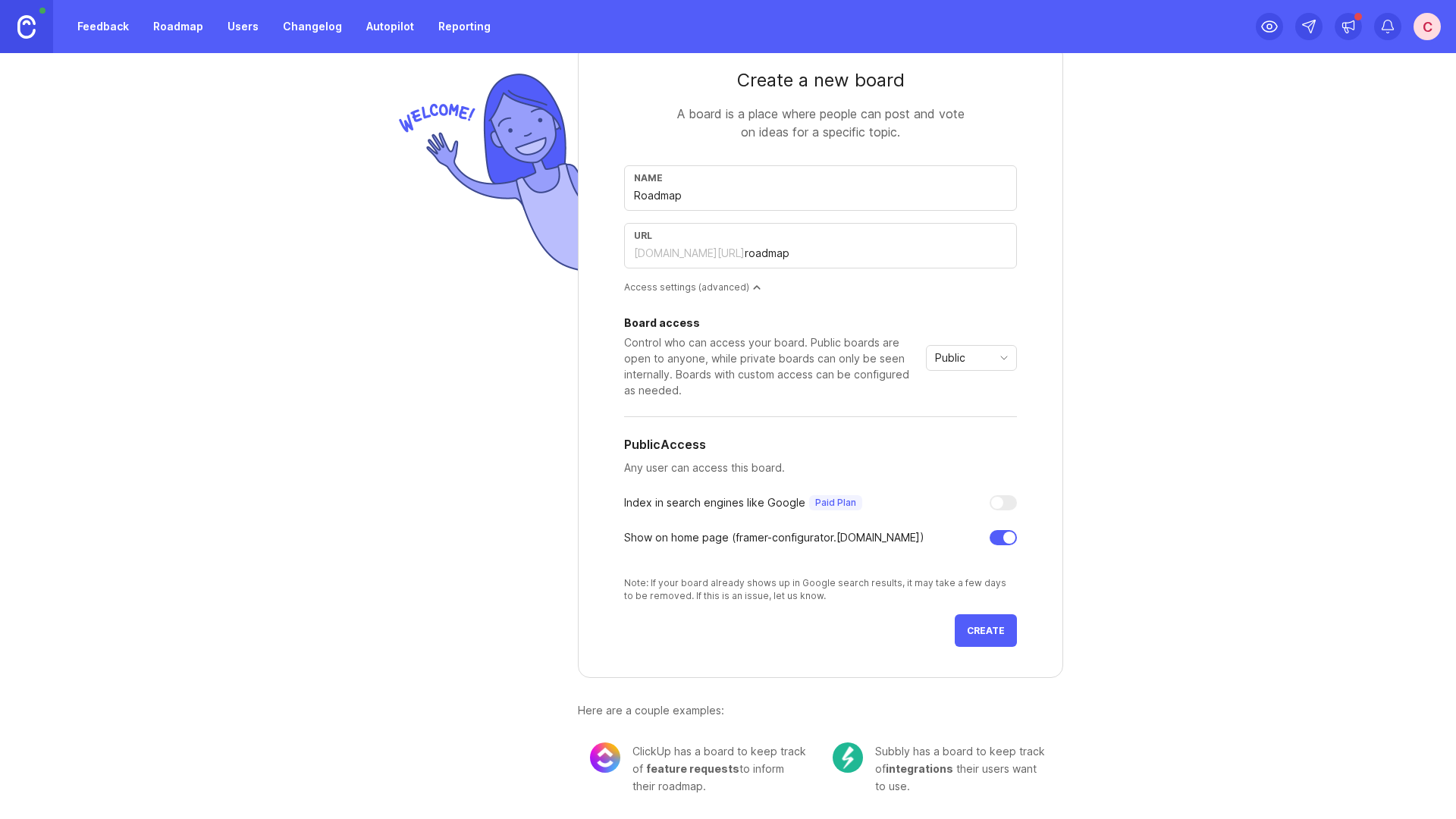
click at [1001, 632] on span "Create" at bounding box center [985, 631] width 38 height 11
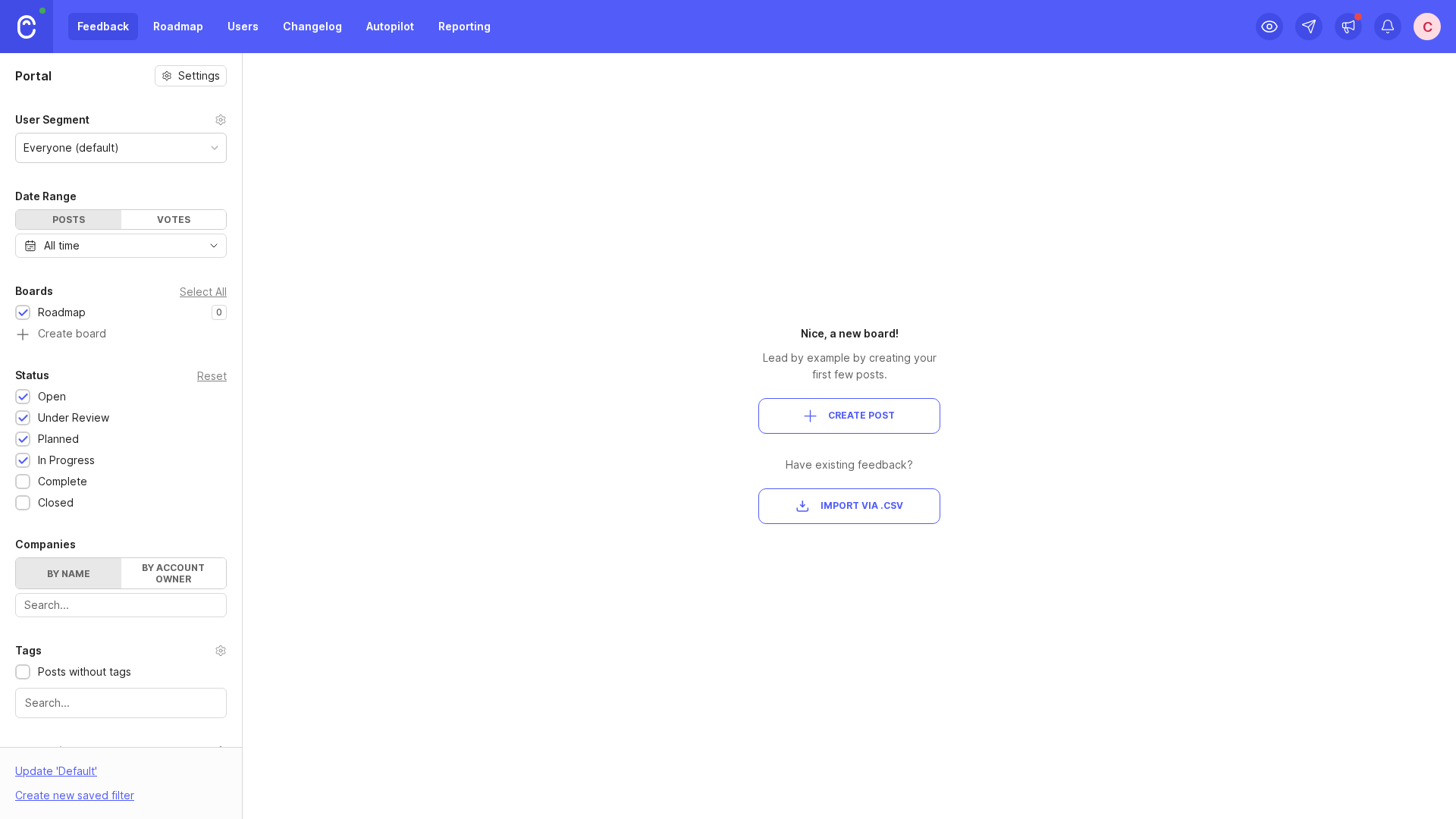
click at [825, 407] on button "Create Post" at bounding box center [849, 416] width 182 height 36
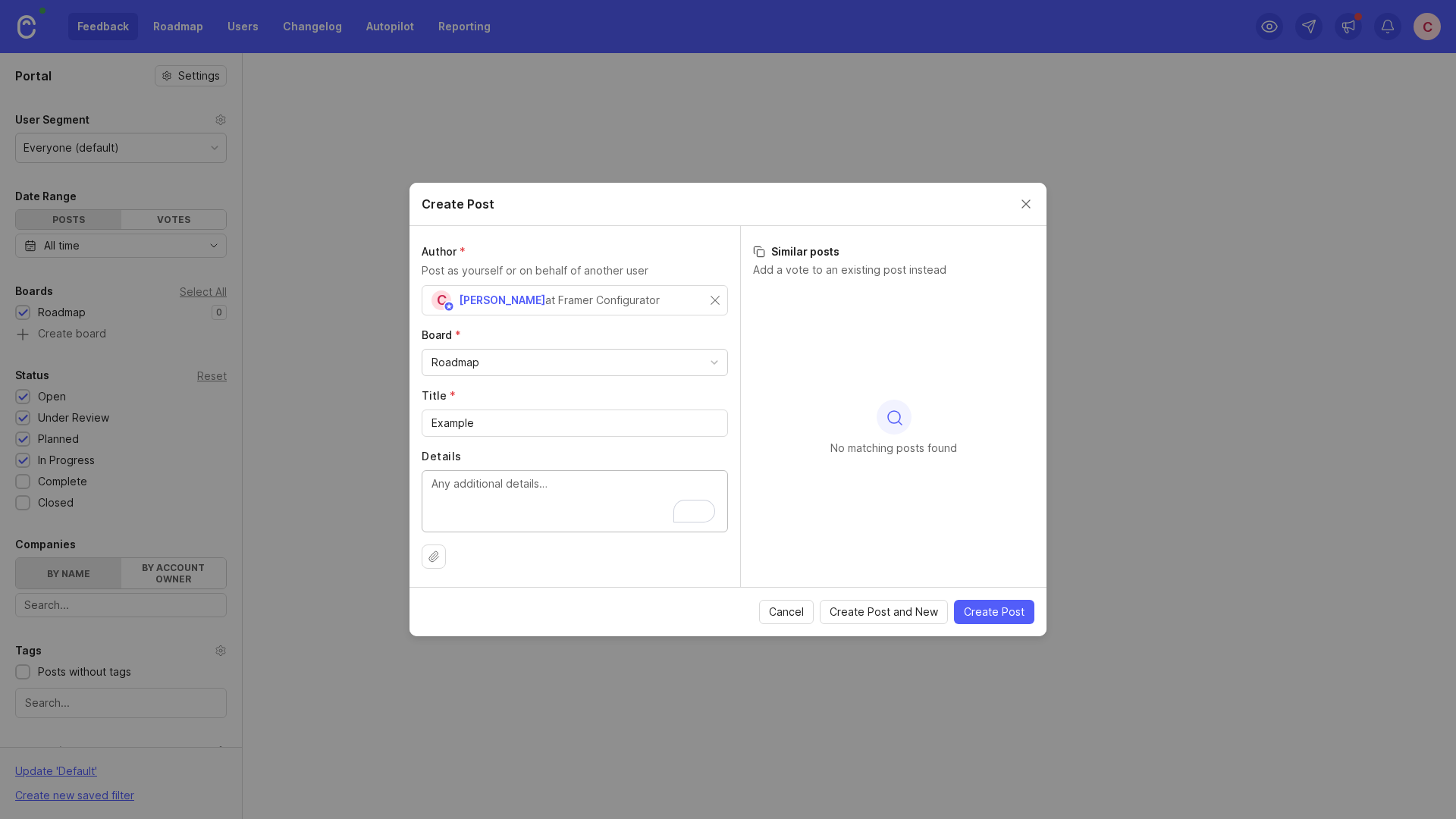
click at [483, 419] on input "Example" at bounding box center [574, 423] width 286 height 17
type input "Example 1"
click at [487, 485] on textarea "Details" at bounding box center [574, 500] width 286 height 50
type textarea "Details"
click at [534, 548] on div at bounding box center [575, 556] width 306 height 24
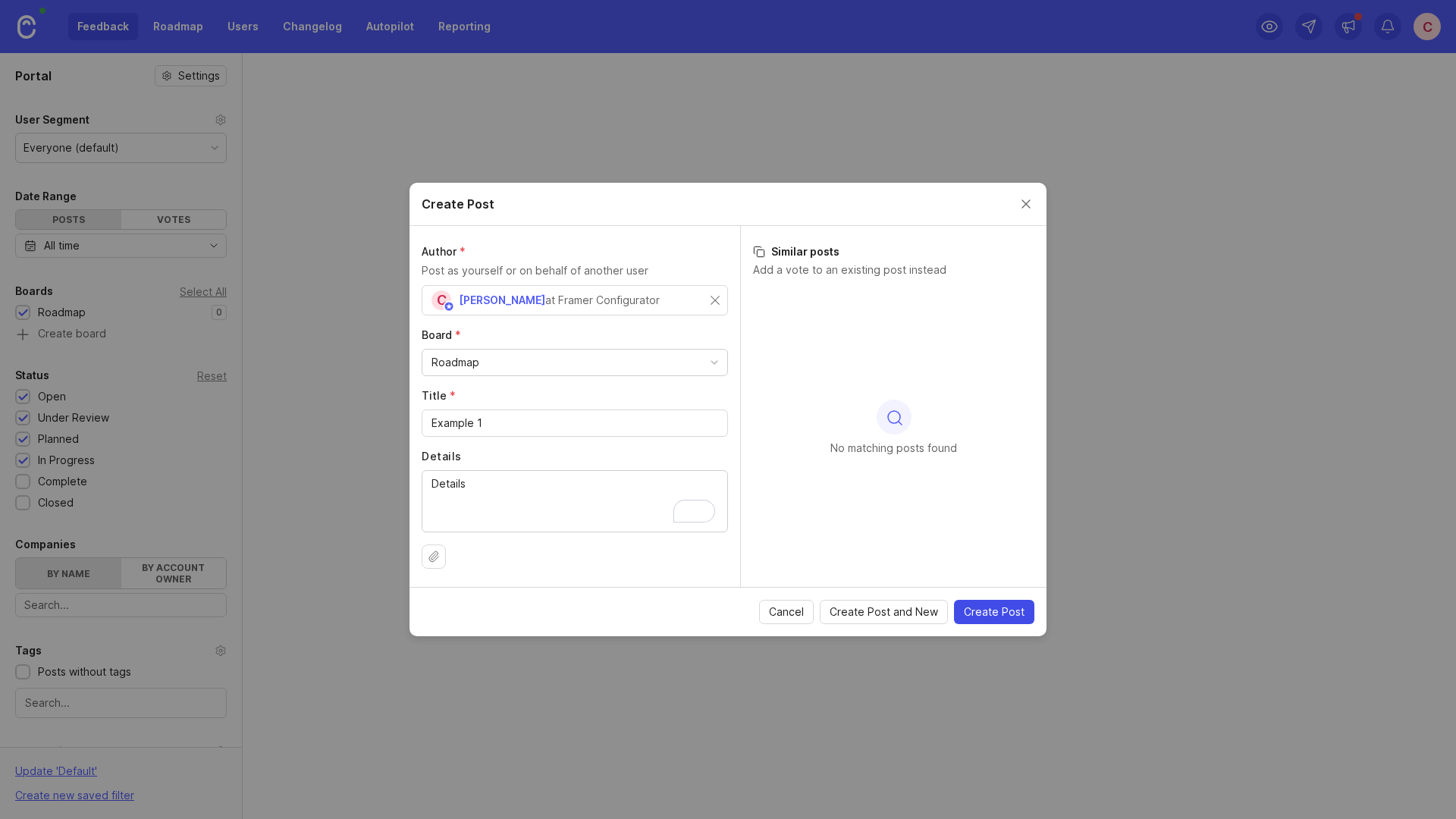
click at [979, 611] on span "Create Post" at bounding box center [994, 611] width 61 height 15
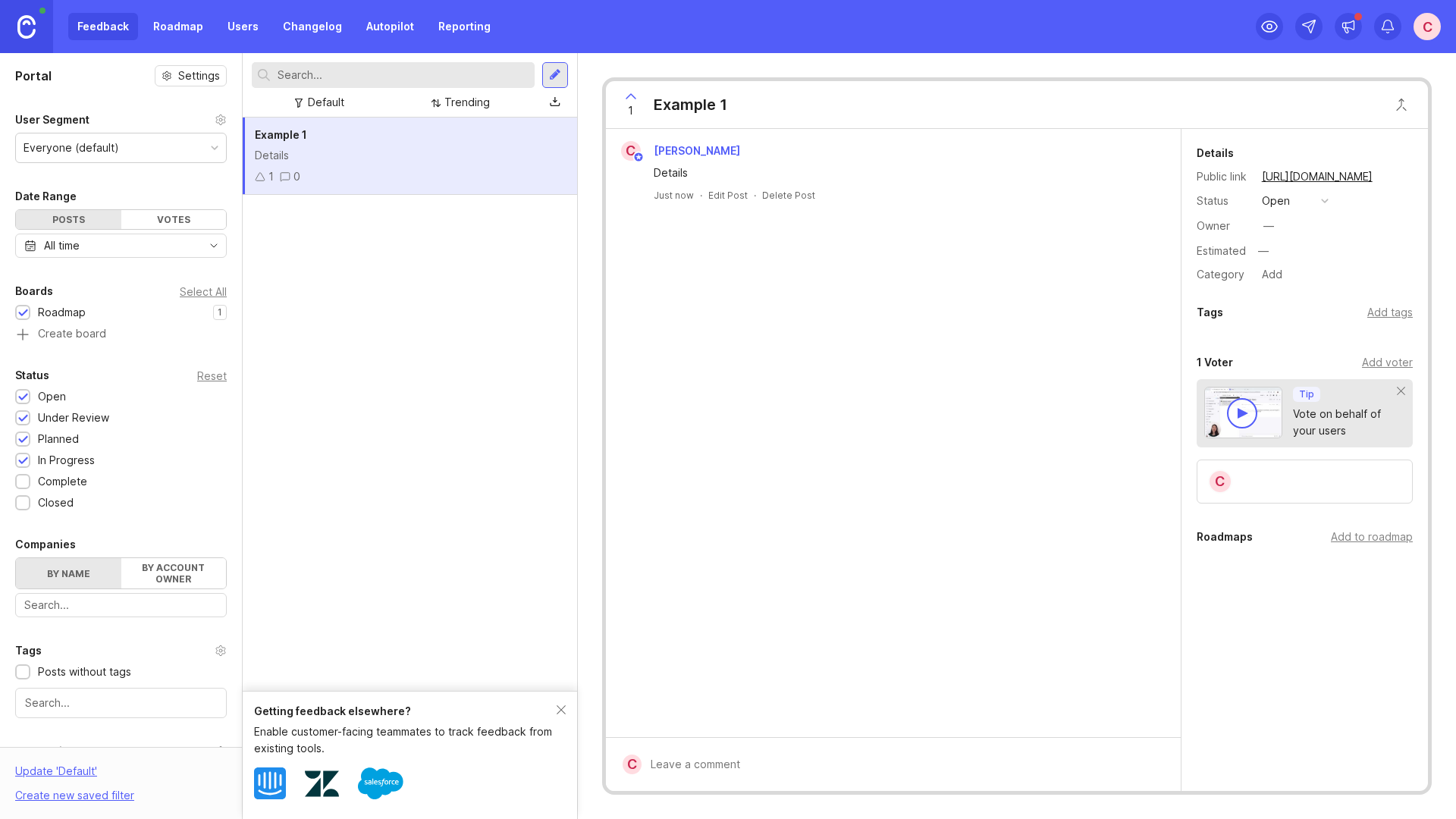
click at [1397, 177] on button "copy icon" at bounding box center [1387, 177] width 21 height 21
click at [408, 146] on div "Example 1 Details 1 0" at bounding box center [409, 156] width 334 height 77
click at [298, 135] on span "Example 1" at bounding box center [280, 135] width 53 height 13
click at [169, 35] on link "Roadmap" at bounding box center [178, 27] width 68 height 28
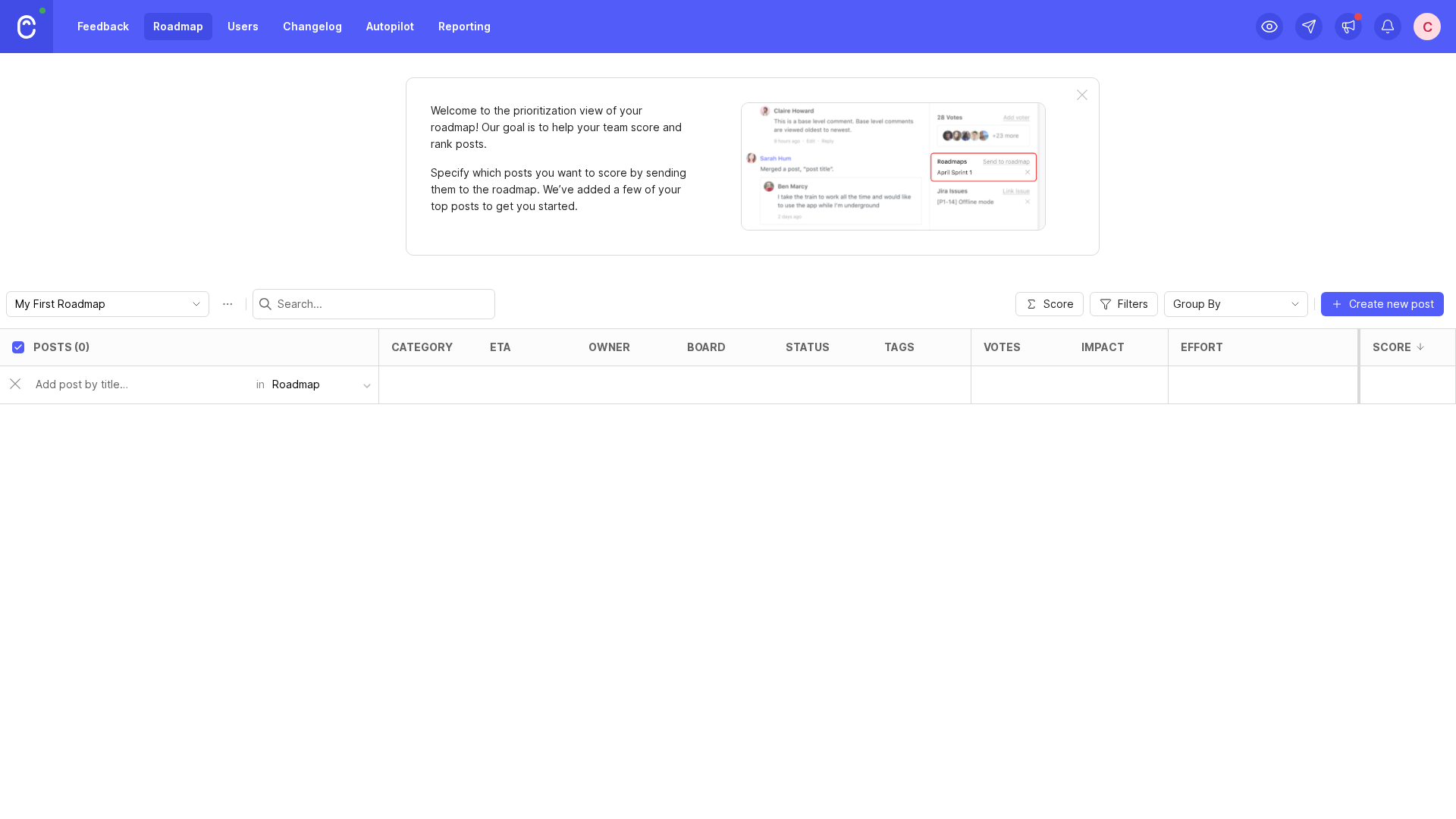
click at [309, 383] on div "Roadmap" at bounding box center [296, 384] width 48 height 17
click at [139, 390] on input "text" at bounding box center [141, 384] width 212 height 17
click at [88, 390] on input "text" at bounding box center [141, 384] width 212 height 17
click at [115, 26] on link "Feedback" at bounding box center [103, 27] width 70 height 28
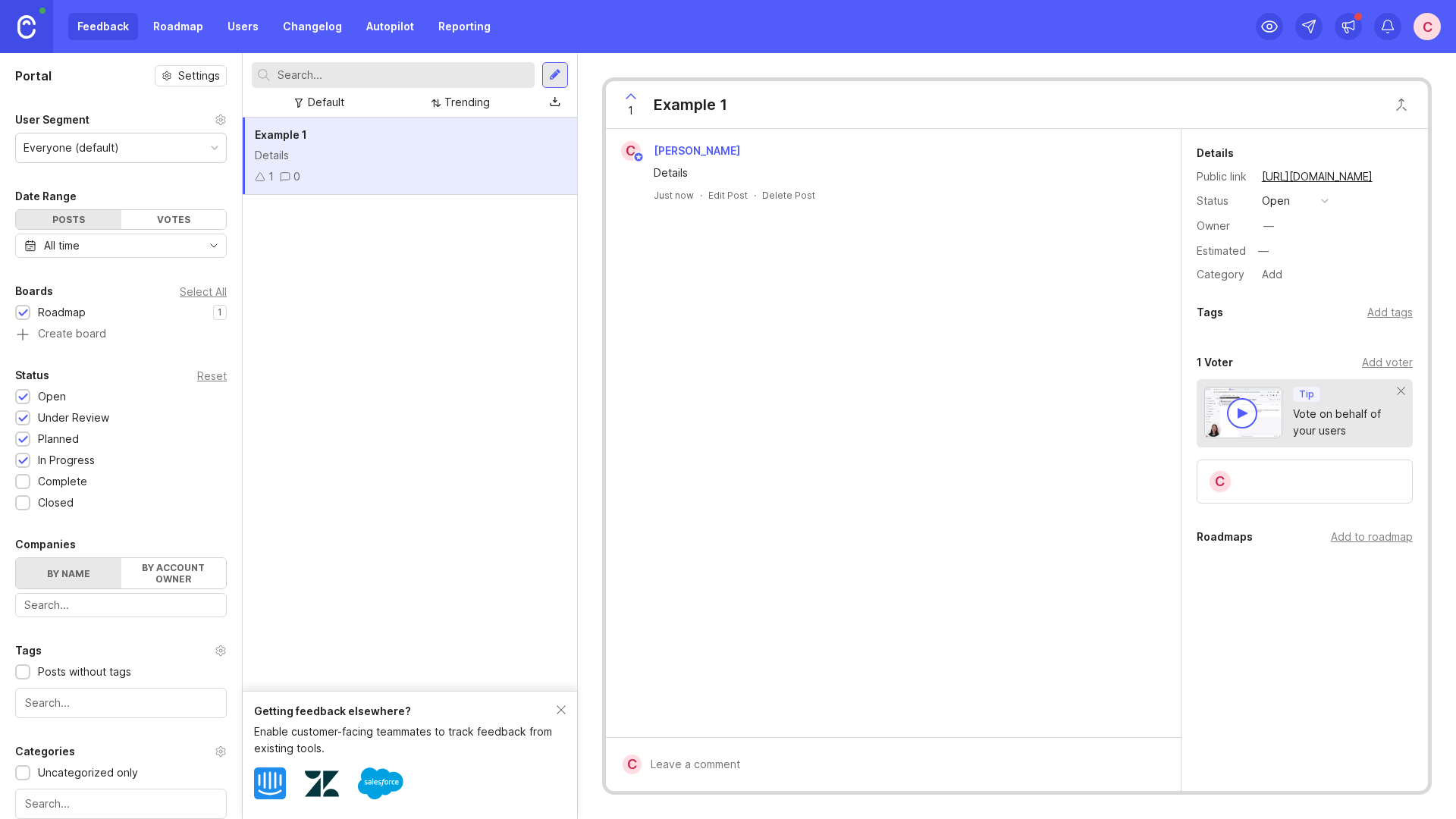
click at [344, 133] on div "Example 1" at bounding box center [409, 135] width 310 height 17
click at [543, 79] on div at bounding box center [555, 75] width 26 height 26
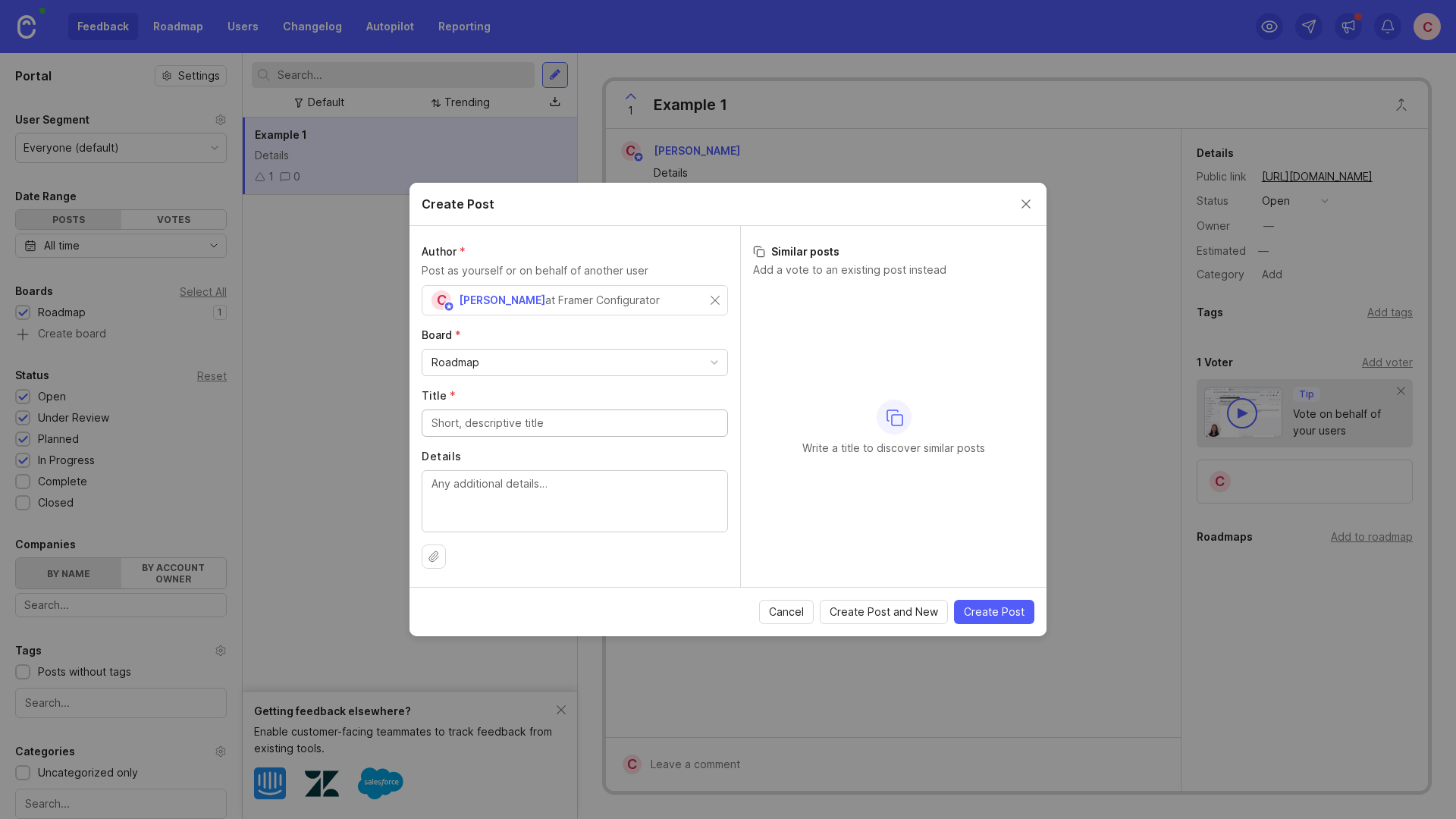
click at [1023, 208] on button "Close create post modal" at bounding box center [1026, 204] width 17 height 17
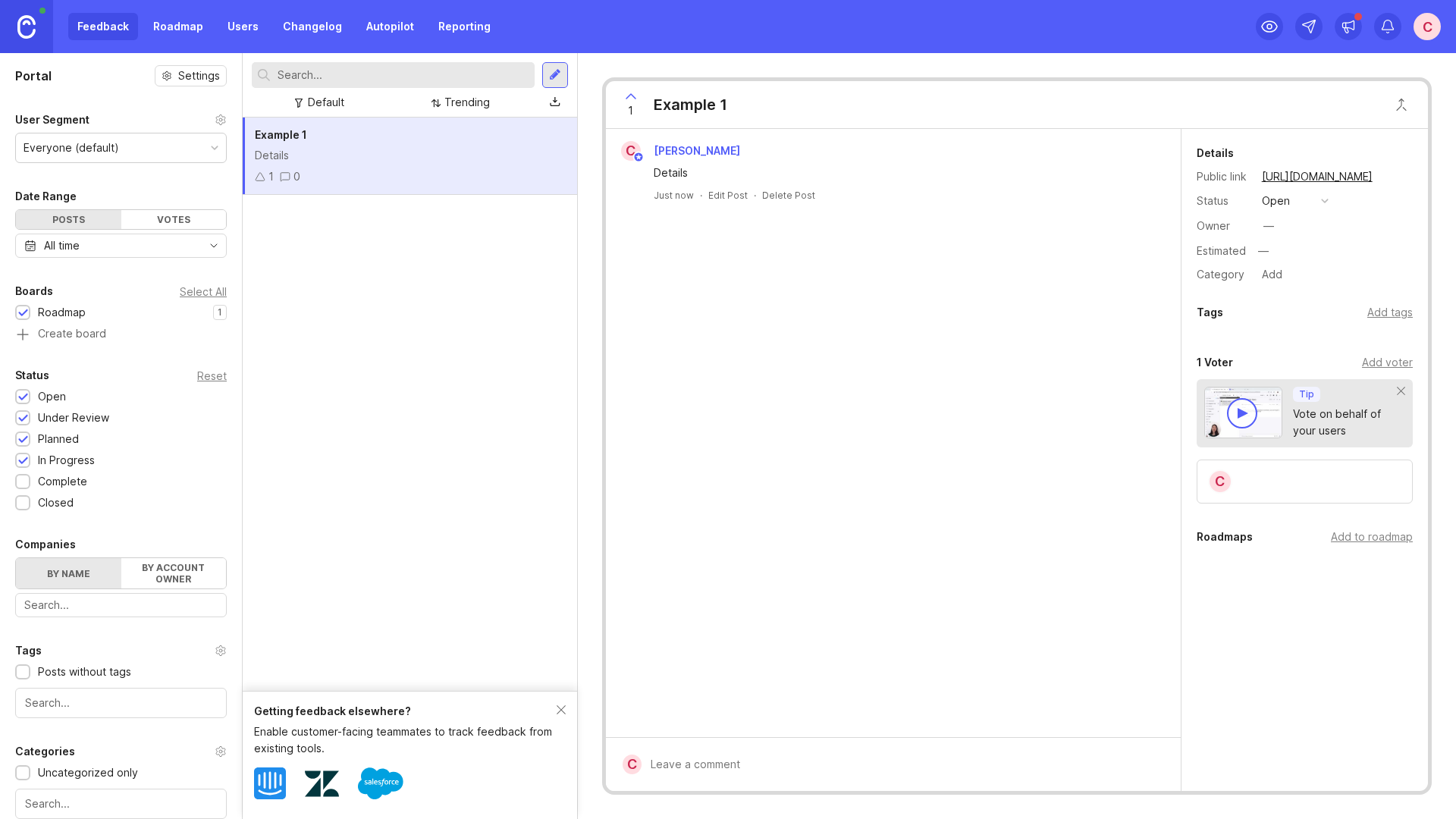
click at [263, 176] on icon at bounding box center [259, 176] width 9 height 7
click at [628, 92] on icon at bounding box center [631, 96] width 18 height 18
click at [706, 117] on div "1 Example 1" at bounding box center [670, 105] width 129 height 47
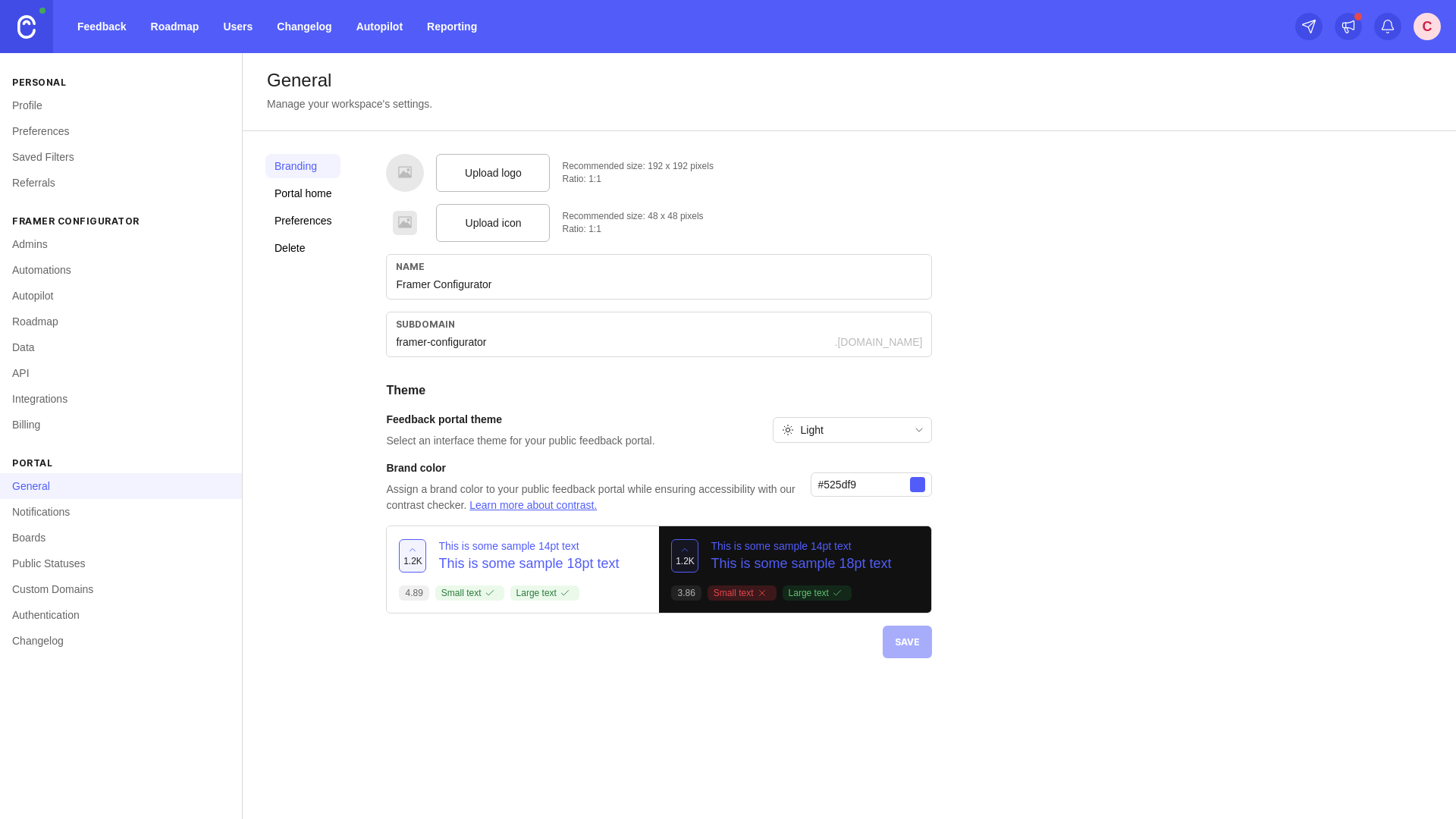
click at [37, 105] on link "Profile" at bounding box center [121, 105] width 242 height 26
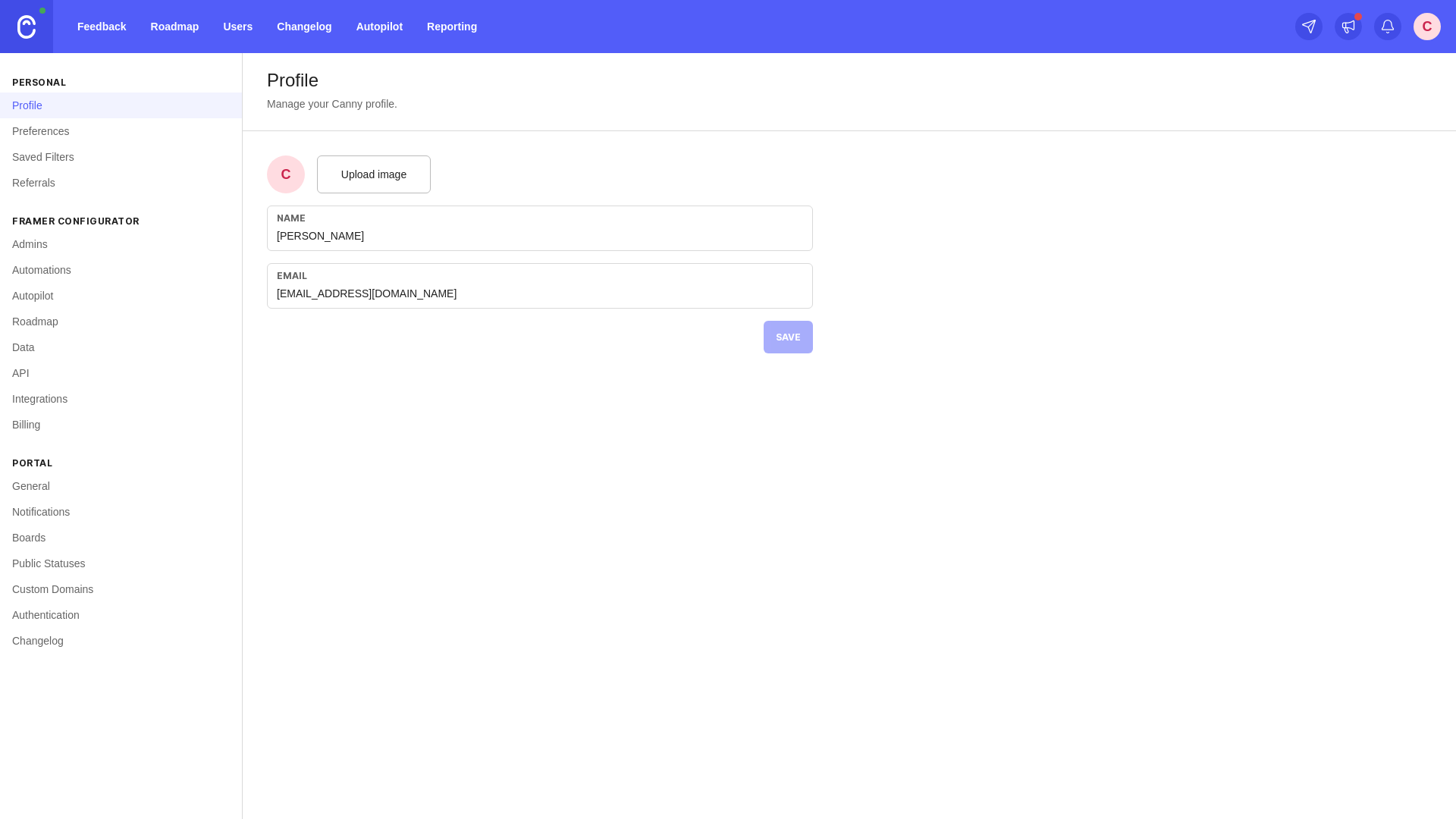
click at [45, 129] on link "Preferences" at bounding box center [121, 131] width 242 height 26
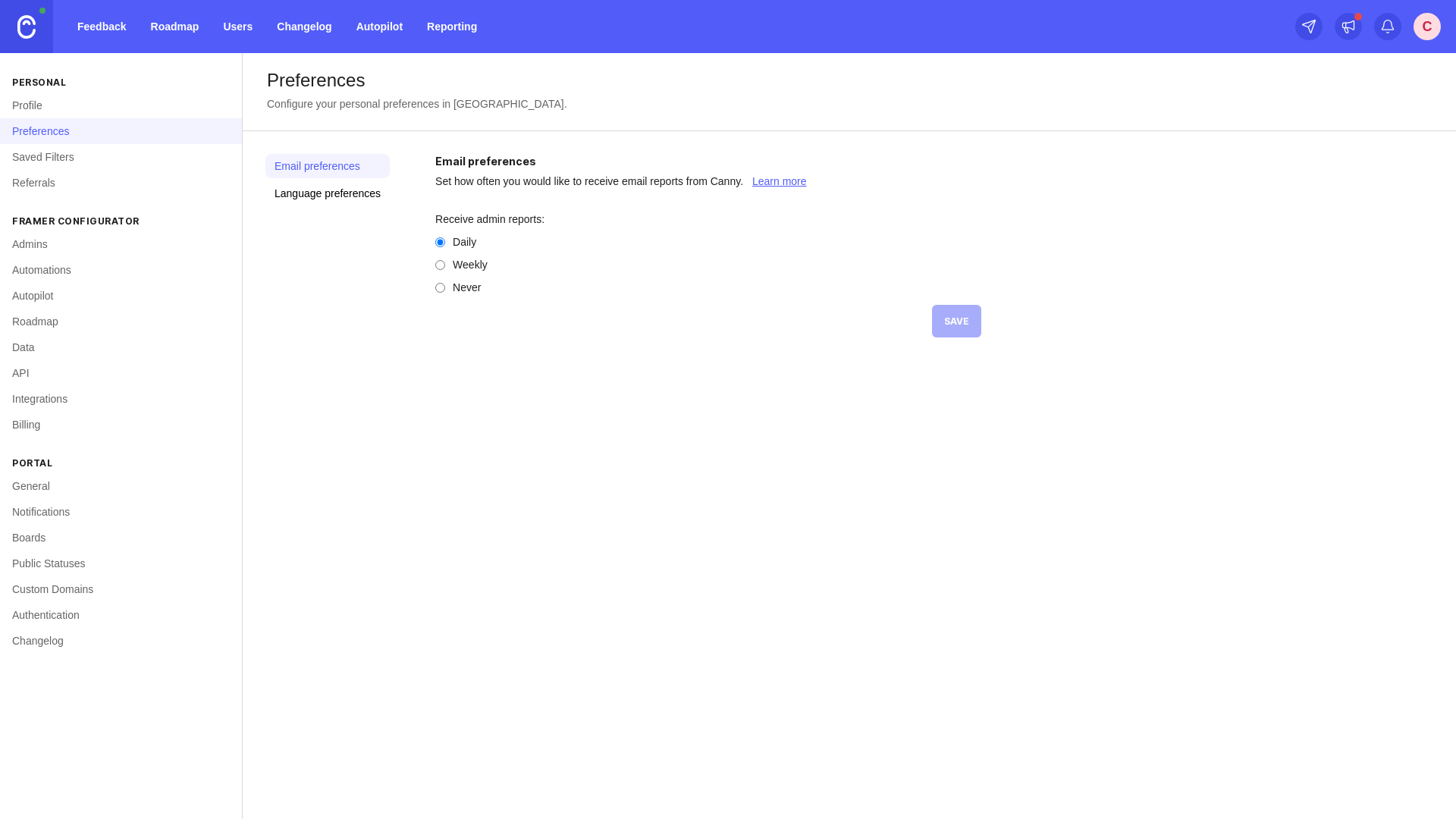
click at [58, 156] on link "Saved Filters" at bounding box center [121, 157] width 242 height 26
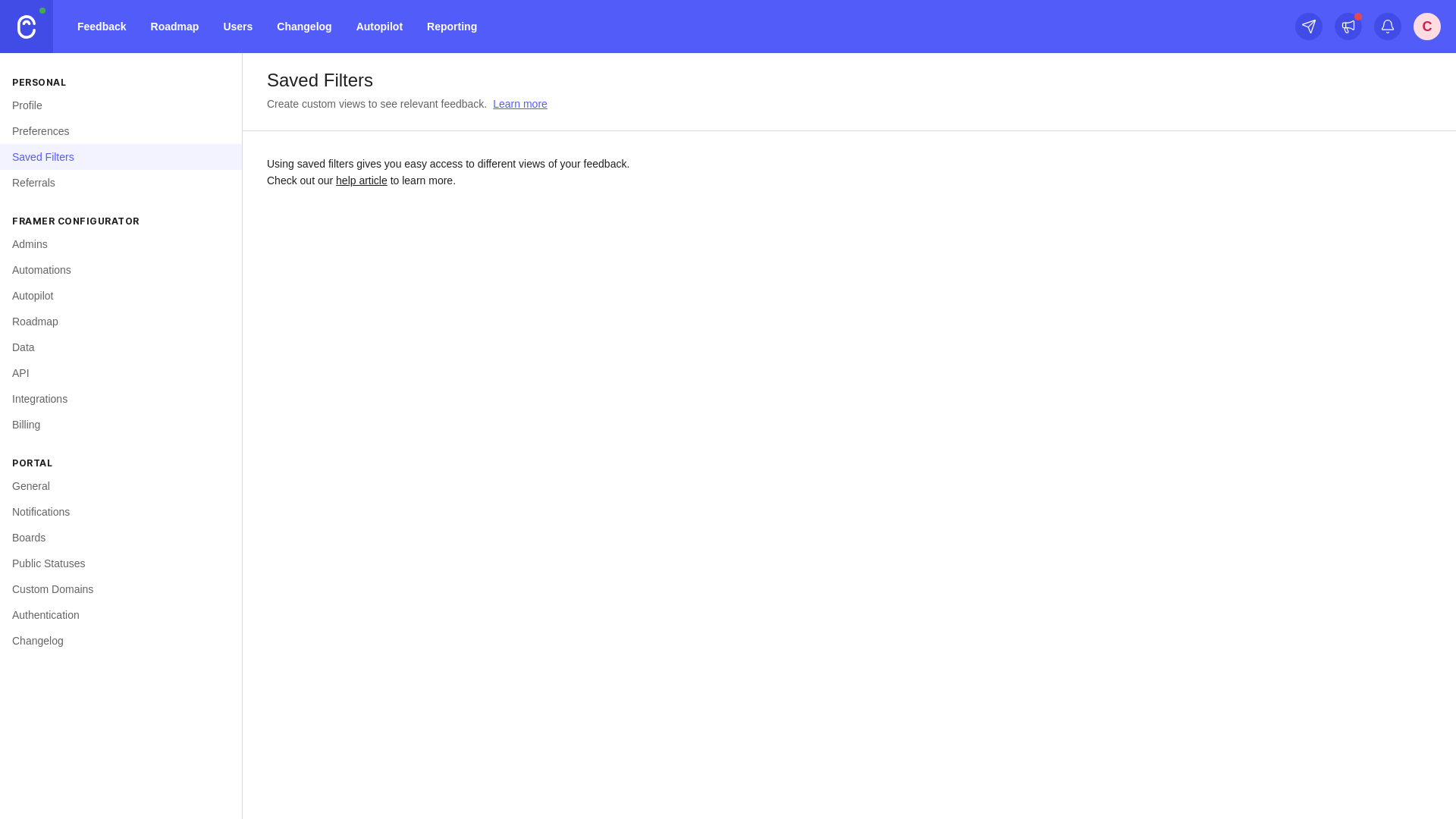
click at [58, 249] on link "Admins" at bounding box center [121, 244] width 242 height 26
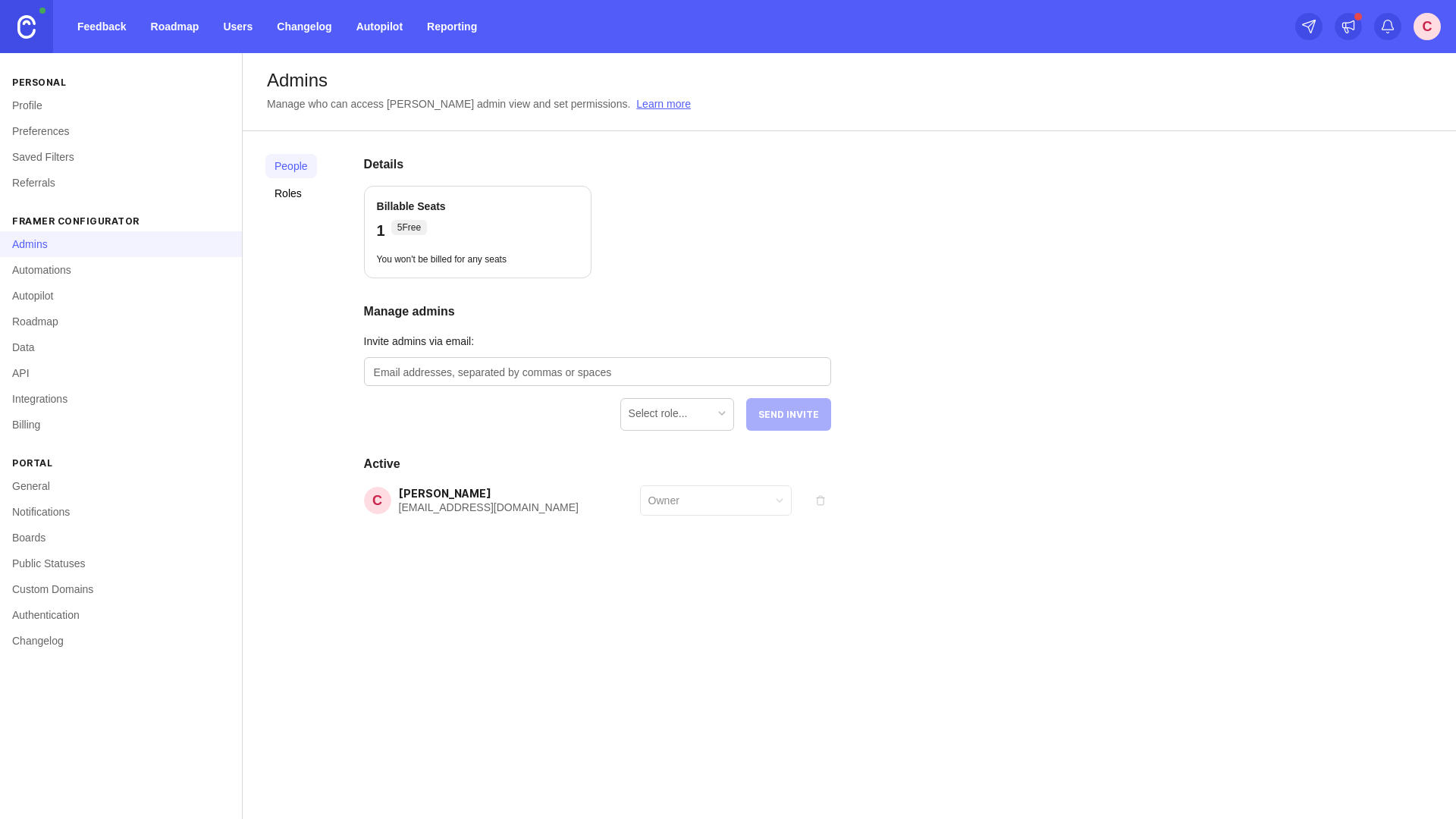
click at [59, 268] on link "Automations" at bounding box center [121, 270] width 242 height 26
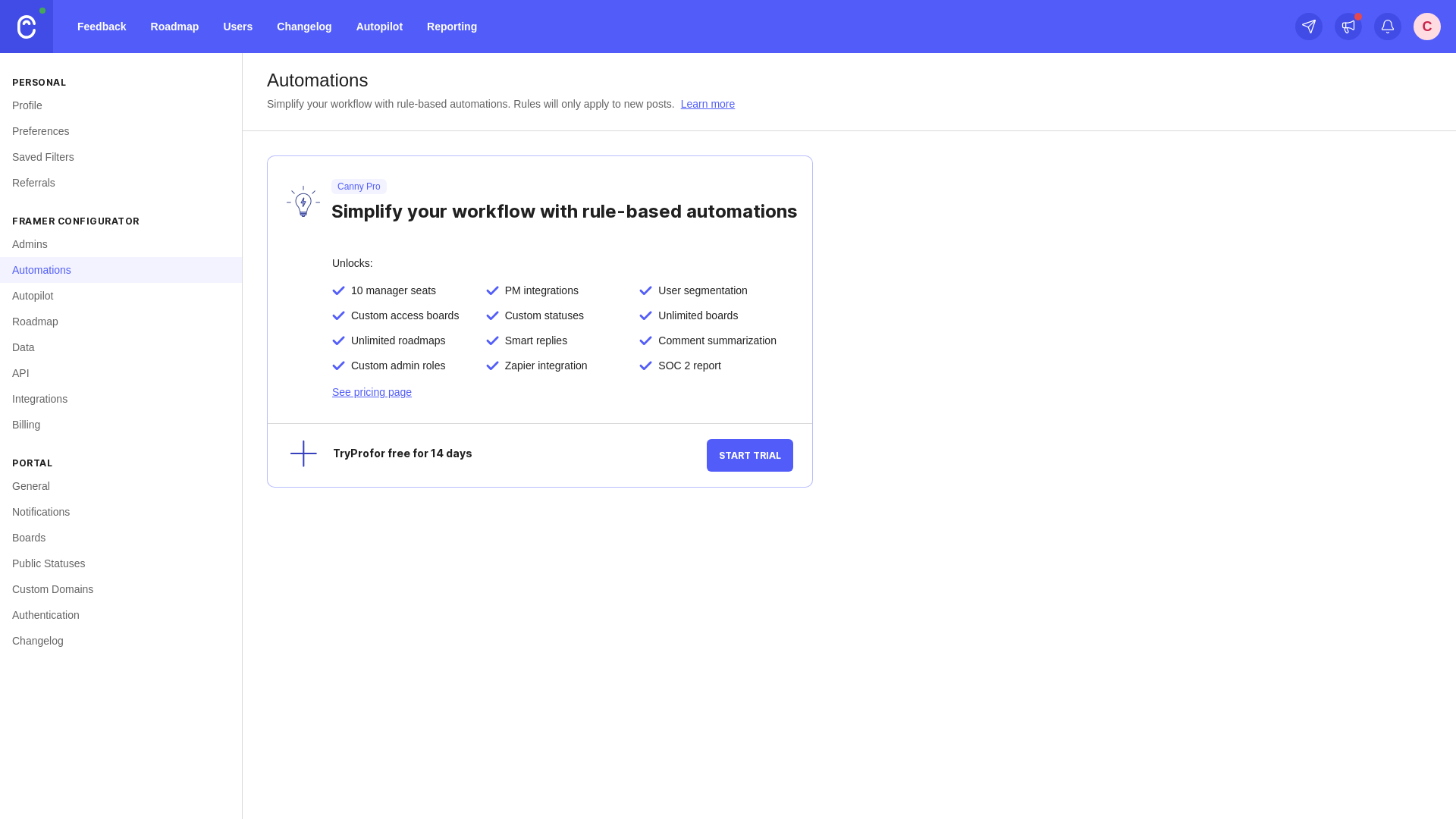
click at [49, 298] on link "Autopilot" at bounding box center [121, 296] width 242 height 26
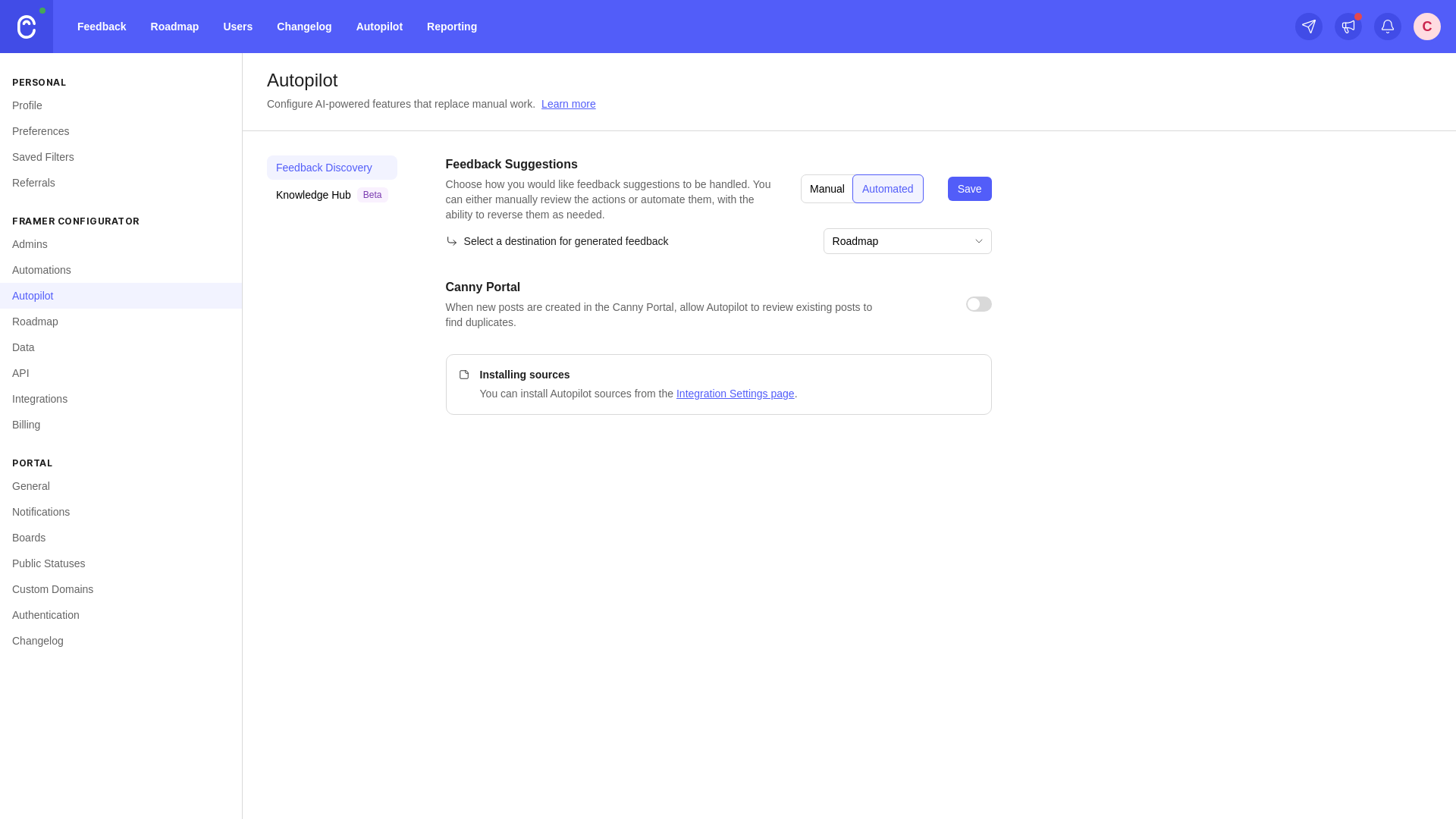
click at [45, 314] on link "Roadmap" at bounding box center [121, 322] width 242 height 26
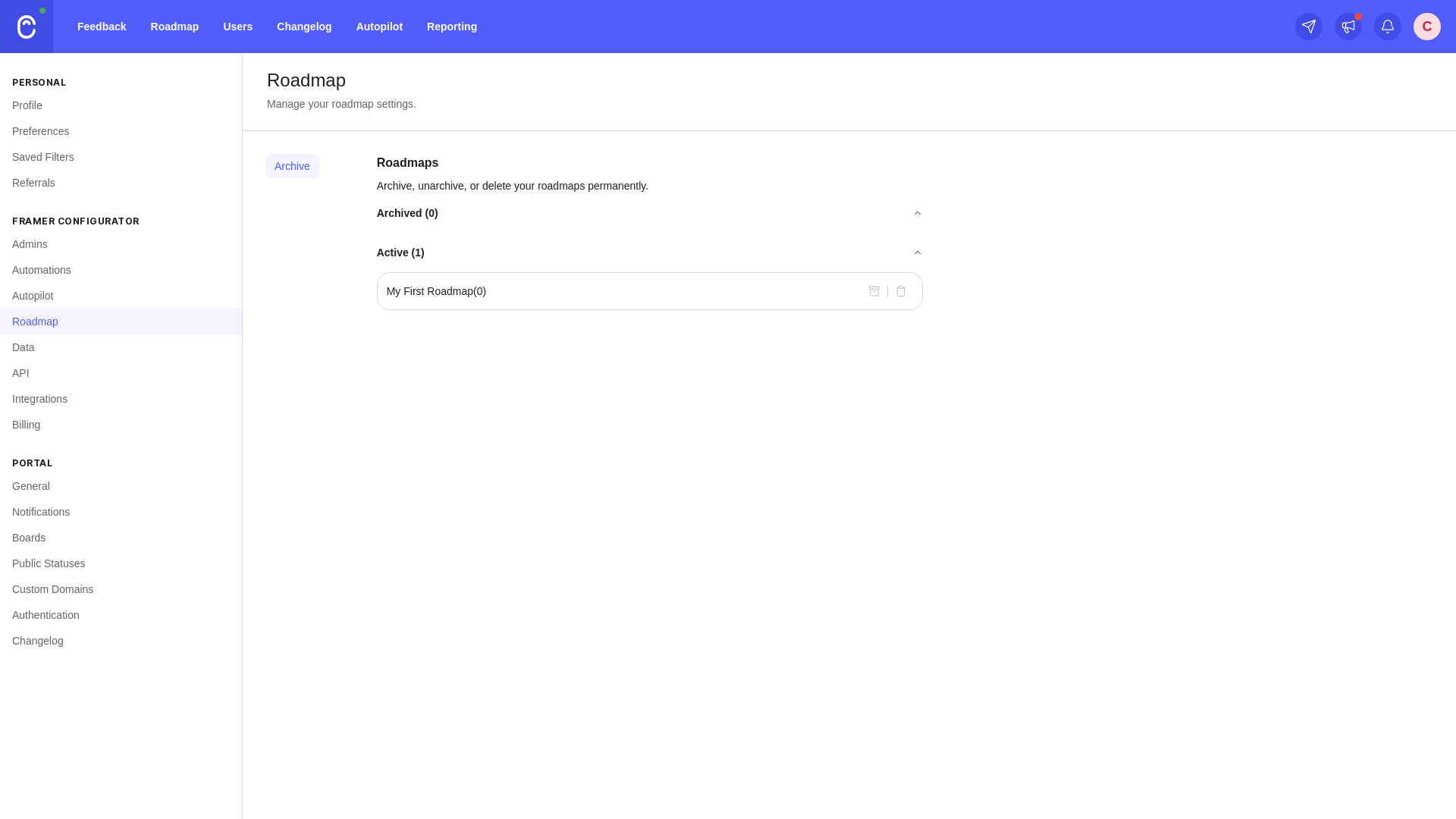
click at [545, 289] on div "My First Roadmap ( 0 )" at bounding box center [649, 291] width 546 height 38
click at [88, 24] on link "Feedback" at bounding box center [101, 27] width 67 height 28
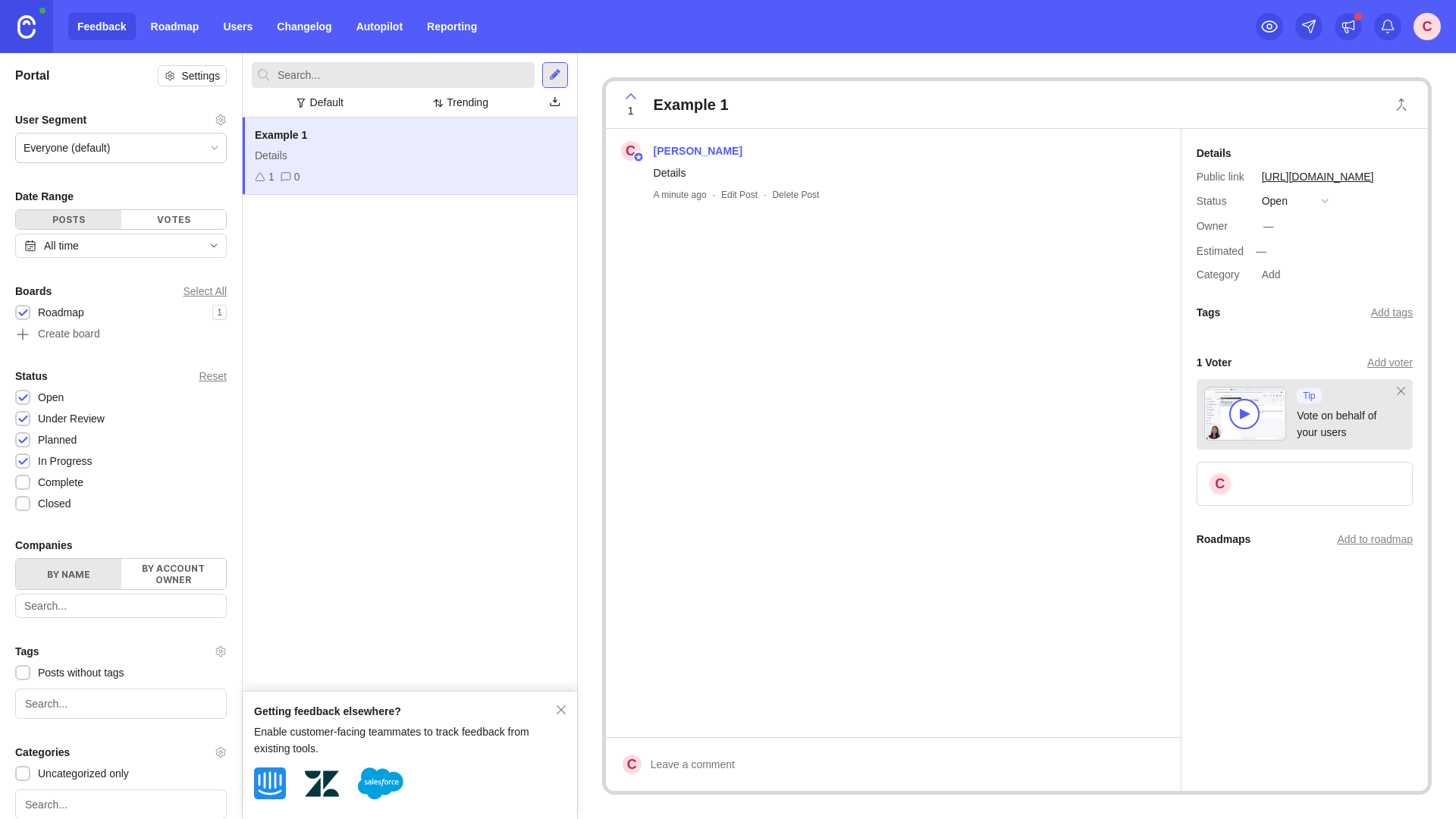
click at [175, 32] on link "Roadmap" at bounding box center [175, 27] width 66 height 28
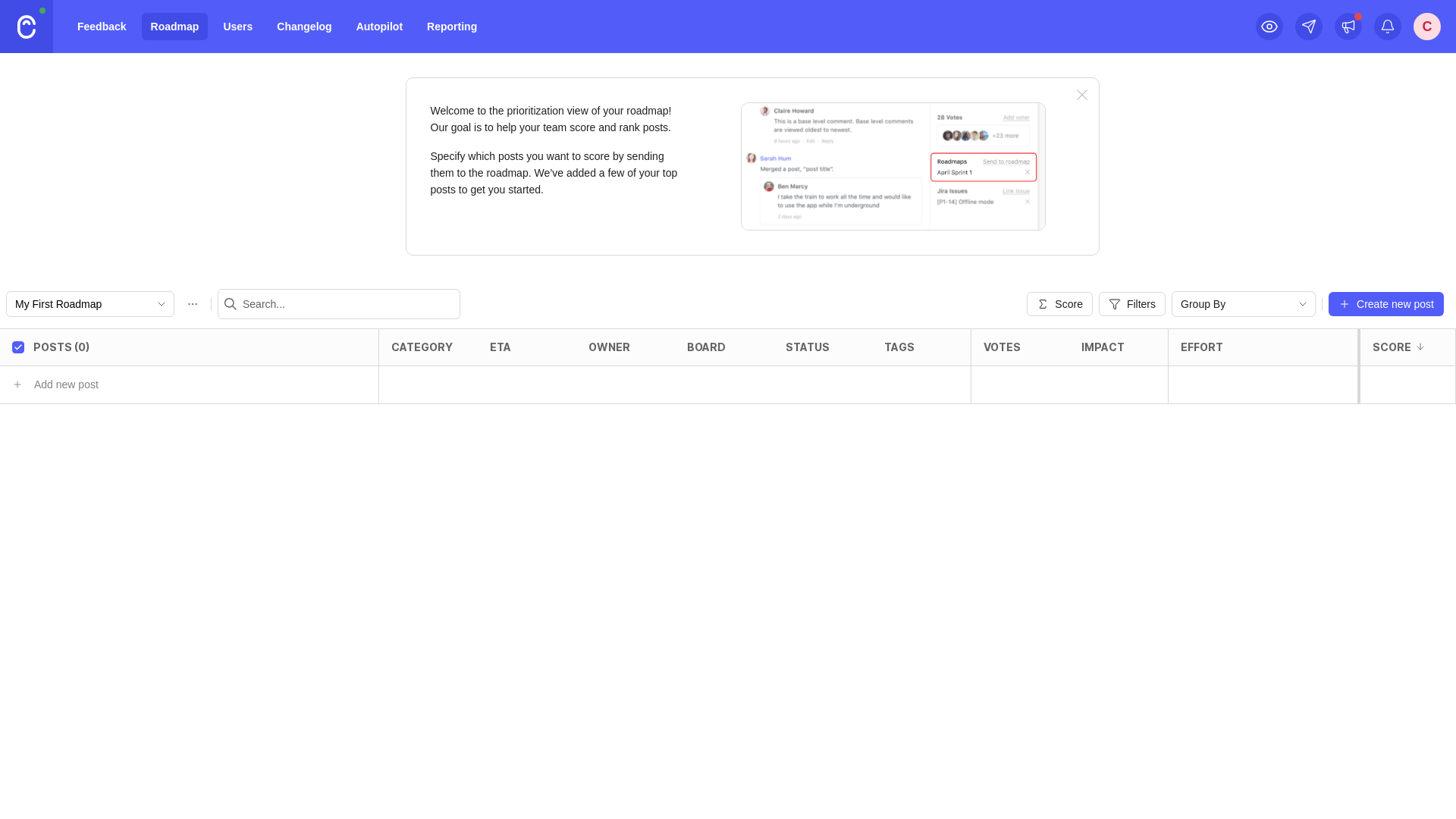
click at [126, 299] on input "My First Roadmap" at bounding box center [82, 304] width 133 height 17
click at [119, 362] on span "Create new roadmap" at bounding box center [81, 359] width 100 height 15
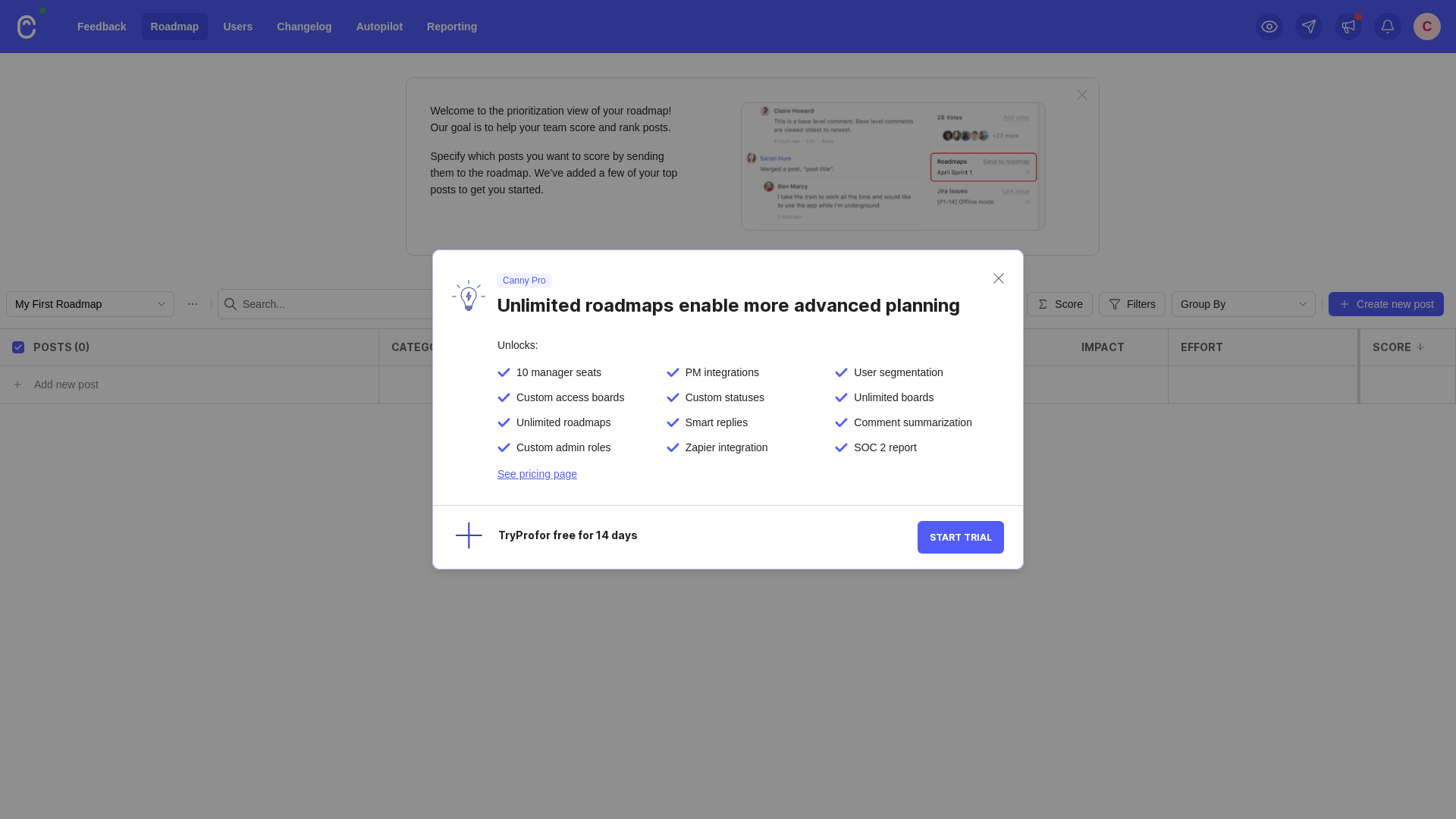
click at [1003, 277] on div "Canny Pro Unlimited roadmaps enable more advanced planning" at bounding box center [728, 295] width 590 height 89
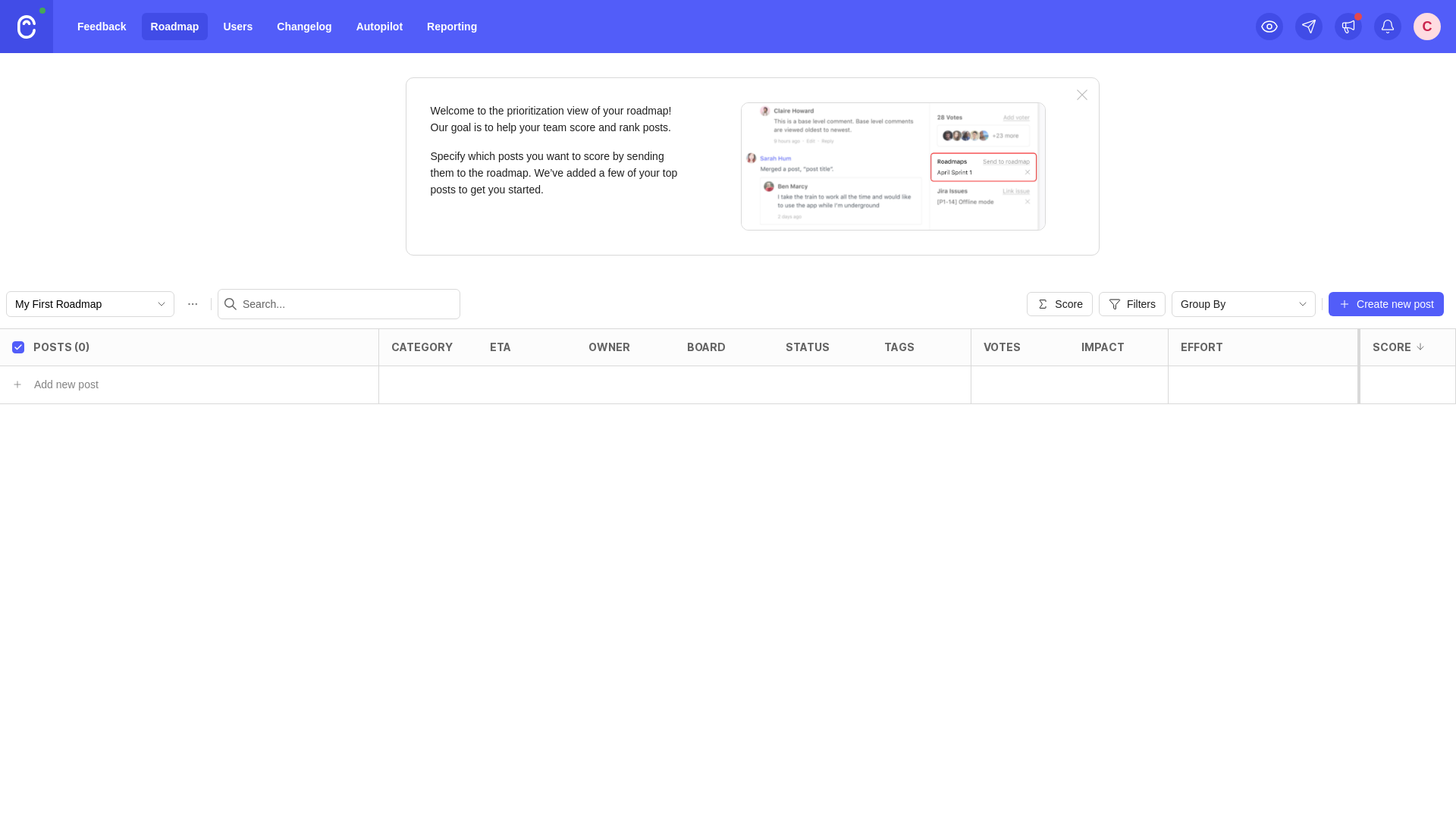
click at [72, 29] on link "Feedback" at bounding box center [101, 27] width 67 height 28
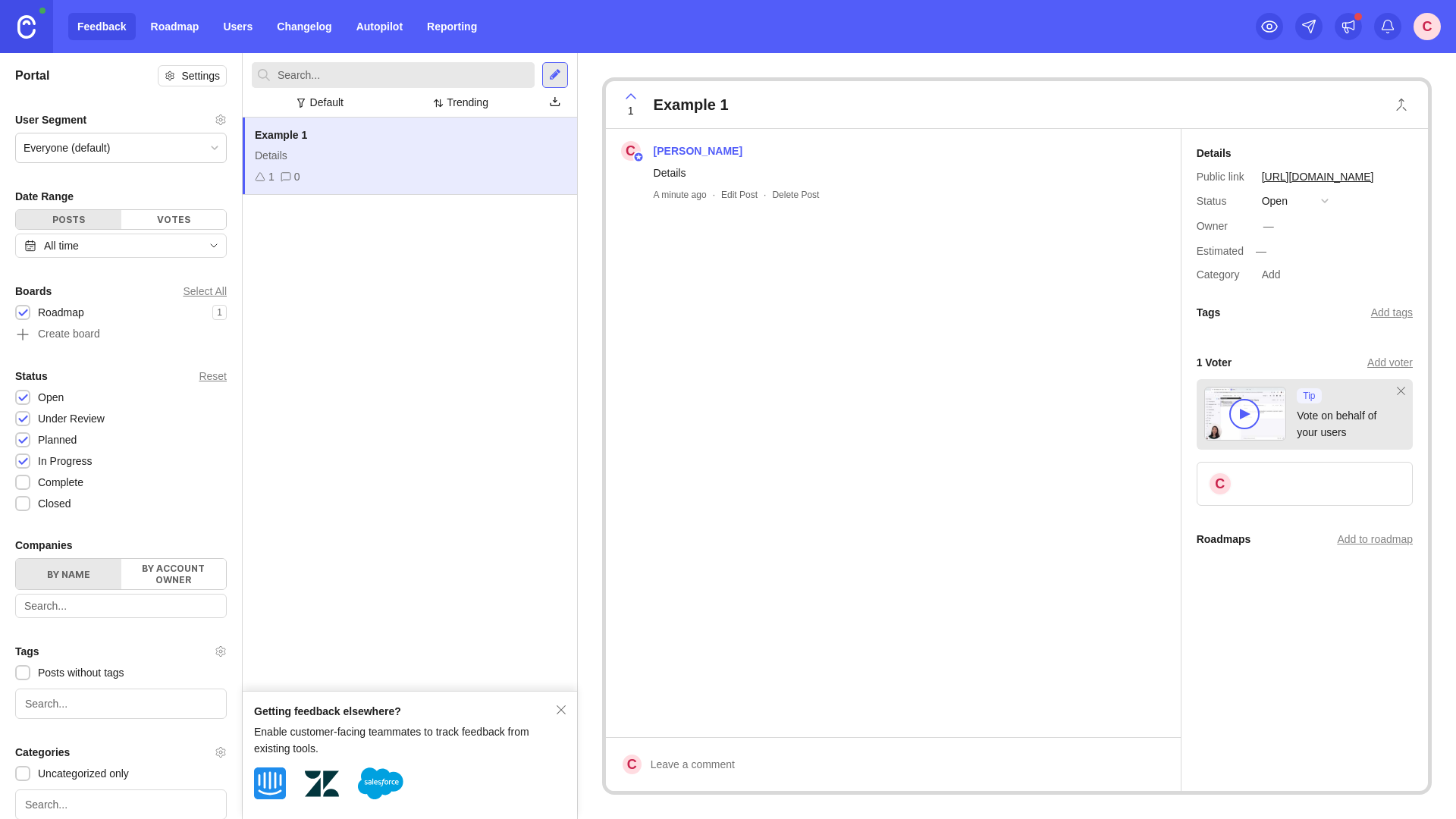
click at [251, 25] on link "Users" at bounding box center [238, 27] width 48 height 28
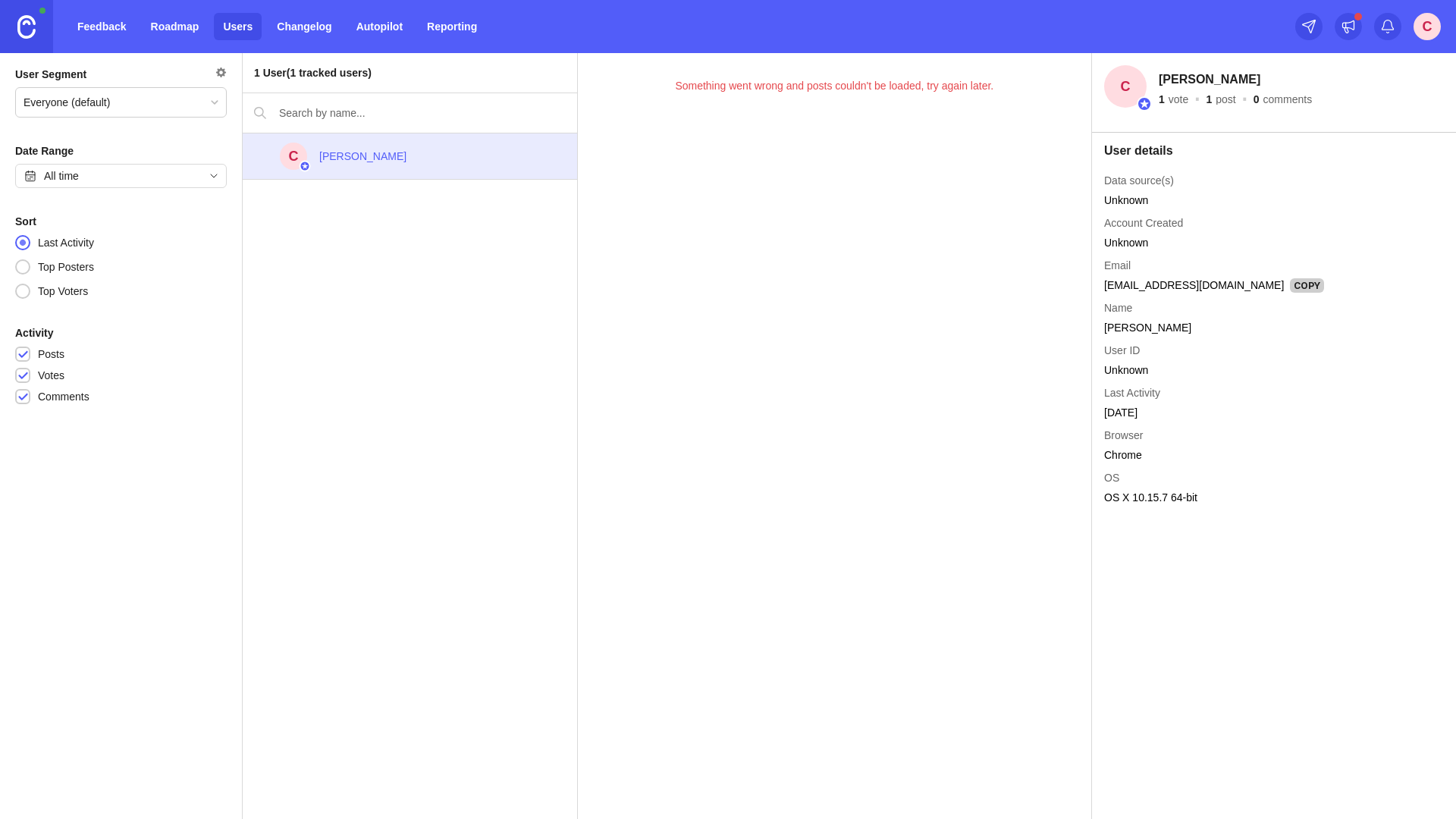
click at [290, 32] on link "Changelog" at bounding box center [304, 27] width 73 height 28
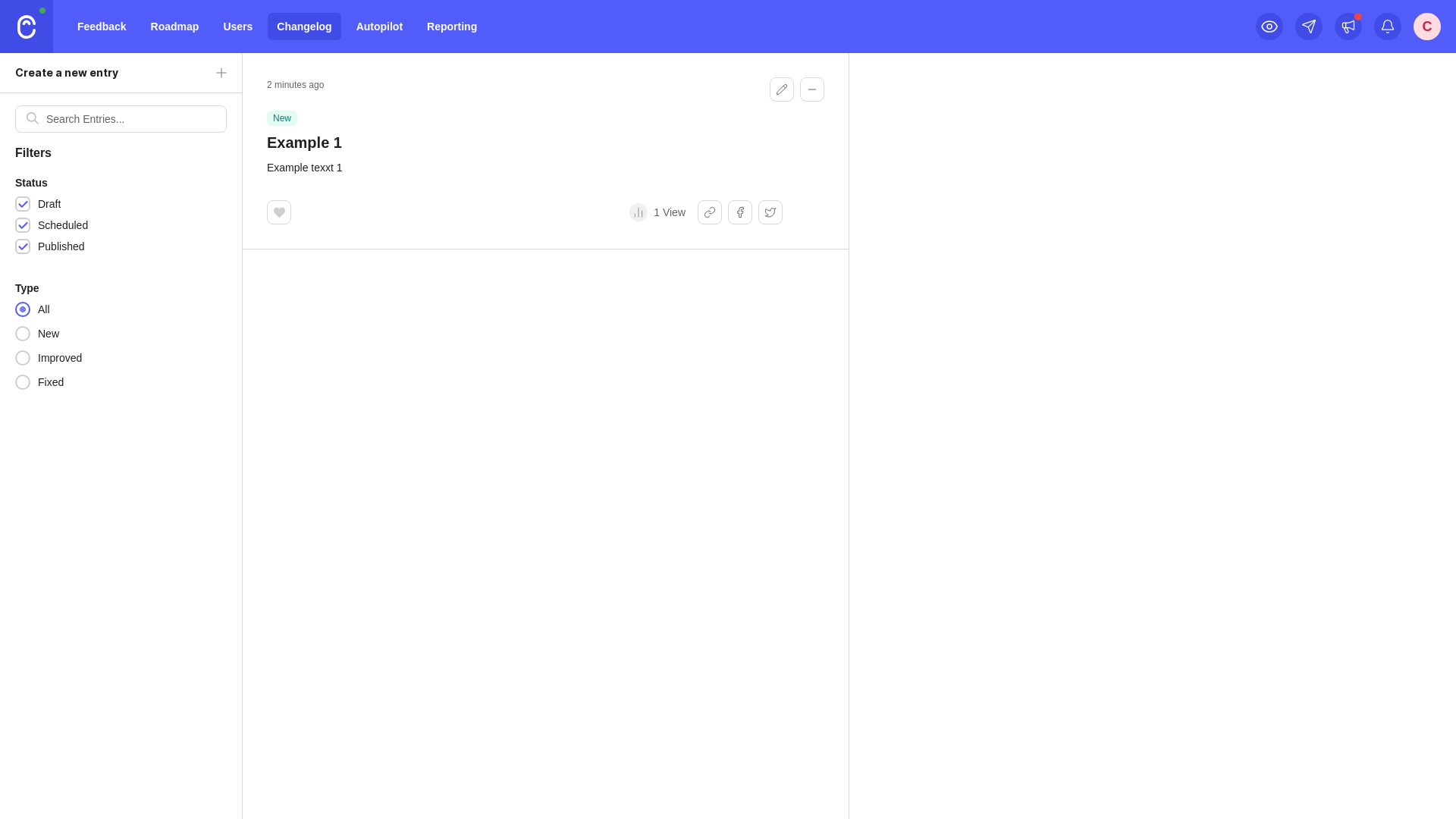
click at [812, 88] on button "Collapse changelog entry" at bounding box center [812, 89] width 24 height 24
click at [332, 165] on div "Example texxt 1" at bounding box center [525, 167] width 516 height 17
click at [287, 108] on div "2 minutes ago new Example 1" at bounding box center [304, 115] width 75 height 76
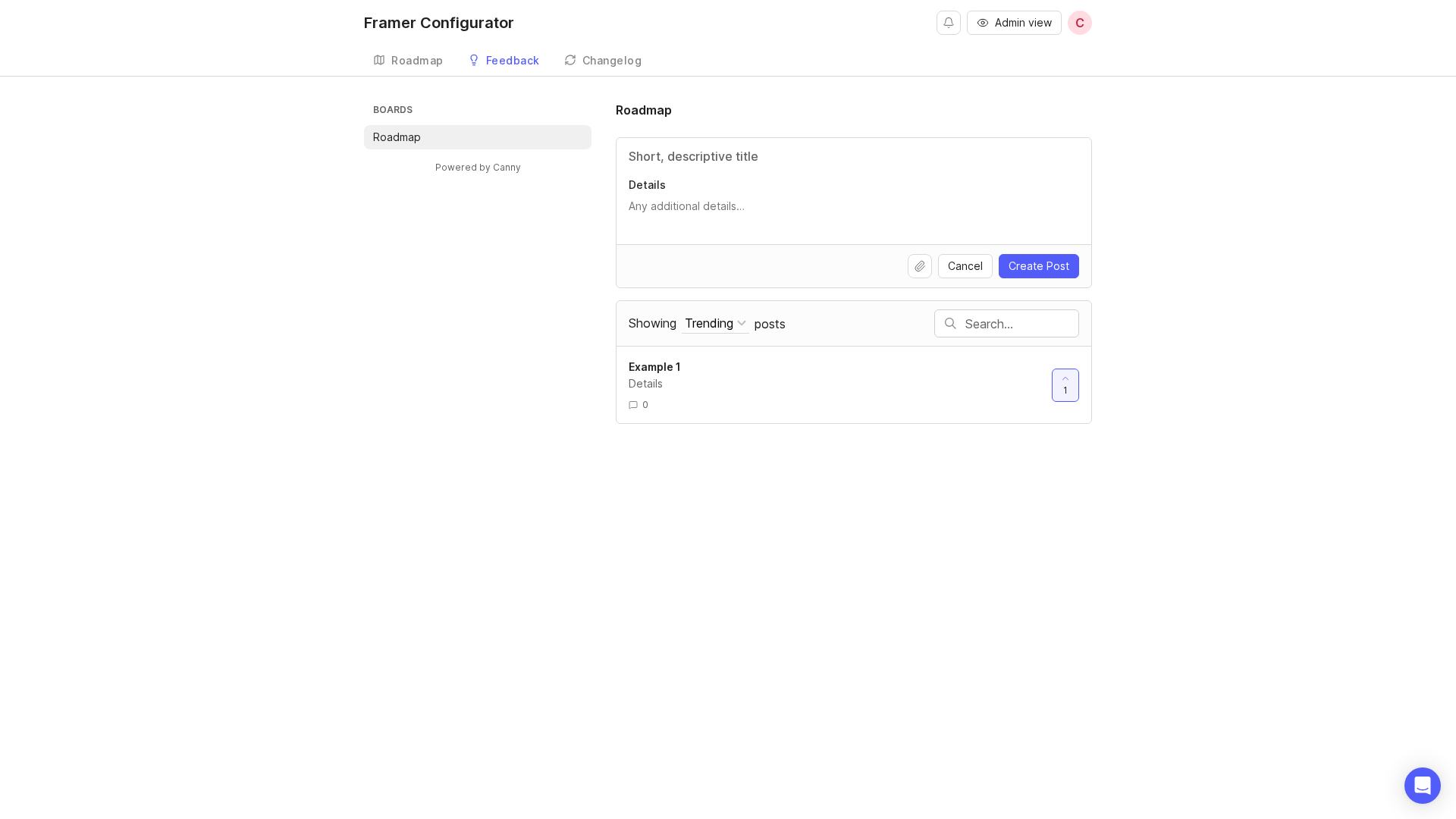
click at [576, 302] on div "Boards Roadmap Powered by Canny Roadmap Details Cancel Create Post Showing Tren…" at bounding box center [728, 262] width 728 height 323
click at [417, 58] on div "Roadmap" at bounding box center [418, 60] width 53 height 11
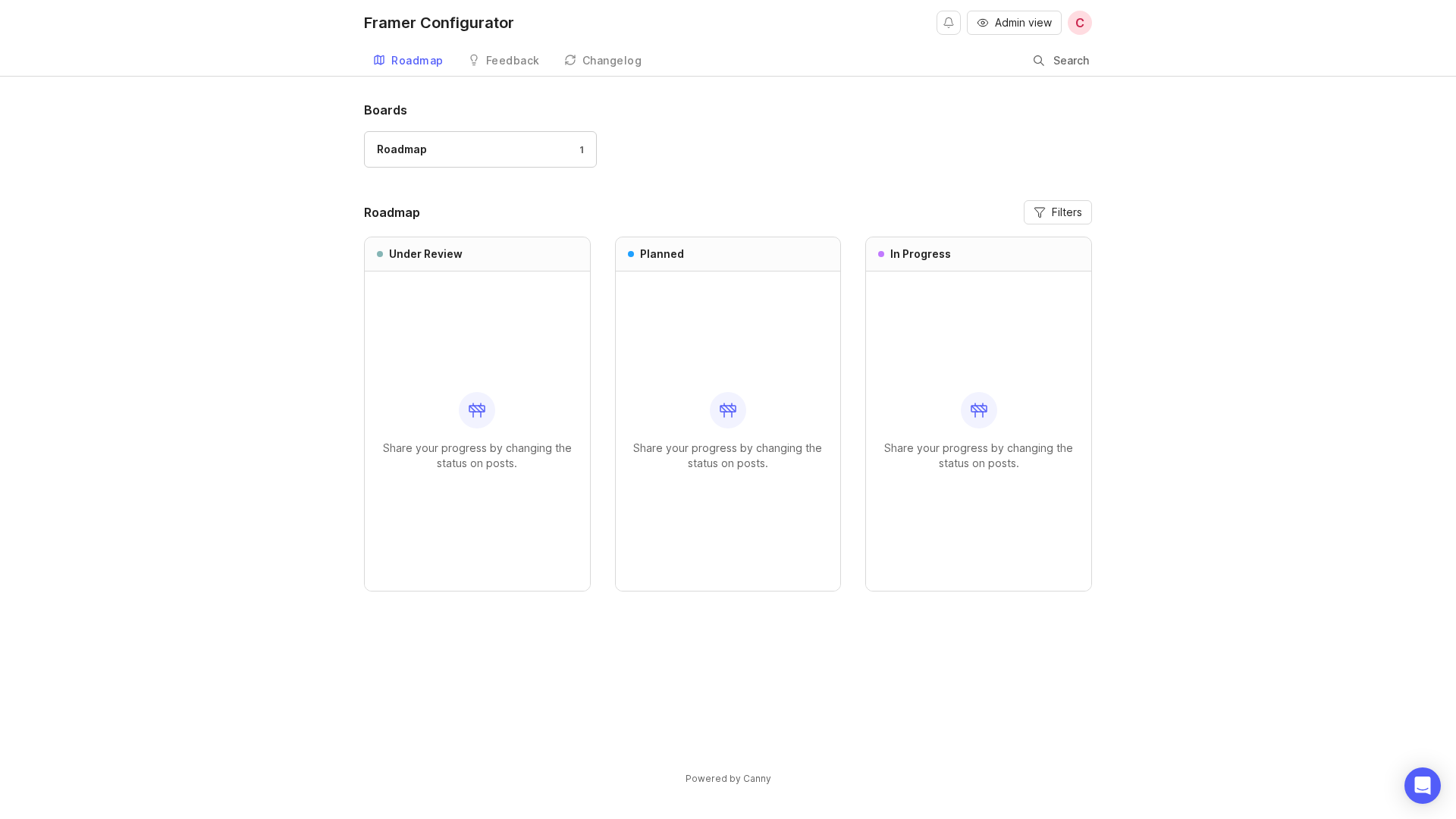
click at [519, 64] on div "Feedback" at bounding box center [512, 60] width 54 height 11
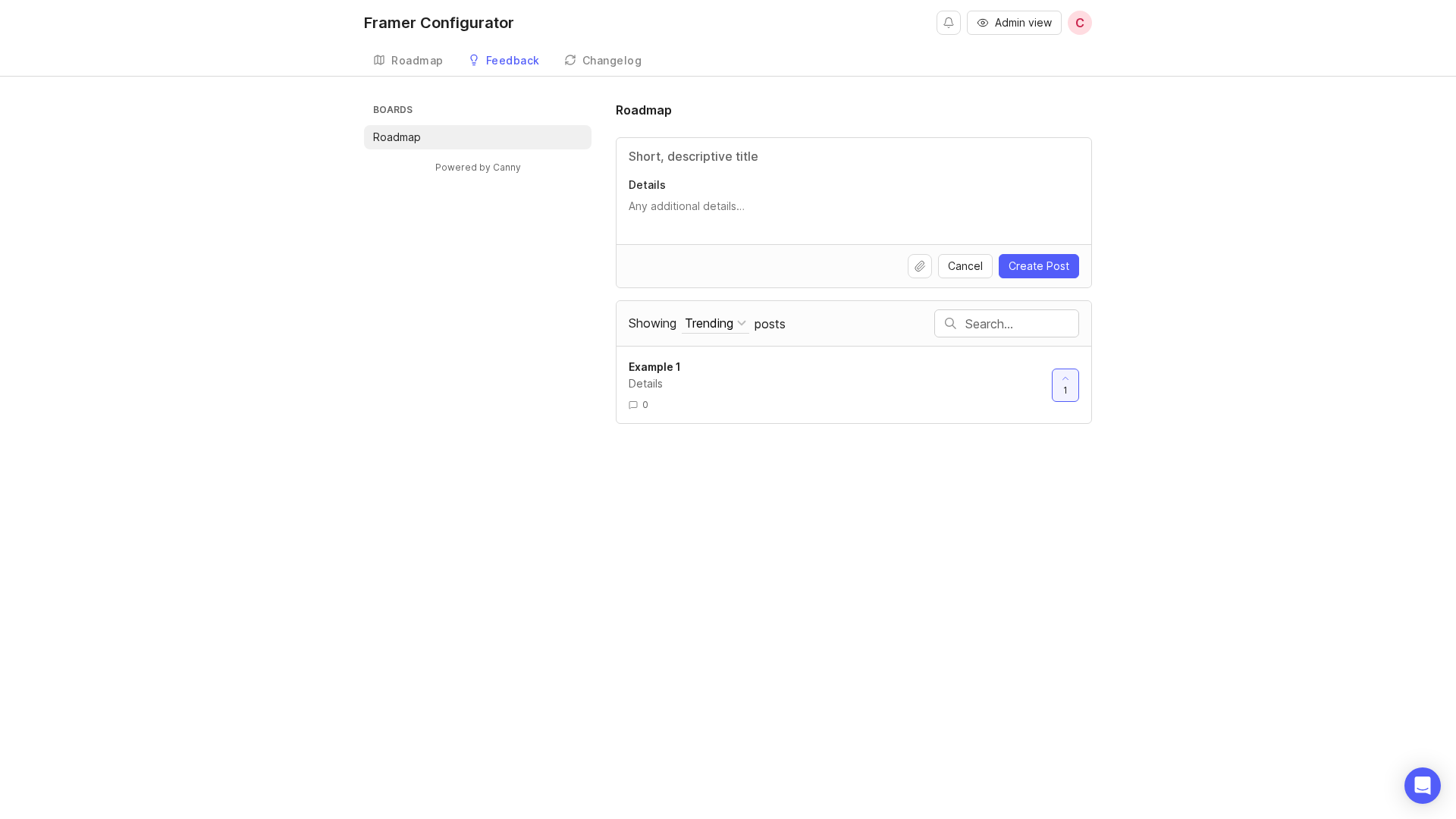
click at [588, 64] on div "Changelog" at bounding box center [612, 60] width 60 height 11
click at [500, 64] on div "Feedback" at bounding box center [512, 60] width 54 height 11
click at [408, 58] on div "Roadmap" at bounding box center [418, 60] width 53 height 11
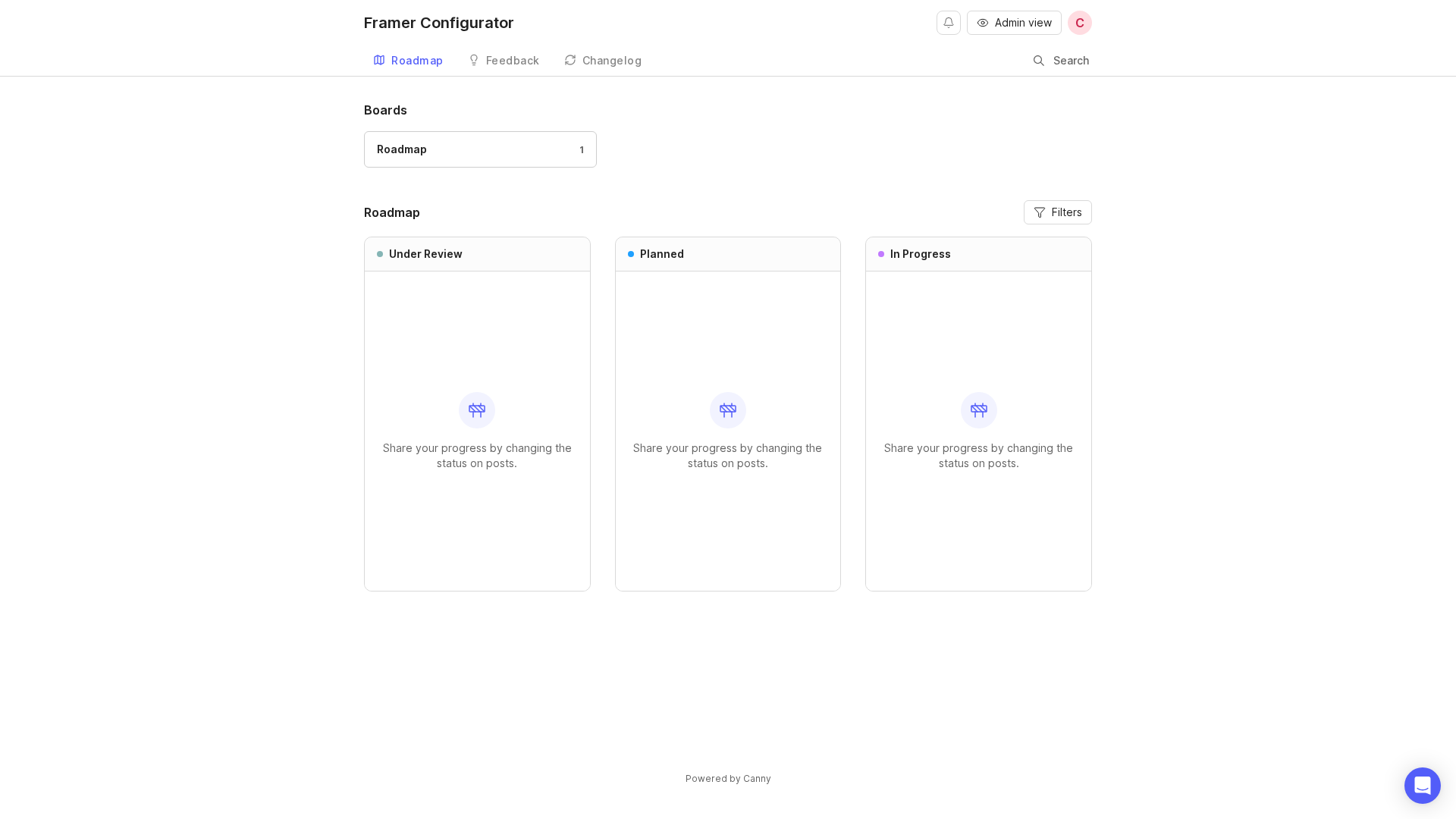
click at [495, 65] on div "Feedback" at bounding box center [512, 60] width 54 height 11
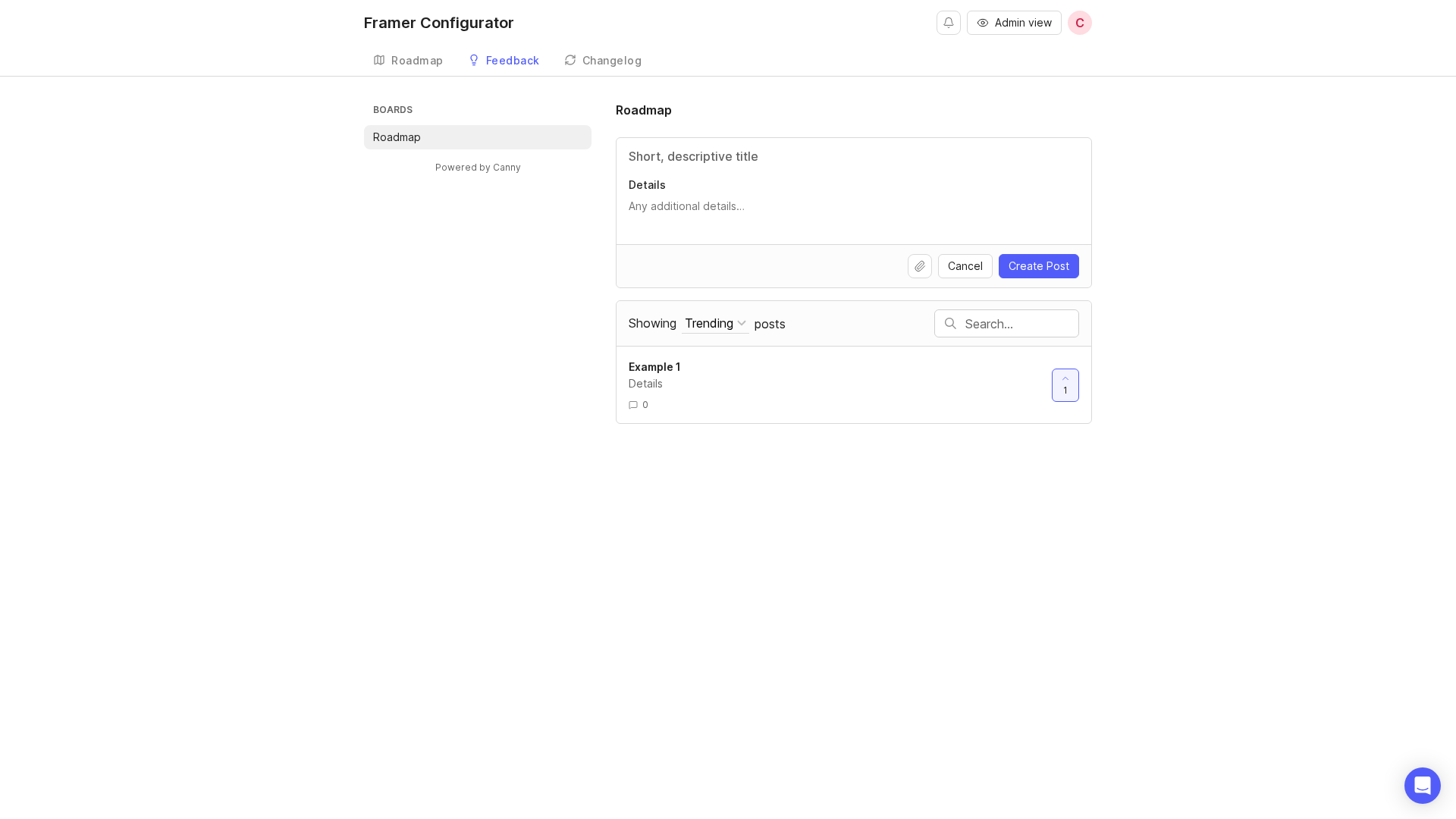
click at [622, 66] on link "Changelog" at bounding box center [603, 61] width 96 height 31
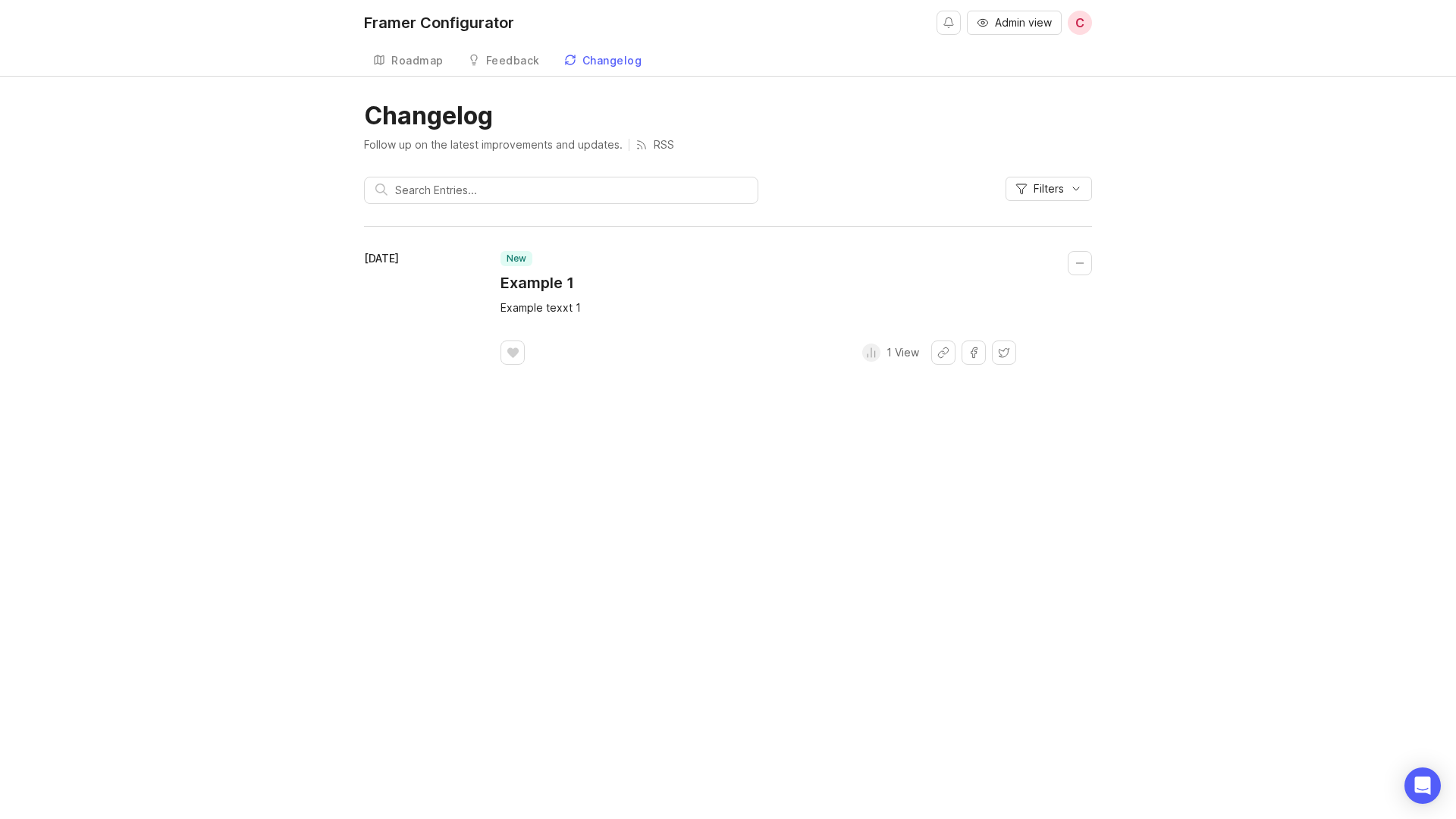
click at [507, 60] on div "Feedback" at bounding box center [512, 60] width 54 height 11
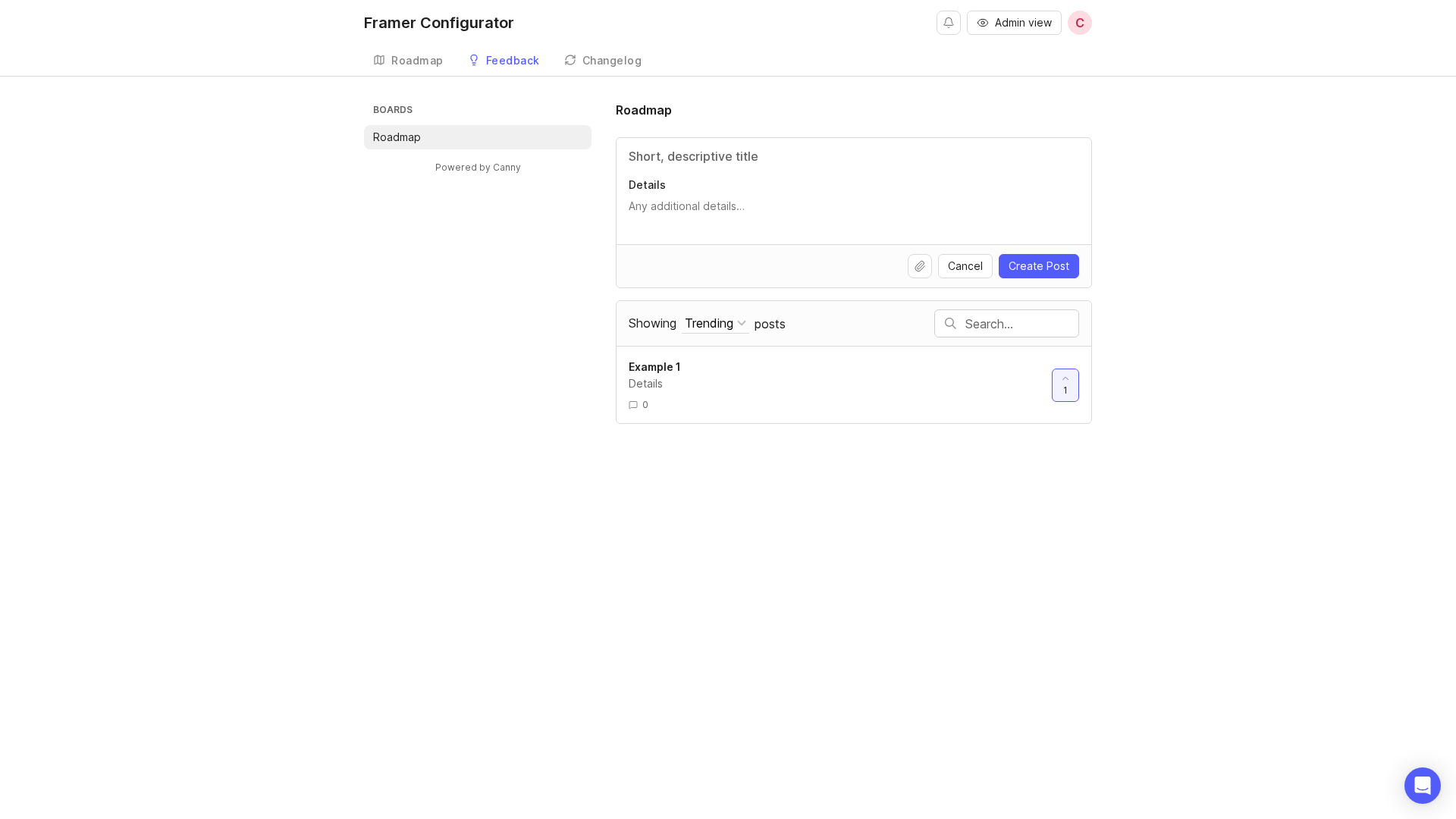
click at [594, 58] on div "Changelog" at bounding box center [612, 60] width 60 height 11
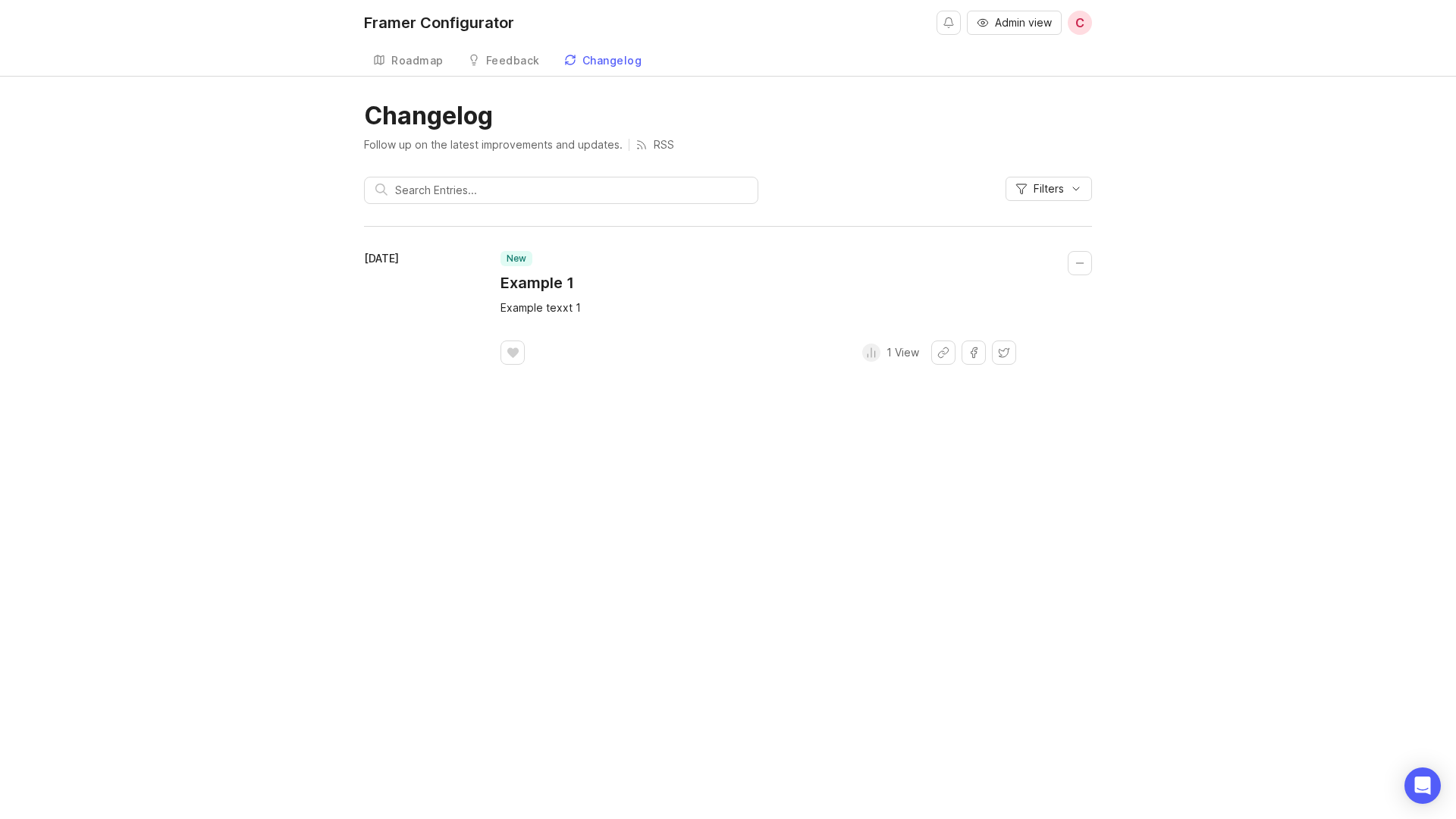
click at [504, 56] on div "Feedback" at bounding box center [512, 60] width 54 height 11
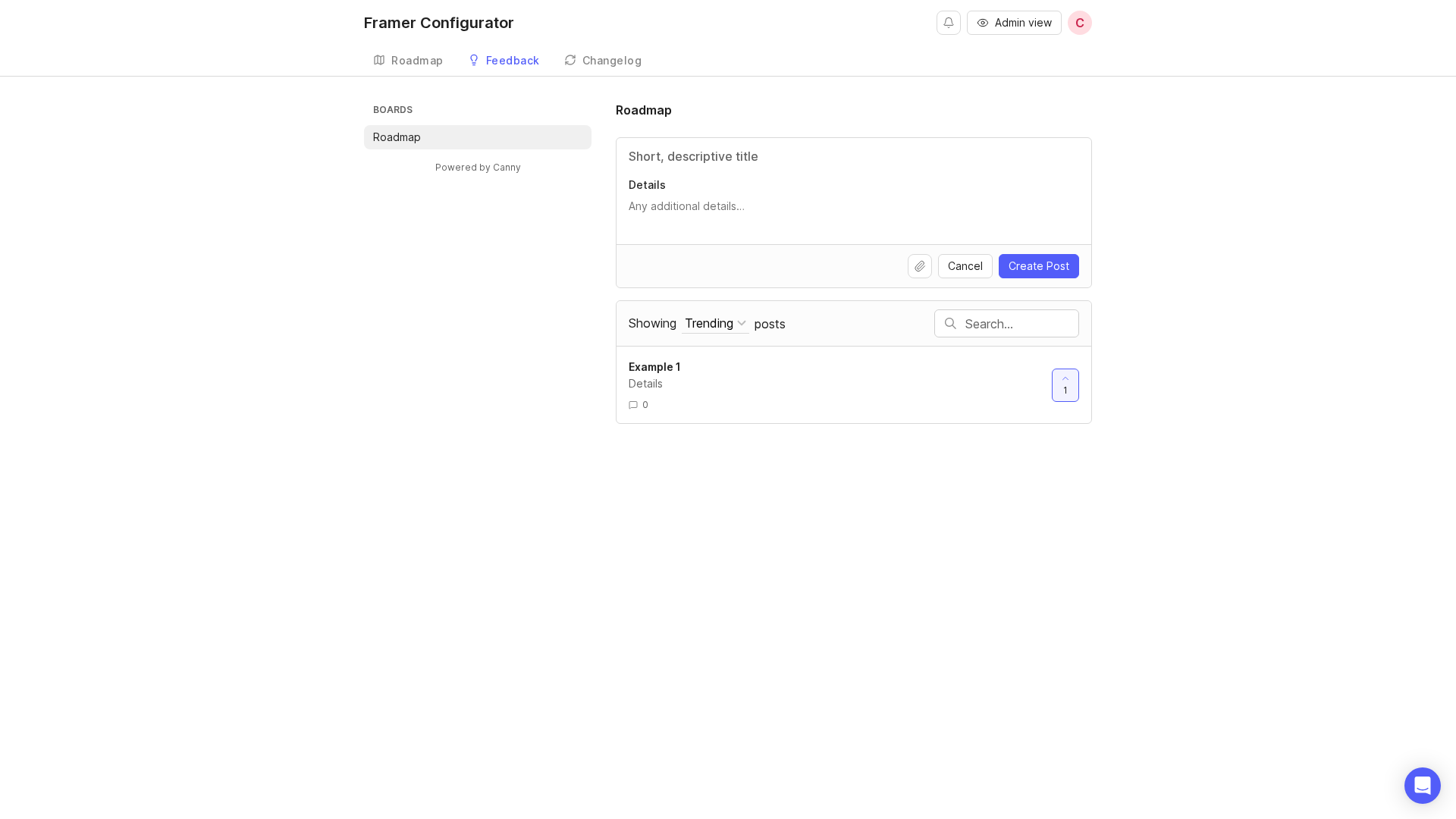
click at [426, 55] on div "Roadmap" at bounding box center [418, 60] width 53 height 11
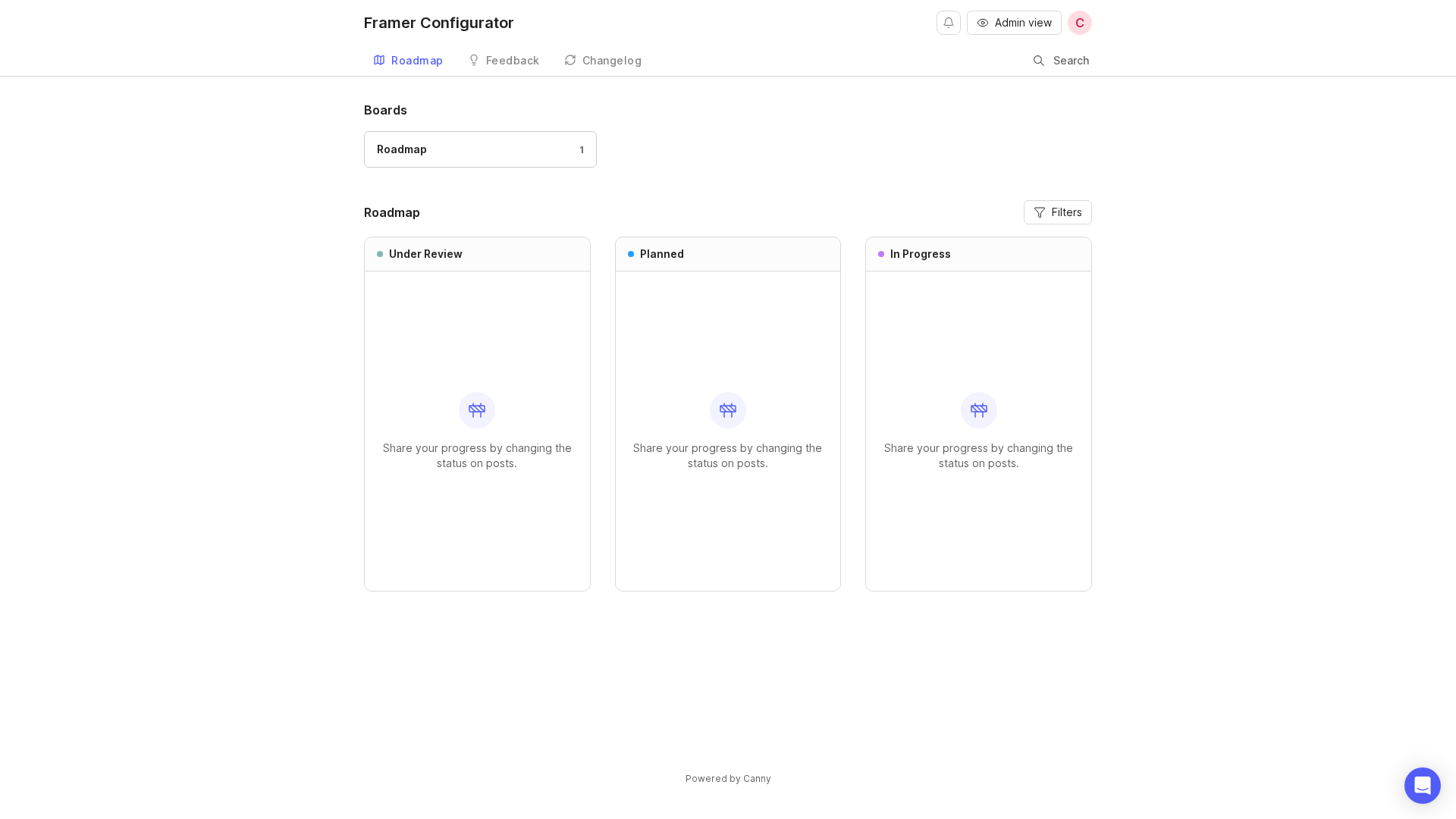
click at [546, 55] on div "Roadmap Feedback Roadmap Changelog Search" at bounding box center [728, 60] width 728 height 30
click at [512, 55] on div "Feedback" at bounding box center [512, 60] width 54 height 11
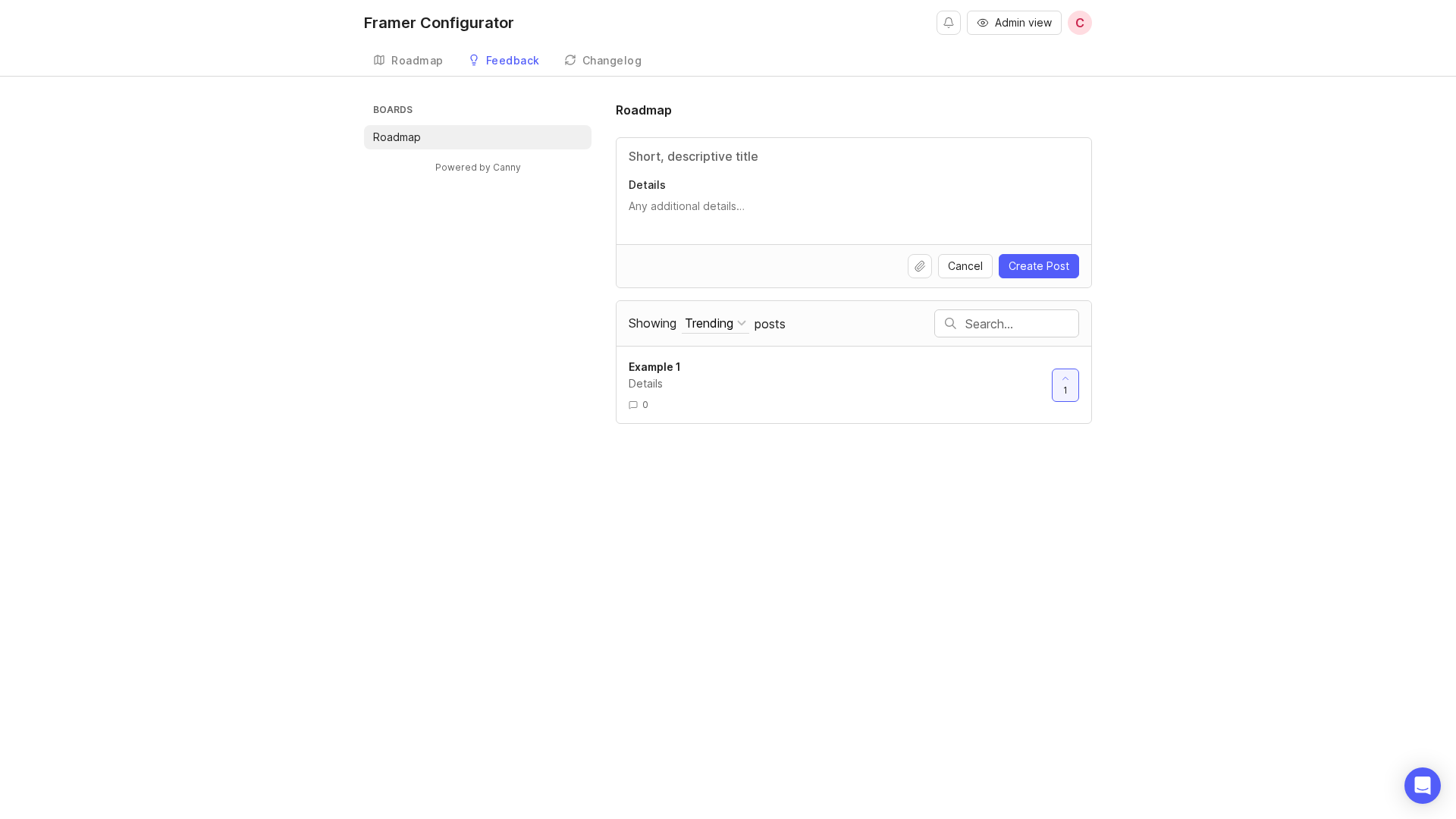
click at [630, 55] on div "Changelog" at bounding box center [612, 60] width 60 height 11
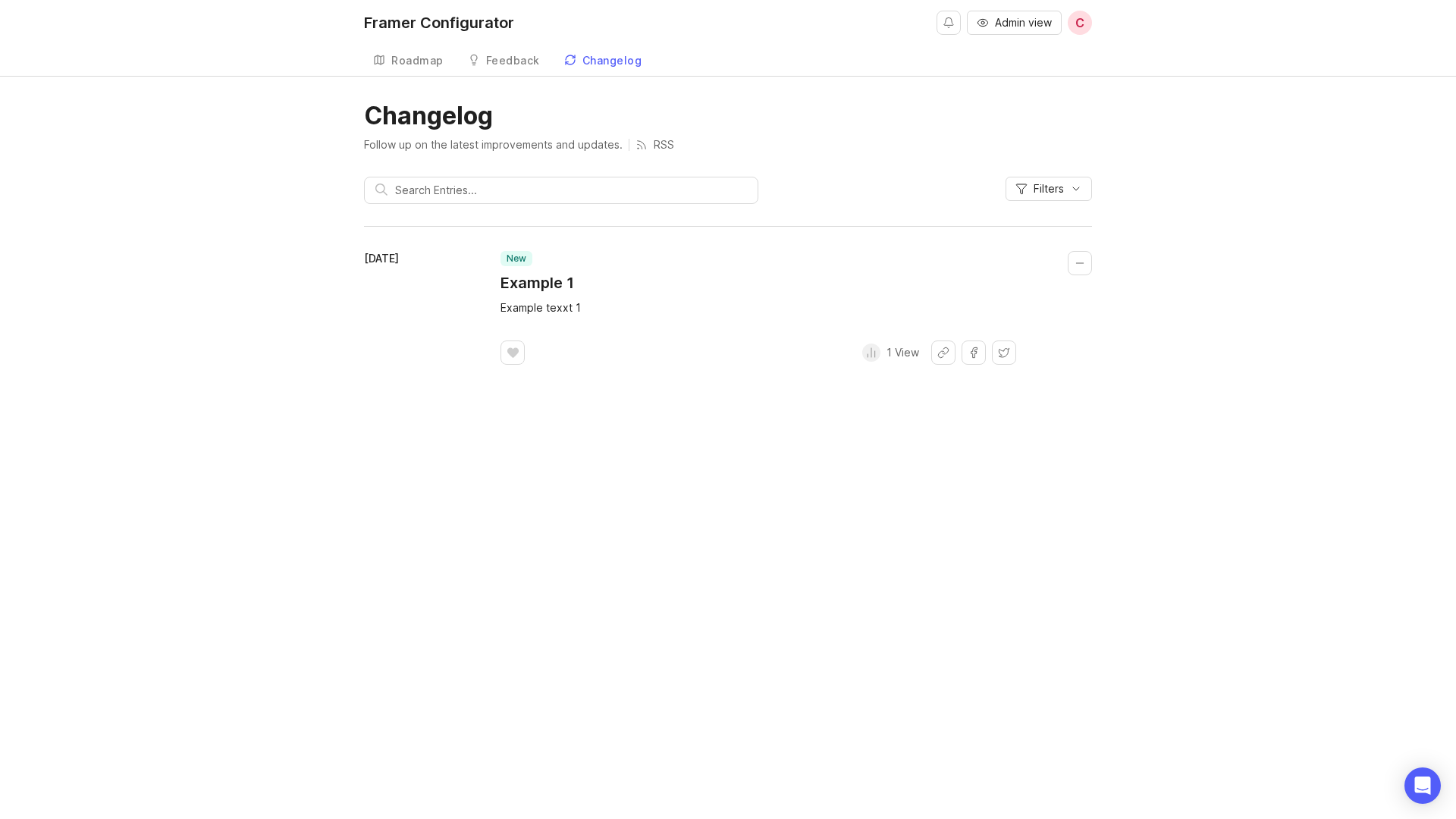
click at [498, 58] on div "Feedback" at bounding box center [512, 60] width 54 height 11
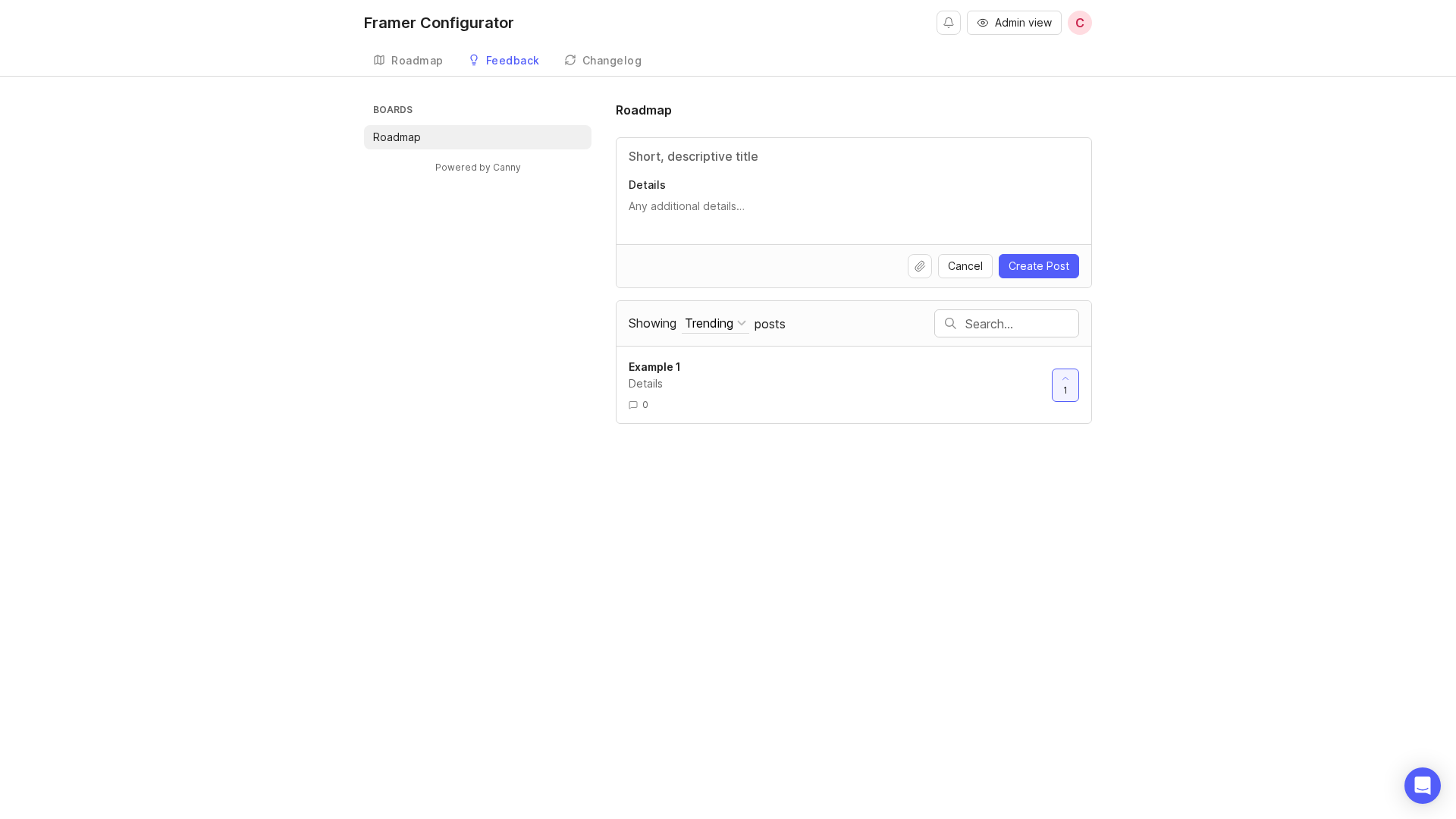
click at [370, 66] on link "Roadmap" at bounding box center [408, 61] width 88 height 31
